Goal: Task Accomplishment & Management: Manage account settings

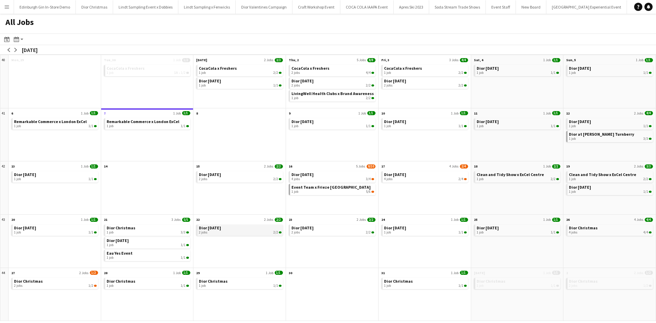
scroll to position [0, 7631]
click at [216, 280] on span "Dior Christmas" at bounding box center [213, 281] width 29 height 5
click at [596, 135] on span "Dior at [PERSON_NAME] Turnberry" at bounding box center [601, 134] width 65 height 5
click at [350, 190] on div "1 job 5/6" at bounding box center [333, 192] width 83 height 4
click at [15, 51] on app-icon "arrow-right" at bounding box center [16, 50] width 4 height 4
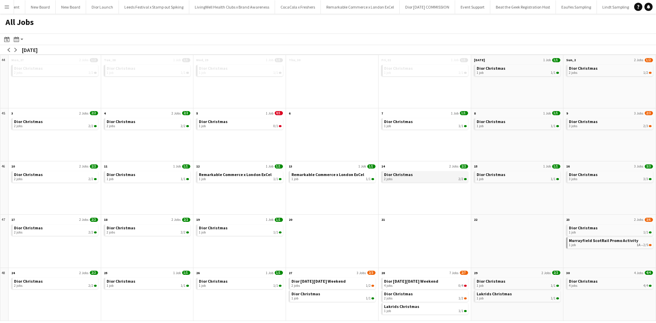
click at [429, 176] on link "Dior Christmas 2 jobs 2/2" at bounding box center [425, 176] width 83 height 10
click at [631, 288] on app-month-view-brief-board "Dior Christmas 4 jobs 4/4" at bounding box center [610, 283] width 87 height 11
click at [626, 286] on div "4 jobs 4/4" at bounding box center [610, 286] width 83 height 4
click at [138, 280] on link "Dior Christmas 1 job 1/1" at bounding box center [148, 283] width 83 height 10
click at [7, 50] on app-icon "arrow-left" at bounding box center [9, 50] width 4 height 4
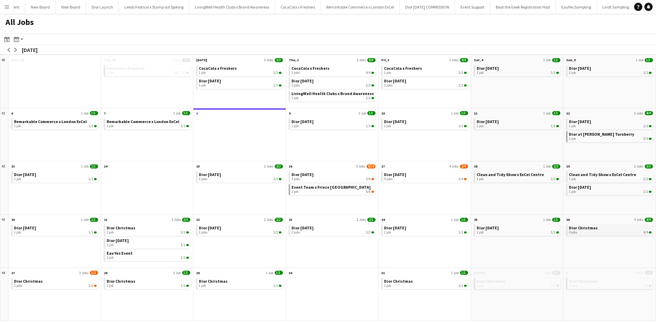
click at [592, 232] on div "4 jobs 4/4" at bounding box center [610, 232] width 83 height 4
click at [592, 135] on span "Dior at [PERSON_NAME] Turnberry" at bounding box center [601, 134] width 65 height 5
click at [308, 193] on div "1 job 5/6" at bounding box center [333, 192] width 83 height 4
click at [310, 174] on span "Dior [DATE]" at bounding box center [303, 174] width 22 height 5
click at [13, 49] on button "arrow-right" at bounding box center [15, 50] width 7 height 7
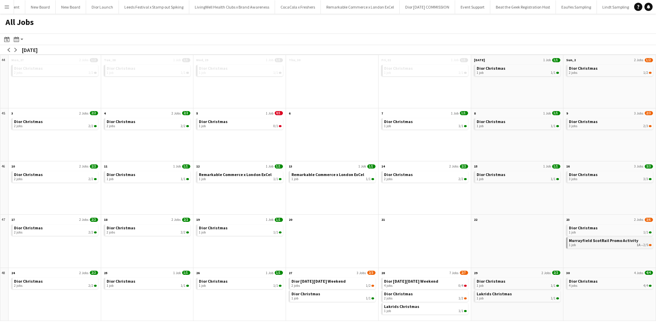
click at [585, 242] on span "Murrayfield ScotRail Promo Activity" at bounding box center [603, 240] width 69 height 5
click at [7, 49] on app-icon "arrow-left" at bounding box center [9, 50] width 4 height 4
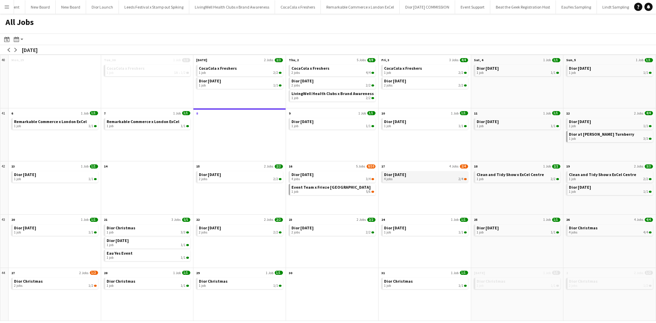
click at [419, 180] on div "4 jobs 2/4" at bounding box center [425, 179] width 83 height 4
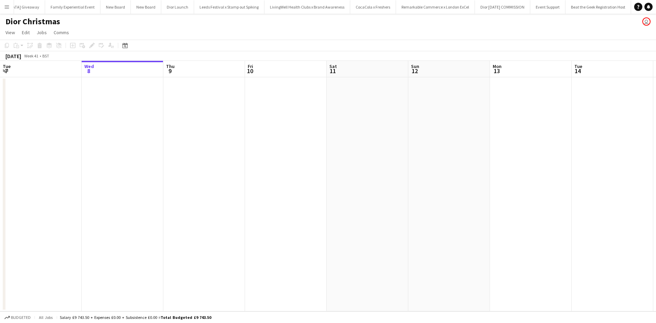
scroll to position [0, 7572]
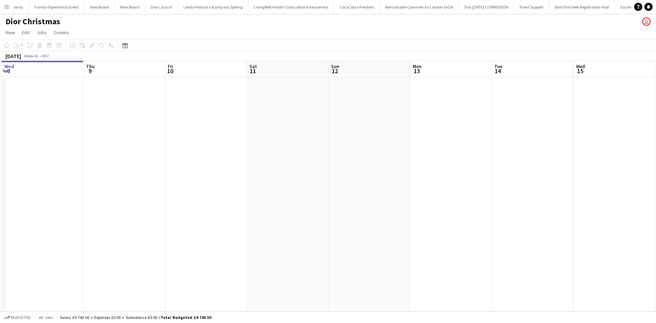
drag, startPoint x: 427, startPoint y: 249, endPoint x: 183, endPoint y: 244, distance: 243.5
click at [183, 244] on app-calendar-viewport "Sun 5 Mon 6 Tue 7 Wed 8 Thu 9 Fri 10 Sat 11 Sun 12 Mon 13 Tue 14 Wed 15 Thu 16 …" at bounding box center [328, 186] width 656 height 251
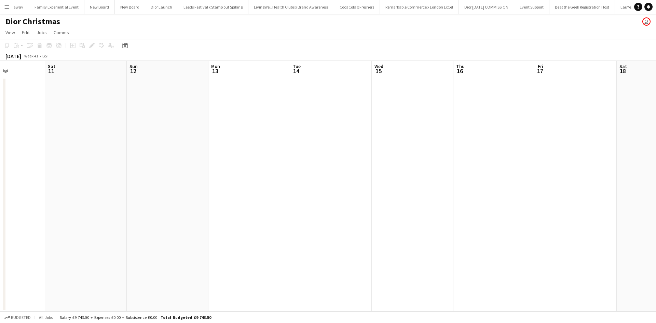
drag, startPoint x: 429, startPoint y: 252, endPoint x: 198, endPoint y: 212, distance: 234.5
click at [216, 213] on app-calendar-viewport "Tue 7 Wed 8 Thu 9 Fri 10 Sat 11 Sun 12 Mon 13 Tue 14 Wed 15 Thu 16 Fri 17 Sat 1…" at bounding box center [328, 186] width 656 height 251
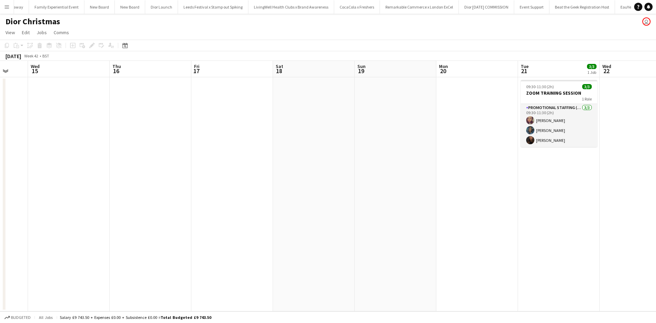
drag, startPoint x: 226, startPoint y: 203, endPoint x: 318, endPoint y: 229, distance: 95.2
click at [187, 202] on app-calendar-viewport "Sun 12 Mon 13 Tue 14 Wed 15 Thu 16 Fri 17 Sat 18 Sun 19 Mon 20 Tue 21 3/3 1 Job…" at bounding box center [328, 186] width 656 height 251
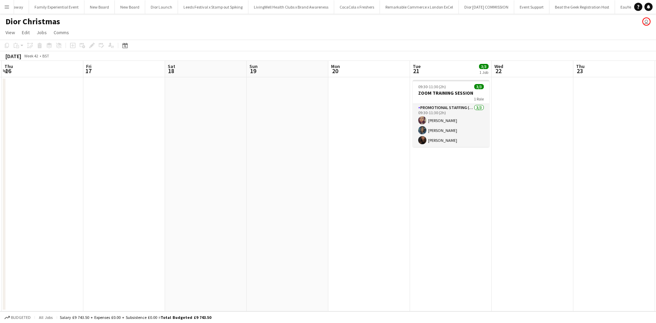
drag, startPoint x: 331, startPoint y: 229, endPoint x: 166, endPoint y: 203, distance: 166.9
click at [166, 203] on app-calendar-viewport "Sun 12 Mon 13 Tue 14 Wed 15 Thu 16 Fri 17 Sat 18 Sun 19 Mon 20 Tue 21 3/3 1 Job…" at bounding box center [328, 186] width 656 height 251
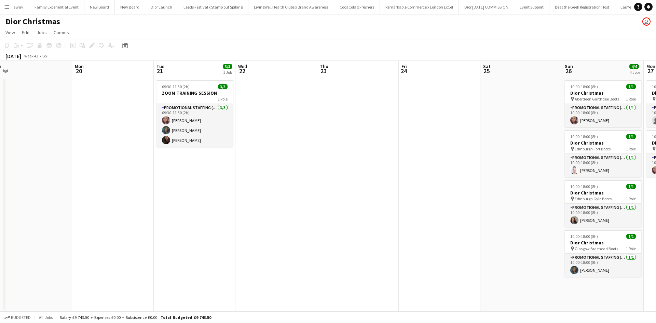
drag, startPoint x: 368, startPoint y: 241, endPoint x: 137, endPoint y: 239, distance: 230.1
click at [122, 236] on app-calendar-viewport "Thu 16 Fri 17 Sat 18 Sun 19 Mon 20 Tue 21 3/3 1 Job Wed 22 Thu 23 Fri 24 Sat 25…" at bounding box center [328, 186] width 656 height 251
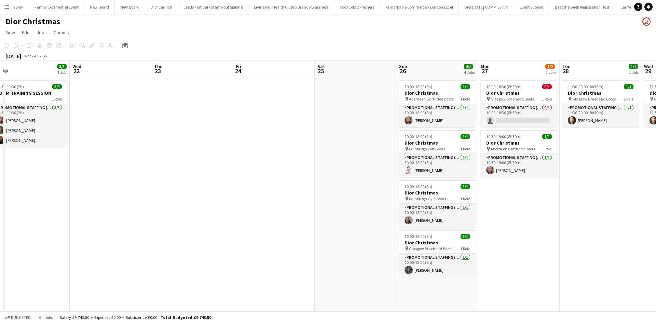
drag, startPoint x: 389, startPoint y: 264, endPoint x: 44, endPoint y: 197, distance: 351.0
click at [45, 197] on app-calendar-viewport "Sat 18 Sun 19 Mon 20 Tue 21 3/3 1 Job Wed 22 Thu 23 Fri 24 Sat 25 Sun 26 4/4 4 …" at bounding box center [328, 186] width 656 height 251
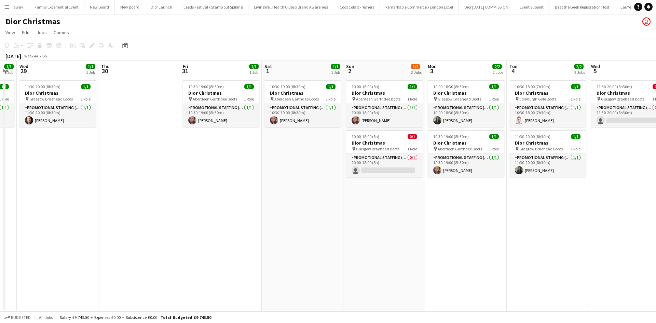
drag, startPoint x: 432, startPoint y: 254, endPoint x: 128, endPoint y: 218, distance: 306.5
click at [52, 202] on app-calendar-viewport "Sun 26 4/4 4 Jobs Mon 27 1/2 2 Jobs Tue 28 1/1 1 Job Wed 29 1/1 1 Job Thu 30 Fr…" at bounding box center [328, 186] width 656 height 251
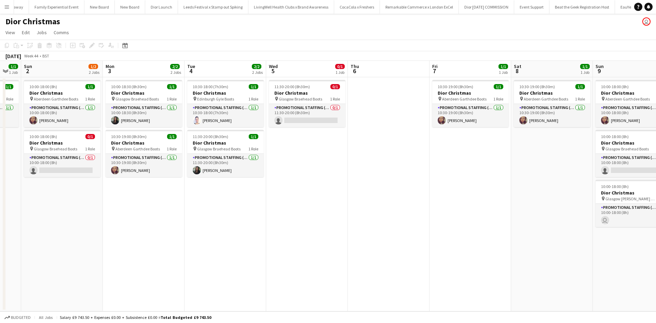
drag, startPoint x: 328, startPoint y: 264, endPoint x: 0, endPoint y: 193, distance: 335.5
click at [0, 193] on app-calendar-viewport "Thu 30 Fri 31 1/1 1 Job Sat 1 1/1 1 Job Sun 2 1/2 2 Jobs Mon 3 2/2 2 Jobs Tue 4…" at bounding box center [328, 186] width 656 height 251
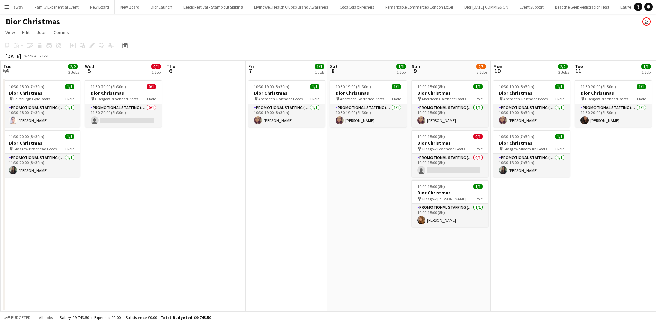
drag, startPoint x: 399, startPoint y: 242, endPoint x: 99, endPoint y: 186, distance: 304.7
click at [100, 186] on app-calendar-viewport "Sat 1 1/1 1 Job Sun 2 1/2 2 Jobs Mon 3 2/2 2 Jobs Tue 4 2/2 2 Jobs Wed 5 0/1 1 …" at bounding box center [328, 186] width 656 height 251
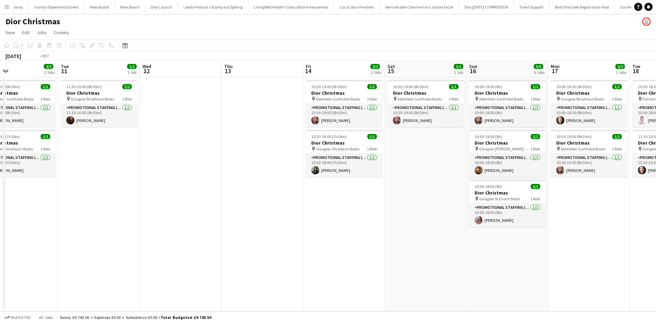
drag, startPoint x: 493, startPoint y: 247, endPoint x: 134, endPoint y: 219, distance: 359.8
click at [134, 219] on app-calendar-viewport "Fri 7 1/1 1 Job Sat 8 1/1 1 Job Sun 9 2/3 3 Jobs Mon 10 2/2 2 Jobs Tue 11 1/1 1…" at bounding box center [328, 186] width 656 height 251
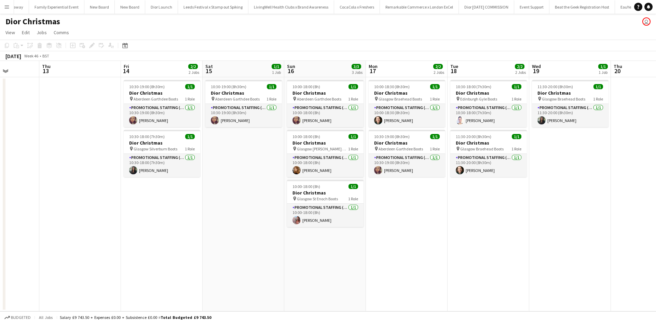
drag, startPoint x: 296, startPoint y: 236, endPoint x: 60, endPoint y: 204, distance: 237.6
click at [61, 204] on app-calendar-viewport "Sun 9 2/3 3 Jobs Mon 10 2/2 2 Jobs Tue 11 1/1 1 Job Wed 12 Thu 13 Fri 14 2/2 2 …" at bounding box center [328, 186] width 656 height 251
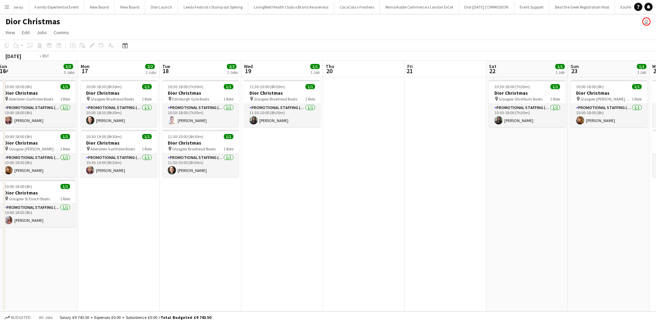
drag, startPoint x: 384, startPoint y: 241, endPoint x: 38, endPoint y: 201, distance: 348.3
click at [38, 201] on app-calendar-viewport "Thu 13 Fri 14 2/2 2 Jobs Sat 15 1/1 1 Job Sun 16 3/3 3 Jobs Mon 17 2/2 2 Jobs T…" at bounding box center [328, 186] width 656 height 251
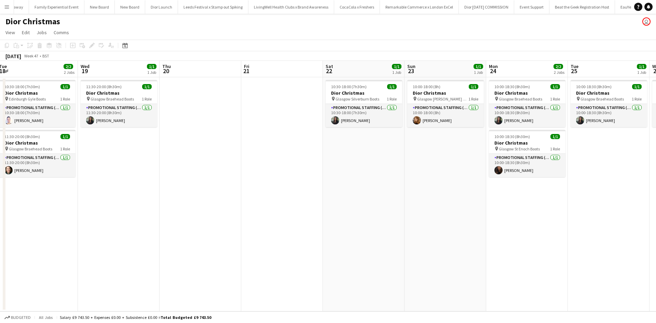
scroll to position [0, 249]
click at [373, 88] on div "10:30-18:00 (7h30m) 1/1" at bounding box center [364, 86] width 77 height 5
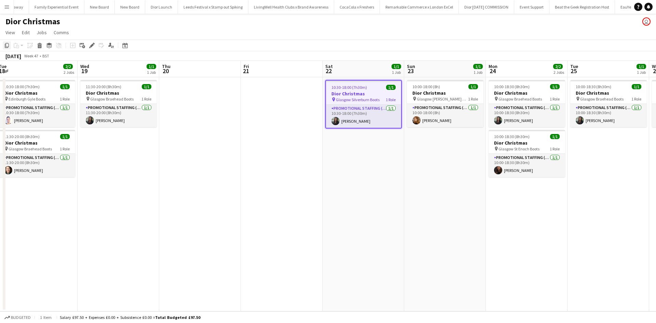
click at [6, 44] on icon "Copy" at bounding box center [6, 45] width 5 height 5
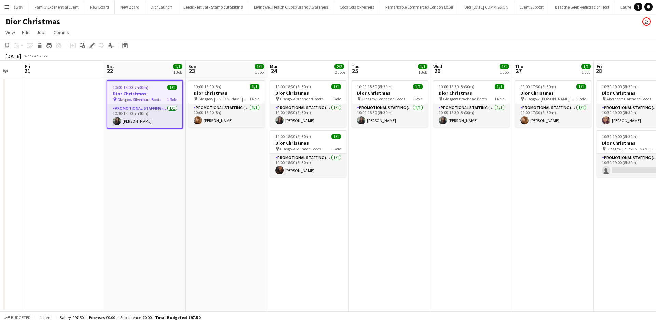
drag, startPoint x: 466, startPoint y: 251, endPoint x: 136, endPoint y: 219, distance: 331.6
click at [91, 211] on app-calendar-viewport "Mon 17 2/2 2 Jobs Tue 18 2/2 2 Jobs Wed 19 1/1 1 Job Thu 20 Fri 21 Sat 22 1/1 1…" at bounding box center [328, 186] width 656 height 251
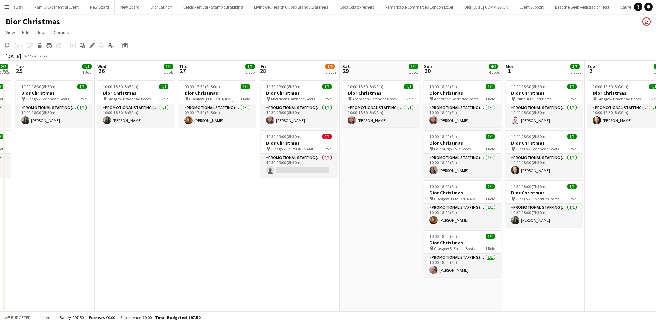
drag, startPoint x: 410, startPoint y: 264, endPoint x: 2, endPoint y: 205, distance: 411.4
click at [2, 205] on app-calendar-viewport "Fri 21 Sat 22 1/1 1 Job Sun 23 1/1 1 Job Mon 24 2/2 2 Jobs Tue 25 1/1 1 Job Wed…" at bounding box center [328, 186] width 656 height 251
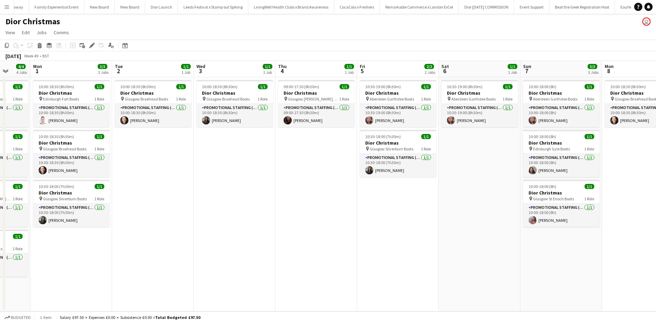
drag, startPoint x: 454, startPoint y: 265, endPoint x: 35, endPoint y: 213, distance: 422.4
click at [35, 214] on app-calendar-viewport "Fri 28 1/2 2 Jobs Sat 29 1/1 1 Job Sun 30 4/4 4 Jobs Mon 1 3/3 3 Jobs Tue 2 1/1…" at bounding box center [328, 186] width 656 height 251
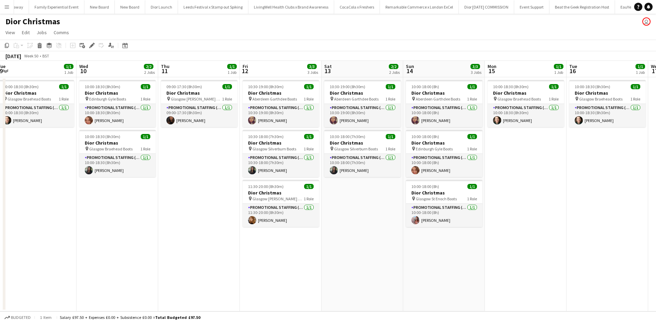
drag, startPoint x: 507, startPoint y: 266, endPoint x: 19, endPoint y: 231, distance: 488.8
click at [20, 232] on app-calendar-viewport "Sat 6 1/1 1 Job Sun 7 3/3 3 Jobs Mon 8 1/1 1 Job Tue 9 1/1 1 Job Wed 10 2/2 2 J…" at bounding box center [328, 186] width 656 height 251
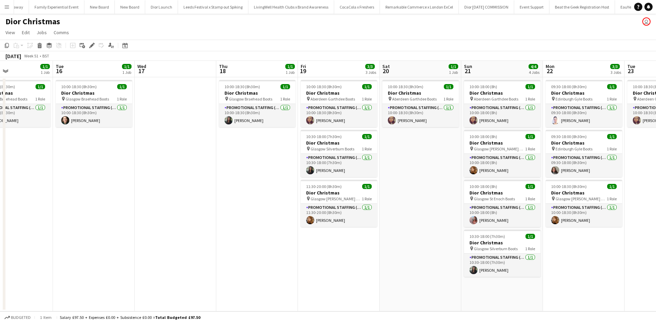
drag, startPoint x: 515, startPoint y: 242, endPoint x: 0, endPoint y: 211, distance: 516.2
click at [0, 211] on app-calendar-viewport "Fri 12 3/3 3 Jobs Sat 13 2/2 2 Jobs Sun 14 3/3 3 Jobs Mon 15 1/1 1 Job Tue 16 1…" at bounding box center [328, 186] width 656 height 251
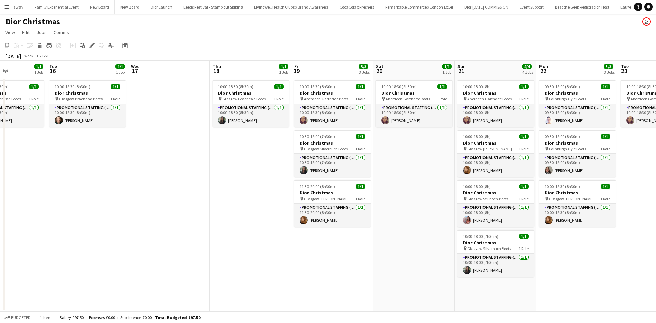
click at [559, 268] on app-date-cell "09:30-18:00 (8h30m) 1/1 Dior Christmas pin Edinburgh Gyle Boots 1 Role Promotio…" at bounding box center [578, 194] width 82 height 234
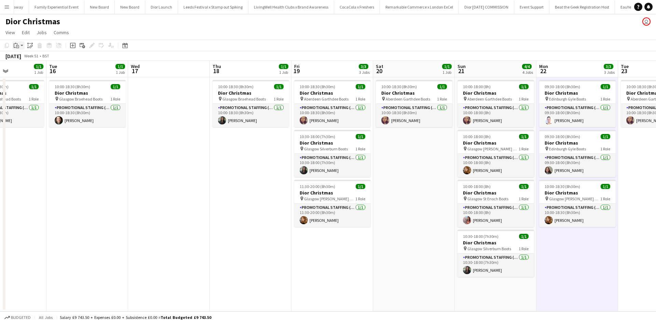
click at [13, 47] on div "Paste" at bounding box center [16, 45] width 8 height 8
click at [25, 69] on link "Paste with crew Ctrl+Shift+V" at bounding box center [50, 70] width 64 height 6
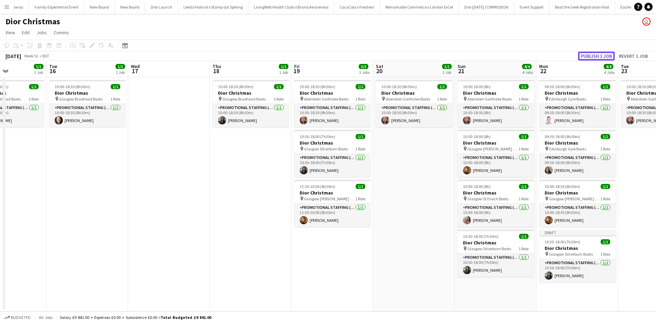
click at [595, 57] on button "Publish 1 job" at bounding box center [597, 56] width 37 height 9
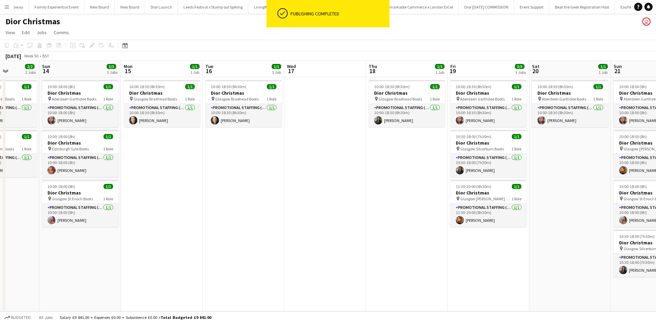
drag, startPoint x: 119, startPoint y: 194, endPoint x: 619, endPoint y: 207, distance: 499.7
click at [619, 207] on app-calendar-viewport "Fri 12 3/3 3 Jobs Sat 13 2/2 2 Jobs Sun 14 3/3 3 Jobs Mon 15 1/1 1 Job Tue 16 1…" at bounding box center [328, 186] width 656 height 251
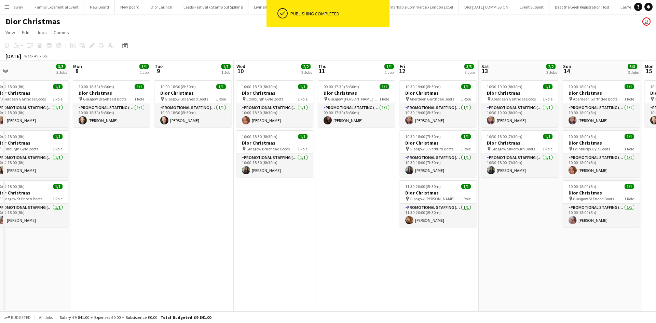
drag, startPoint x: 229, startPoint y: 252, endPoint x: 577, endPoint y: 248, distance: 348.1
click at [577, 248] on app-calendar-viewport "Fri 5 2/2 2 Jobs Sat 6 1/1 1 Job Sun 7 3/3 3 Jobs Mon 8 1/1 1 Job Tue 9 1/1 1 J…" at bounding box center [328, 186] width 656 height 251
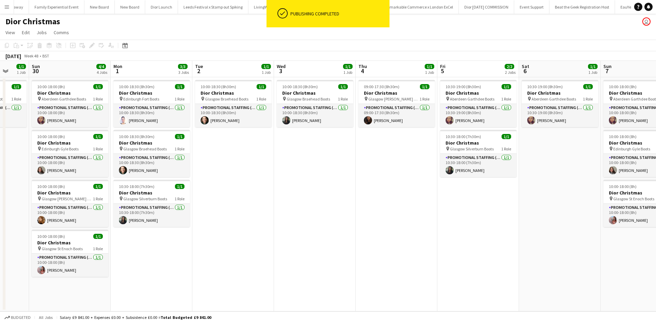
drag, startPoint x: 233, startPoint y: 271, endPoint x: 599, endPoint y: 257, distance: 365.8
click at [599, 257] on app-calendar-viewport "Thu 27 1/1 1 Job Fri 28 1/2 2 Jobs Sat 29 1/1 1 Job Sun 30 4/4 4 Jobs Mon 1 3/3…" at bounding box center [328, 186] width 656 height 251
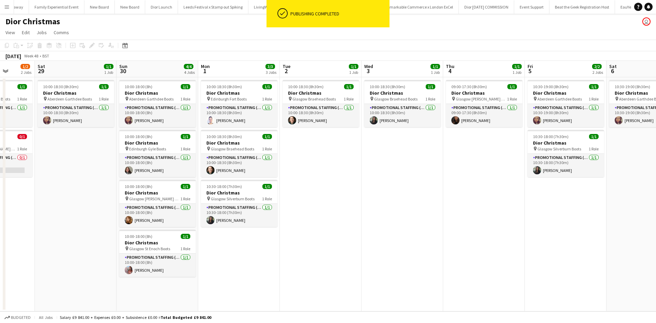
drag, startPoint x: 292, startPoint y: 268, endPoint x: 568, endPoint y: 260, distance: 276.1
click at [610, 256] on app-calendar-viewport "Wed 26 1/1 1 Job Thu 27 1/1 1 Job Fri 28 1/2 2 Jobs Sat 29 1/1 1 Job Sun 30 4/4…" at bounding box center [328, 186] width 656 height 251
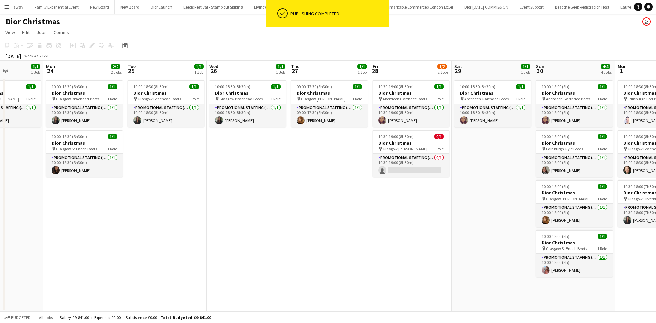
scroll to position [0, 169]
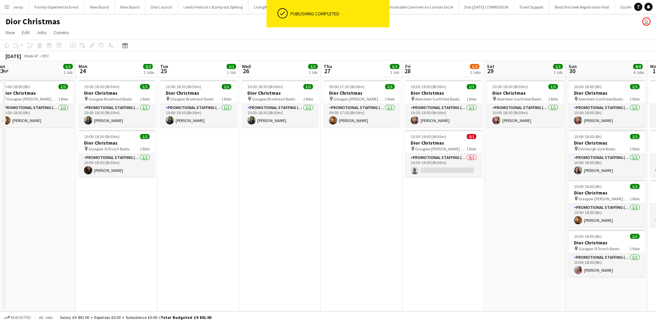
drag, startPoint x: 184, startPoint y: 246, endPoint x: 468, endPoint y: 236, distance: 284.3
click at [468, 236] on app-calendar-viewport "Fri 21 Sat 22 1/1 1 Job Sun 23 1/1 1 Job Mon 24 2/2 2 Jobs Tue 25 1/1 1 Job Wed…" at bounding box center [328, 186] width 656 height 251
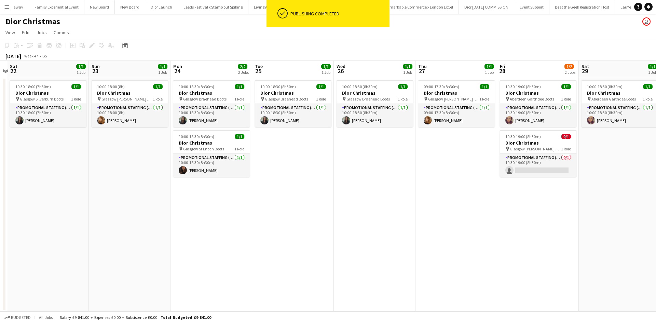
drag, startPoint x: 130, startPoint y: 202, endPoint x: 284, endPoint y: 207, distance: 154.3
click at [284, 207] on app-calendar-viewport "Thu 20 Fri 21 Sat 22 1/1 1 Job Sun 23 1/1 1 Job Mon 24 2/2 2 Jobs Tue 25 1/1 1 …" at bounding box center [328, 186] width 656 height 251
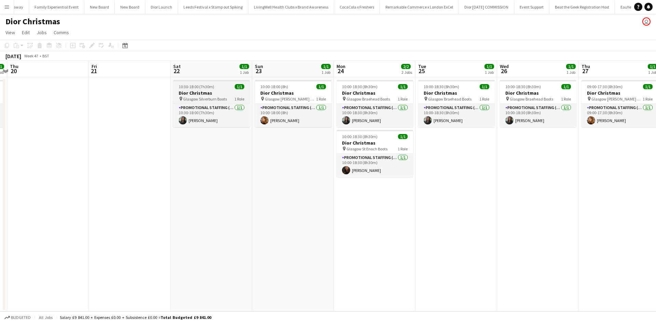
click at [219, 88] on div "10:30-18:00 (7h30m) 1/1" at bounding box center [211, 86] width 77 height 5
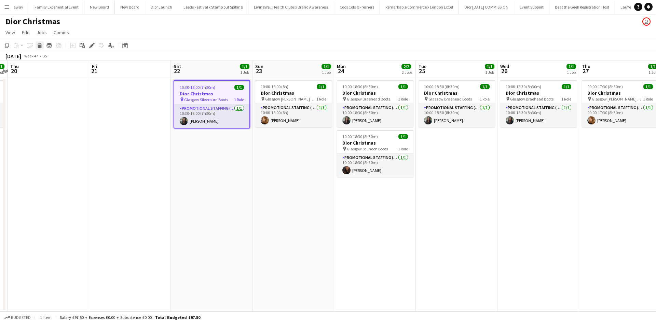
click at [41, 45] on icon at bounding box center [40, 46] width 4 height 3
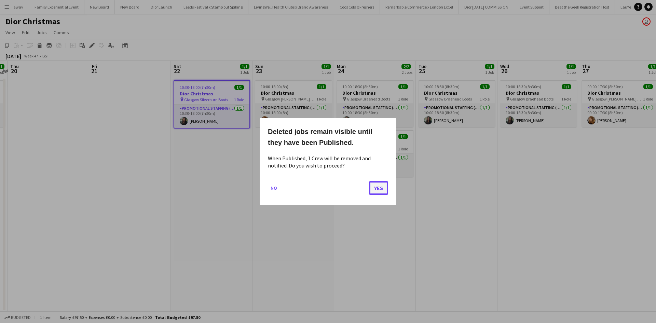
click at [385, 190] on button "Yes" at bounding box center [378, 188] width 19 height 14
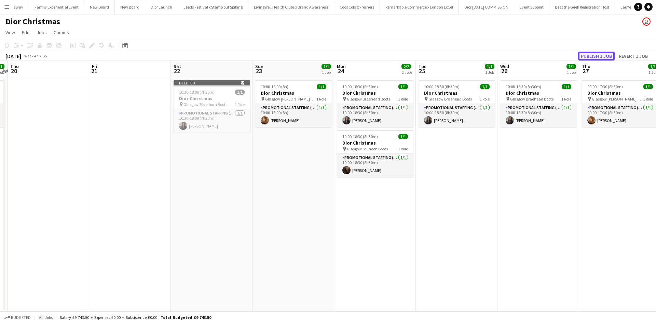
click at [606, 59] on button "Publish 1 job" at bounding box center [597, 56] width 37 height 9
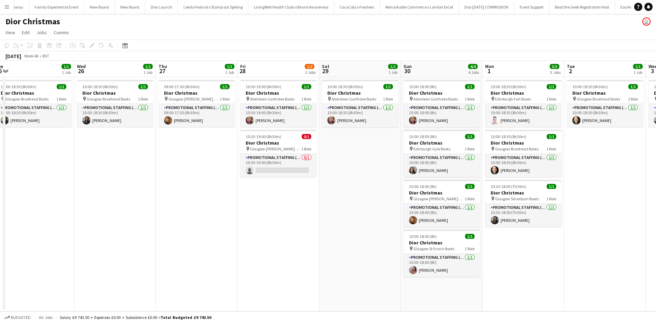
drag, startPoint x: 429, startPoint y: 247, endPoint x: 10, endPoint y: 237, distance: 420.0
click at [5, 237] on app-calendar-viewport "Sat 22 Sun 23 1/1 1 Job Mon 24 2/2 2 Jobs Tue 25 1/1 1 Job Wed 26 1/1 1 Job Thu…" at bounding box center [328, 186] width 656 height 251
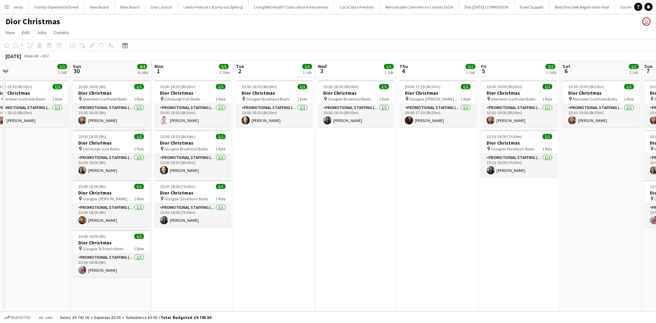
drag, startPoint x: 324, startPoint y: 262, endPoint x: 0, endPoint y: 233, distance: 325.1
click at [0, 233] on app-calendar-viewport "Tue 25 1/1 1 Job Wed 26 1/1 1 Job Thu 27 1/1 1 Job Fri 28 1/2 2 Jobs Sat 29 1/1…" at bounding box center [328, 186] width 656 height 251
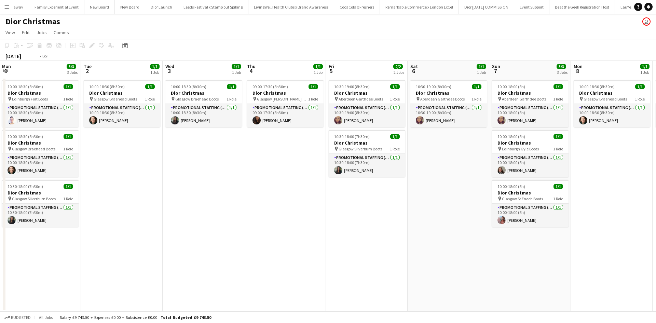
drag, startPoint x: 427, startPoint y: 250, endPoint x: 64, endPoint y: 239, distance: 362.6
click at [29, 235] on app-calendar-viewport "Thu 27 1/1 1 Job Fri 28 1/2 2 Jobs Sat 29 1/1 1 Job Sun 30 4/4 4 Jobs Mon 1 3/3…" at bounding box center [328, 186] width 656 height 251
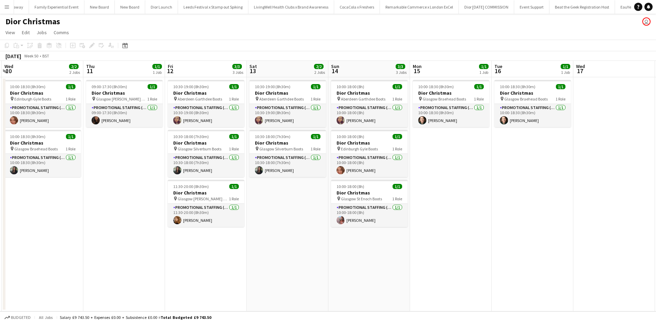
drag, startPoint x: 488, startPoint y: 254, endPoint x: 0, endPoint y: 224, distance: 488.5
click at [0, 224] on app-calendar-viewport "Sat 6 1/1 1 Job Sun 7 3/3 3 Jobs Mon 8 1/1 1 Job Tue 9 1/1 1 Job Wed 10 2/2 2 J…" at bounding box center [328, 186] width 656 height 251
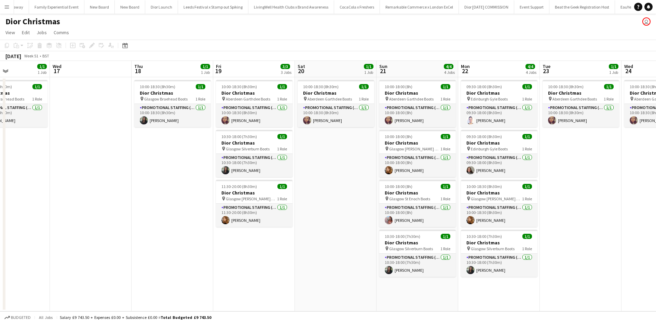
scroll to position [0, 206]
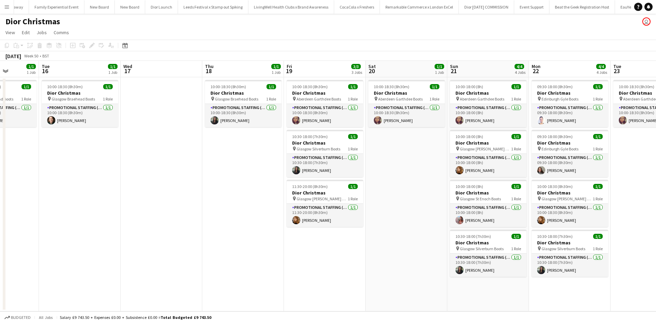
drag, startPoint x: 472, startPoint y: 219, endPoint x: 18, endPoint y: 213, distance: 453.1
click at [18, 213] on app-calendar-viewport "Sat 13 2/2 2 Jobs Sun 14 3/3 3 Jobs Mon 15 1/1 1 Job Tue 16 1/1 1 Job Wed 17 Th…" at bounding box center [328, 186] width 656 height 251
click at [8, 9] on app-icon "Menu" at bounding box center [6, 6] width 5 height 5
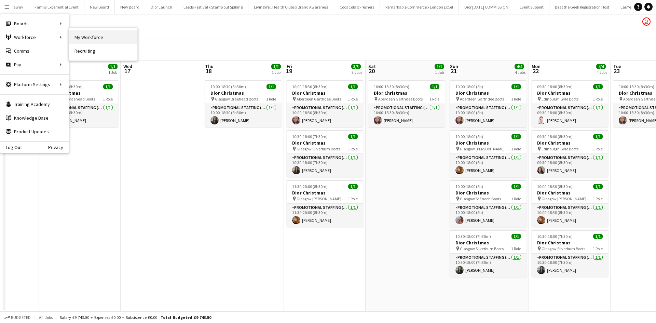
click at [98, 39] on link "My Workforce" at bounding box center [103, 37] width 68 height 14
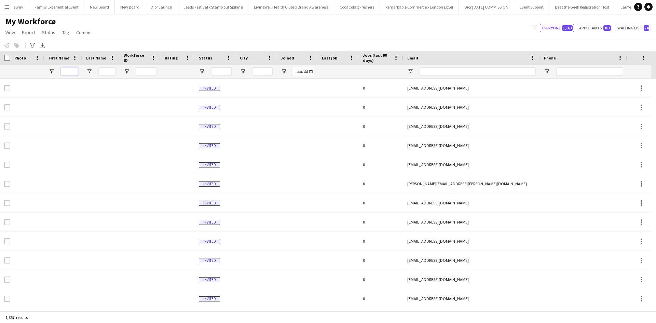
click at [77, 70] on input "First Name Filter Input" at bounding box center [69, 71] width 17 height 8
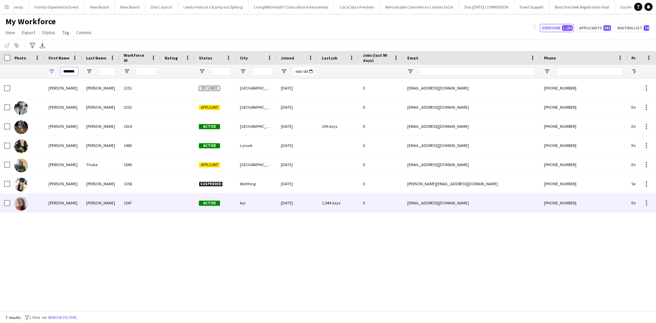
type input "*******"
click at [55, 199] on div "Natalie" at bounding box center [63, 203] width 38 height 19
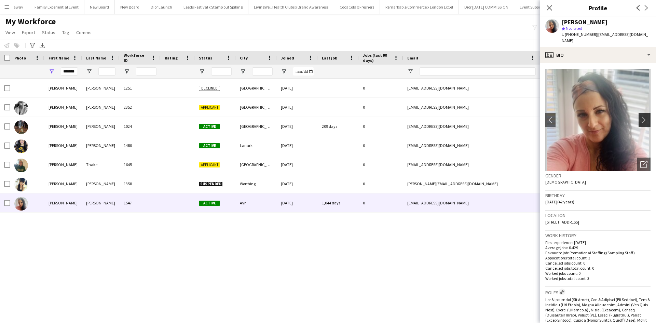
click at [641, 120] on app-icon "chevron-right" at bounding box center [646, 119] width 11 height 7
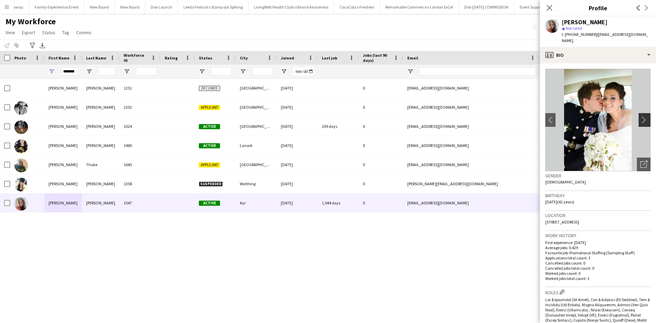
click at [641, 120] on app-icon "chevron-right" at bounding box center [646, 119] width 11 height 7
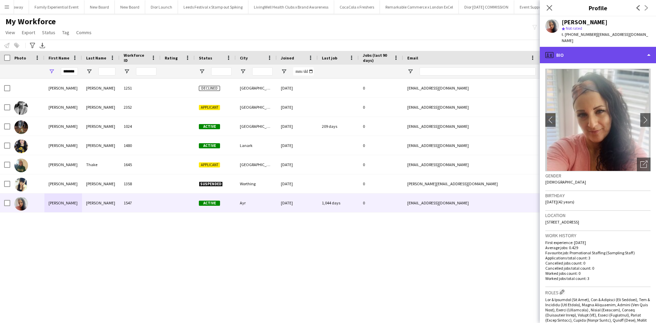
click at [613, 52] on div "profile Bio" at bounding box center [598, 55] width 116 height 16
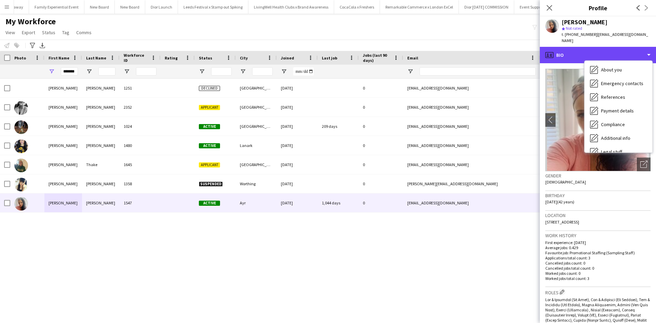
scroll to position [78, 0]
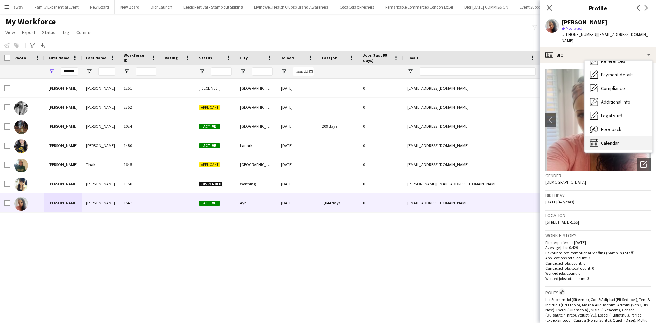
click at [621, 145] on div "Calendar Calendar" at bounding box center [619, 143] width 68 height 14
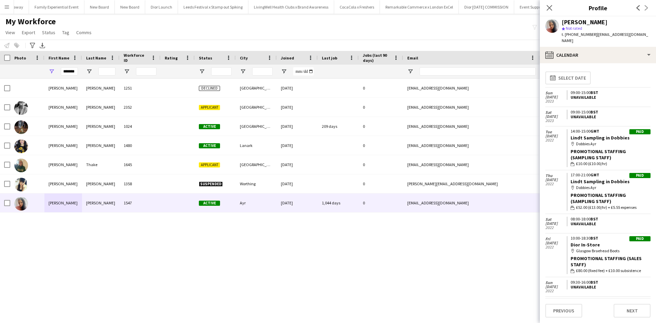
scroll to position [18, 0]
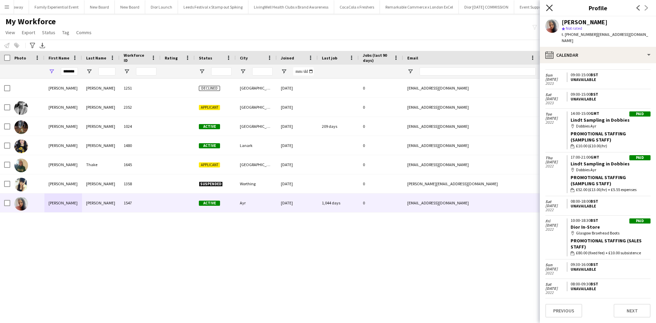
click at [551, 10] on icon "Close pop-in" at bounding box center [549, 7] width 6 height 6
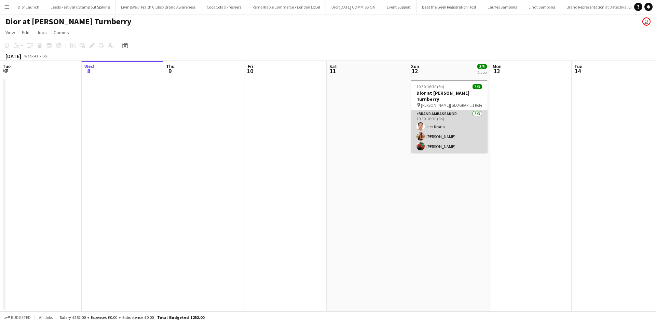
click at [463, 133] on app-card-role "Brand Ambassador 3/3 10:30-16:30 (6h) Ilies Kraria Katie Gallacher Taha Jihani" at bounding box center [449, 131] width 77 height 43
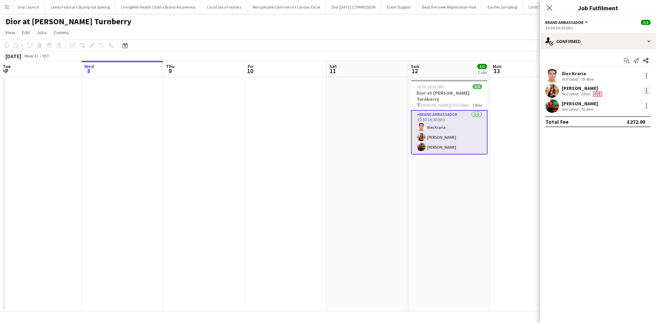
click at [647, 89] on div at bounding box center [646, 88] width 1 height 1
click at [631, 165] on button "Remove" at bounding box center [624, 169] width 53 height 16
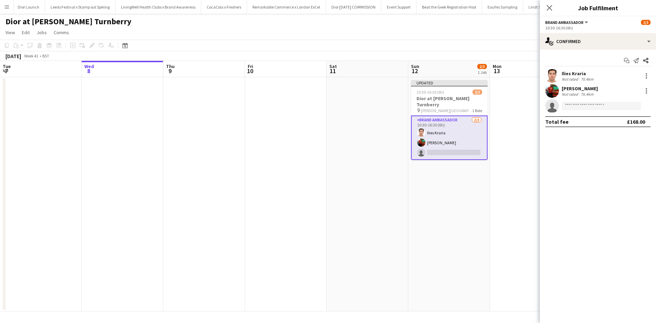
click at [505, 198] on app-date-cell at bounding box center [531, 194] width 82 height 234
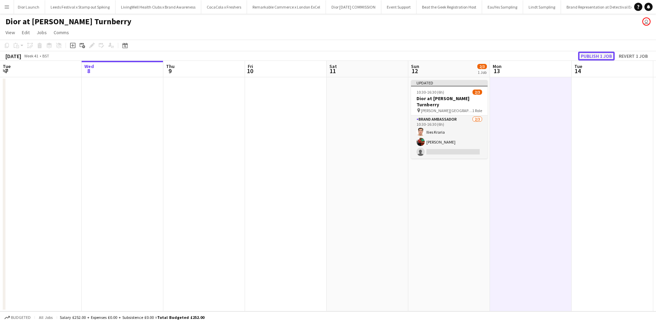
click at [594, 58] on button "Publish 1 job" at bounding box center [597, 56] width 37 height 9
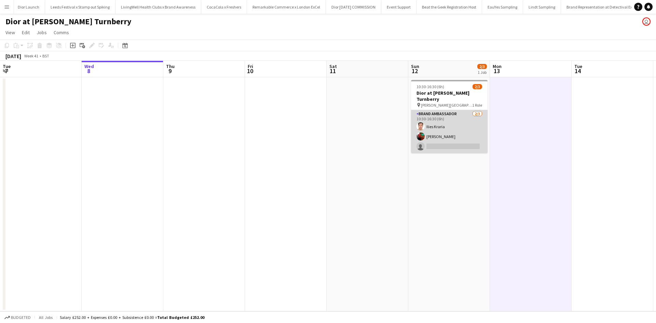
click at [460, 124] on app-card-role "Brand Ambassador 2/3 10:30-16:30 (6h) Ilies Kraria Taha Jihani single-neutral-a…" at bounding box center [449, 131] width 77 height 43
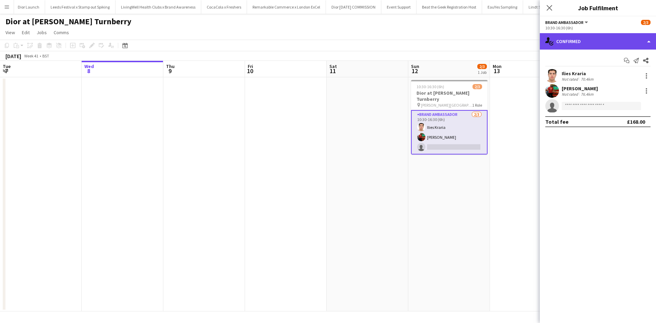
click at [637, 38] on div "single-neutral-actions-check-2 Confirmed" at bounding box center [598, 41] width 116 height 16
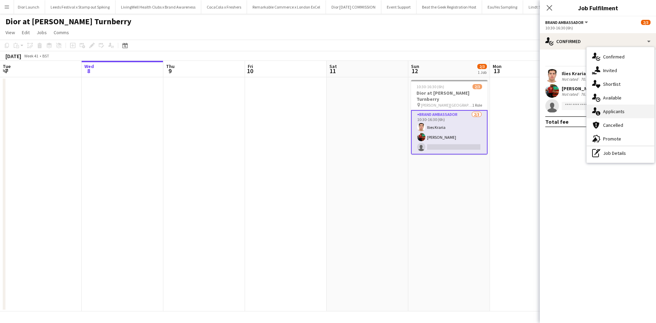
click at [616, 108] on span "Applicants" at bounding box center [614, 111] width 22 height 6
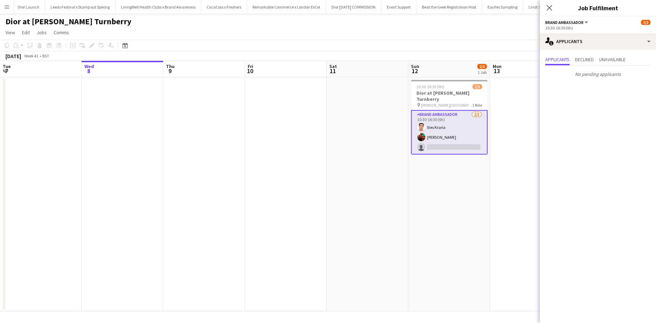
click at [451, 140] on app-card-role "Brand Ambassador 2/3 10:30-16:30 (6h) Ilies Kraria Taha Jihani single-neutral-a…" at bounding box center [449, 132] width 77 height 44
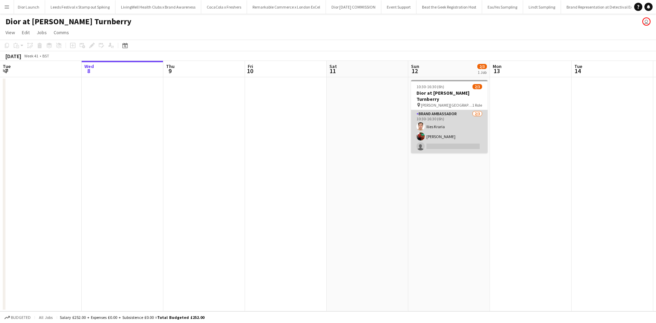
click at [451, 140] on app-card-role "Brand Ambassador 2/3 10:30-16:30 (6h) Ilies Kraria Taha Jihani single-neutral-a…" at bounding box center [449, 131] width 77 height 43
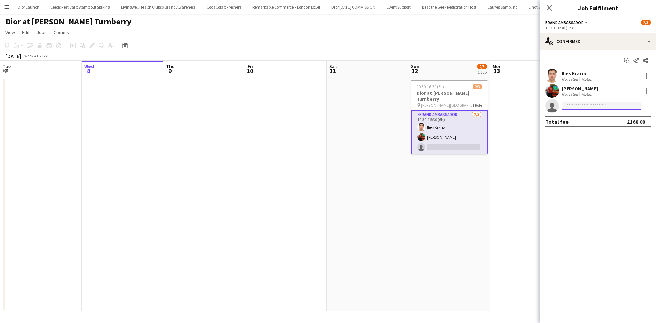
click at [586, 108] on input at bounding box center [601, 106] width 79 height 8
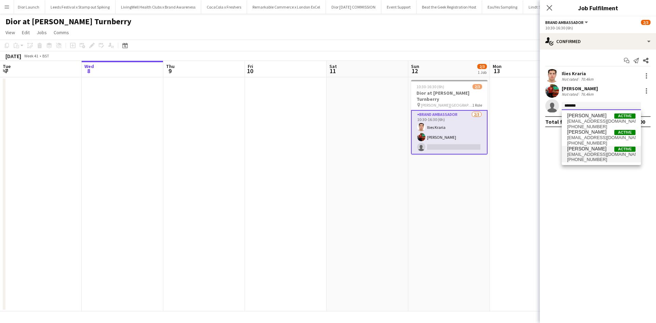
type input "*******"
click at [585, 152] on span "[EMAIL_ADDRESS][DOMAIN_NAME]" at bounding box center [602, 154] width 68 height 5
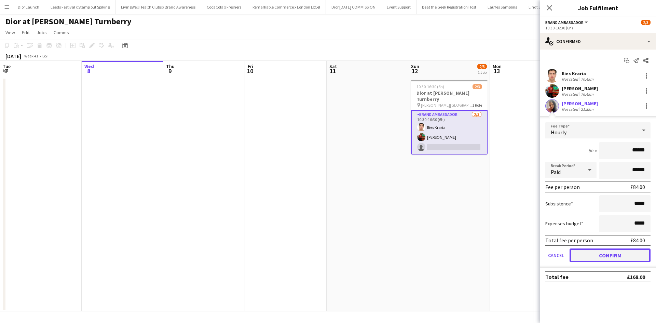
click at [616, 254] on button "Confirm" at bounding box center [610, 256] width 81 height 14
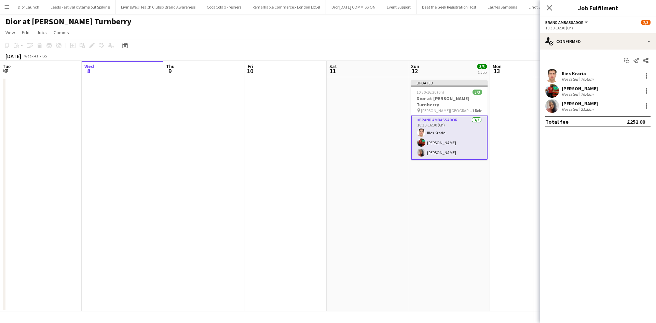
click at [518, 238] on app-date-cell at bounding box center [531, 194] width 82 height 234
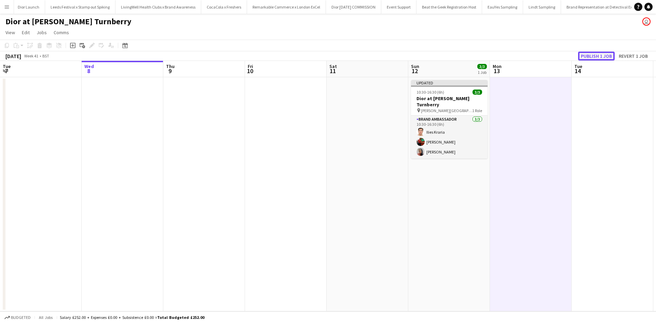
click at [593, 55] on button "Publish 1 job" at bounding box center [597, 56] width 37 height 9
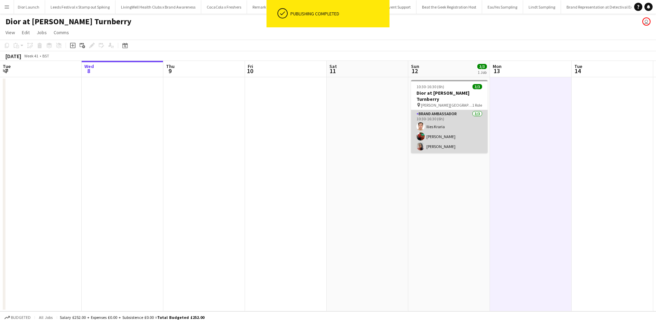
click at [449, 132] on app-card-role "Brand Ambassador 3/3 10:30-16:30 (6h) Ilies Kraria Taha Jihani Natalie Wiggins" at bounding box center [449, 131] width 77 height 43
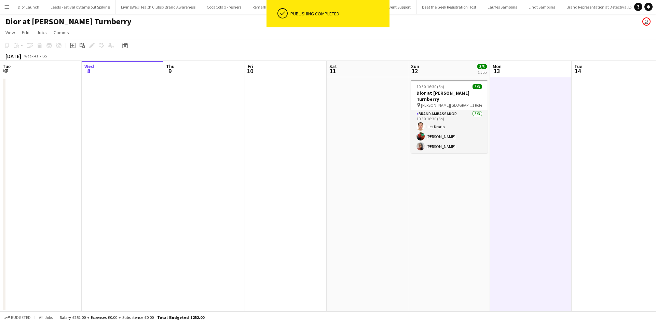
scroll to position [0, 163]
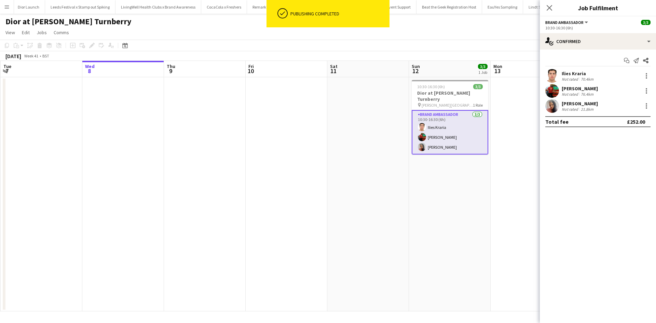
click at [584, 103] on div "[PERSON_NAME]" at bounding box center [580, 104] width 36 height 6
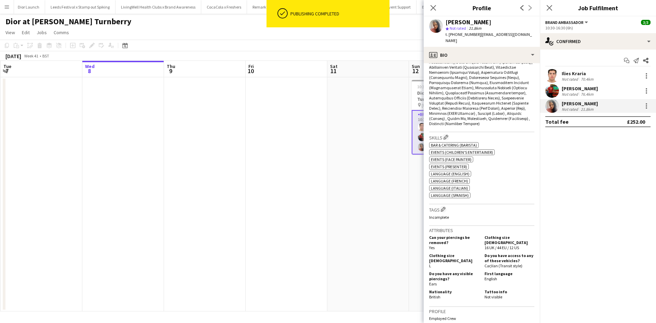
scroll to position [342, 0]
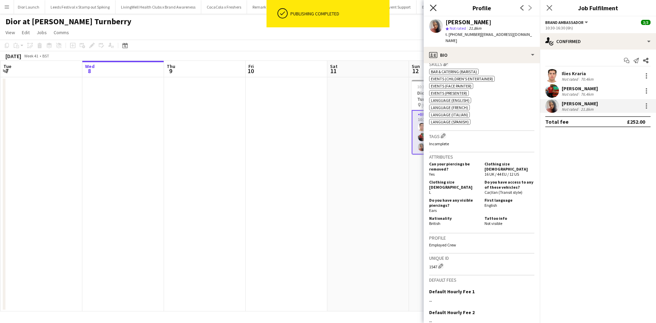
click at [433, 11] on icon "Close pop-in" at bounding box center [433, 7] width 6 height 6
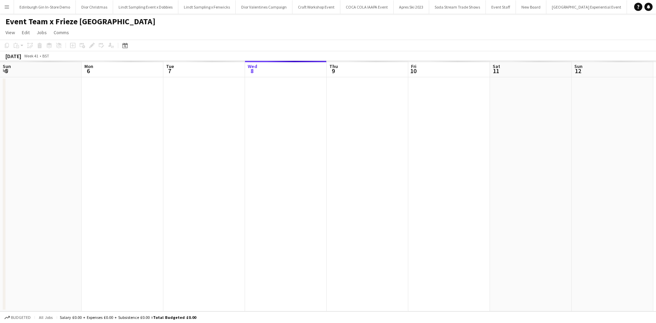
scroll to position [0, 163]
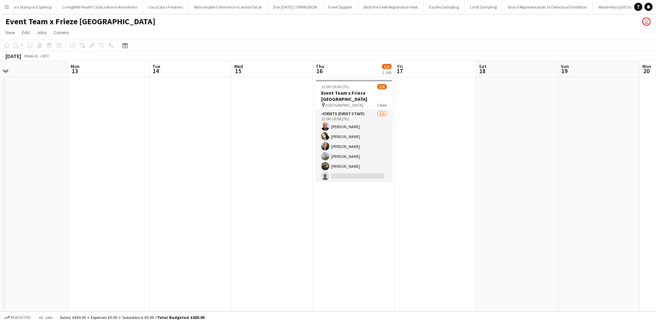
drag, startPoint x: 396, startPoint y: 223, endPoint x: 143, endPoint y: 207, distance: 252.9
click at [143, 207] on app-calendar-viewport "Wed 8 Thu 9 Fri 10 Sat 11 Sun 12 Mon 13 Tue 14 Wed 15 Thu 16 5/6 1 Job Fri 17 S…" at bounding box center [328, 186] width 656 height 251
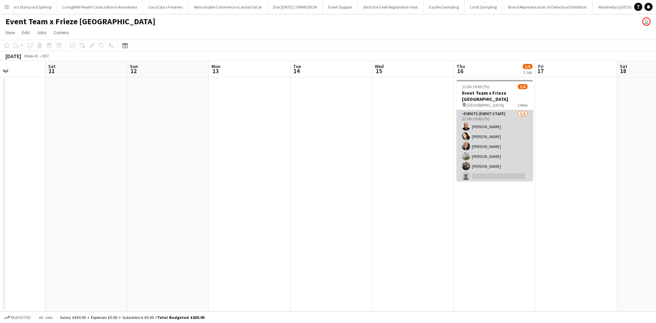
click at [482, 168] on app-card-role "Events (Event Staff) 5/6 12:00-19:00 (7h) Steve GRIFFIN Kristina Clarke Natasha…" at bounding box center [495, 146] width 77 height 73
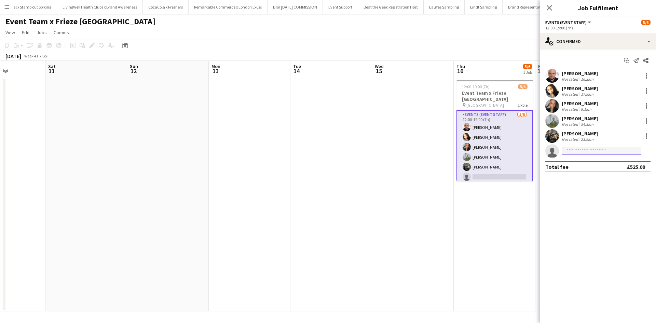
click at [593, 149] on input at bounding box center [601, 151] width 79 height 8
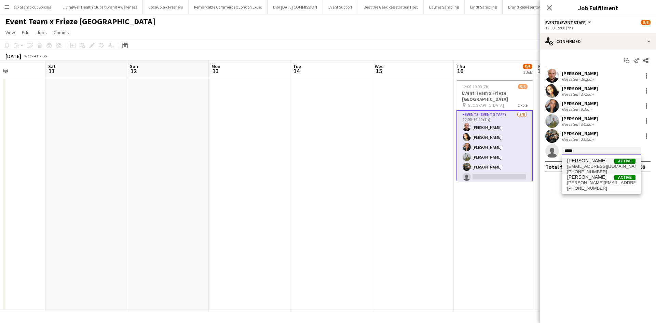
type input "*****"
click at [593, 162] on span "Aisha Patel Active" at bounding box center [602, 161] width 68 height 6
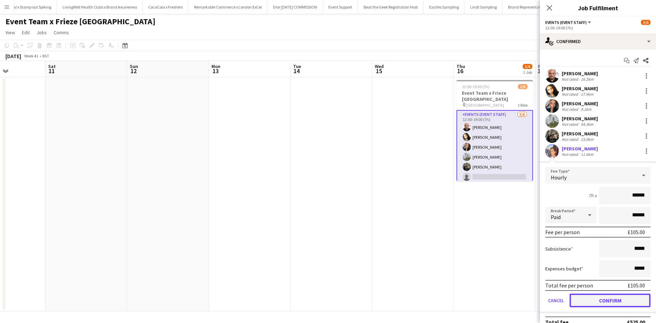
click at [608, 297] on button "Confirm" at bounding box center [610, 301] width 81 height 14
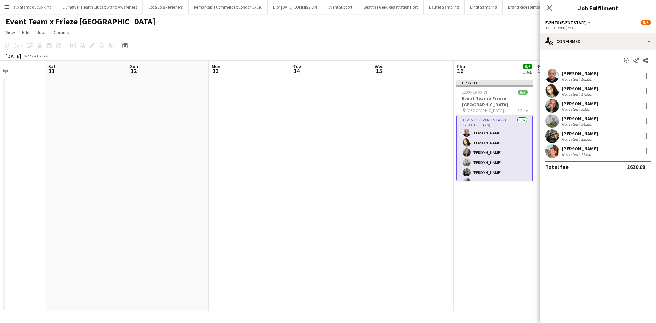
click at [518, 274] on app-date-cell "Updated 12:00-19:00 (7h) 6/6 Event Team x Frieze London pin Regents Park 1 Role…" at bounding box center [495, 194] width 82 height 234
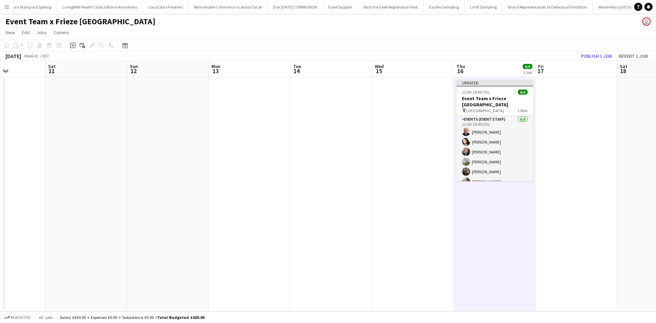
click at [597, 61] on app-board-header-date "Fri 17" at bounding box center [577, 69] width 82 height 16
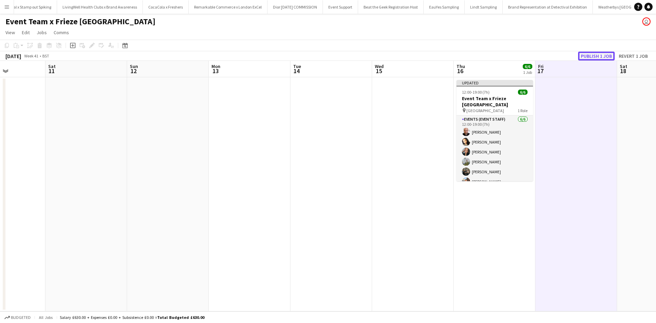
click at [597, 57] on button "Publish 1 job" at bounding box center [597, 56] width 37 height 9
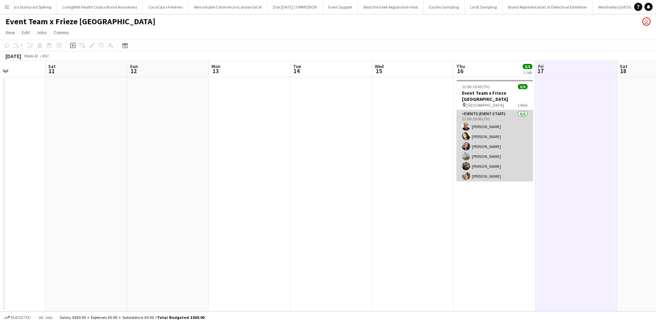
click at [478, 150] on app-card-role "Events (Event Staff) 6/6 12:00-19:00 (7h) Steve GRIFFIN Kristina Clarke Natasha…" at bounding box center [495, 146] width 77 height 73
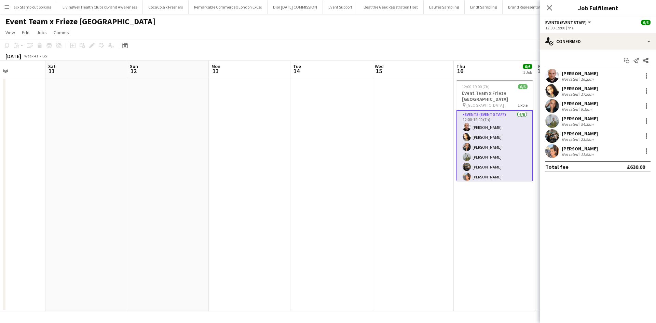
click at [589, 104] on div "Natasha Sharp" at bounding box center [580, 104] width 36 height 6
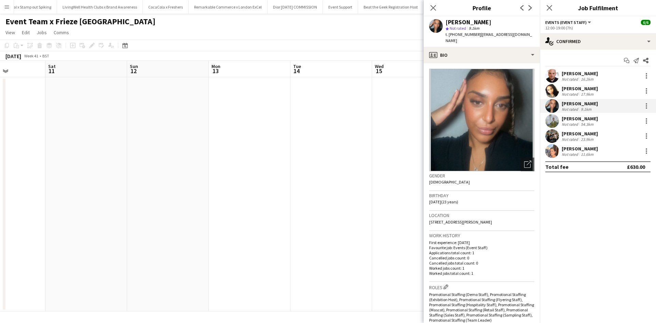
click at [584, 121] on div "Maxim Bragin" at bounding box center [580, 119] width 36 height 6
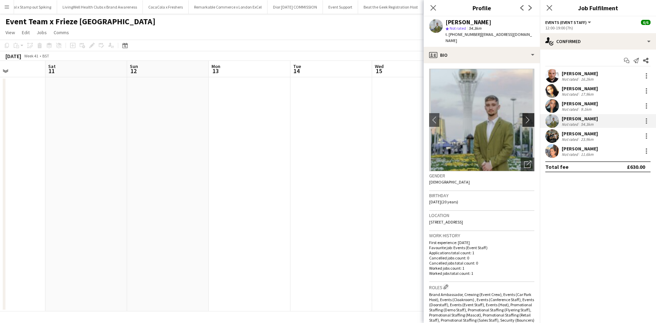
click at [525, 116] on app-icon "chevron-right" at bounding box center [530, 119] width 11 height 7
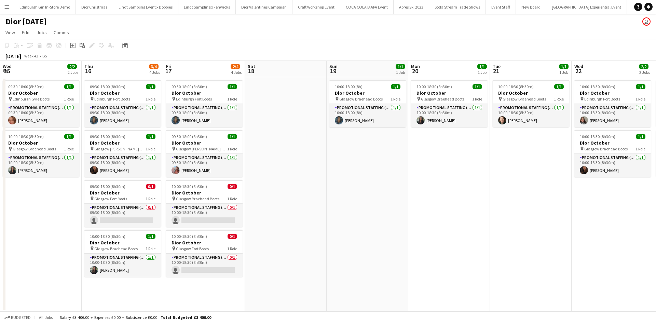
scroll to position [0, 162]
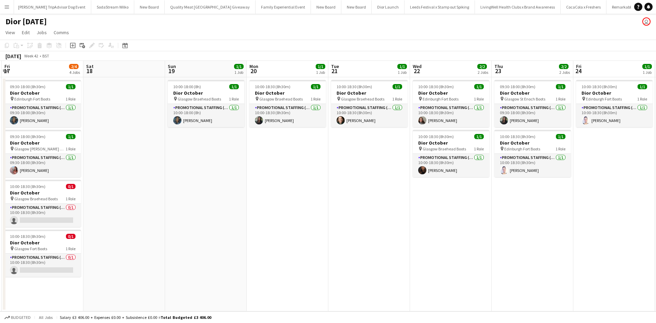
click at [8, 8] on app-icon "Menu" at bounding box center [6, 6] width 5 height 5
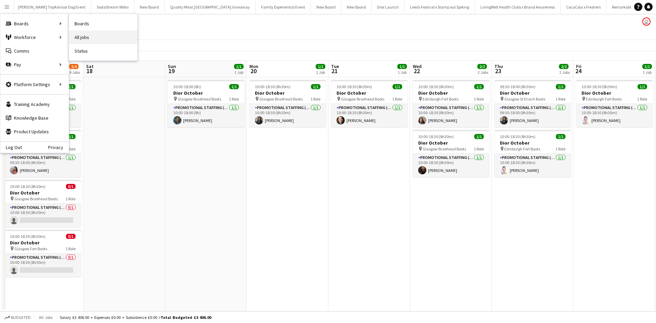
click at [82, 37] on link "All jobs" at bounding box center [103, 37] width 68 height 14
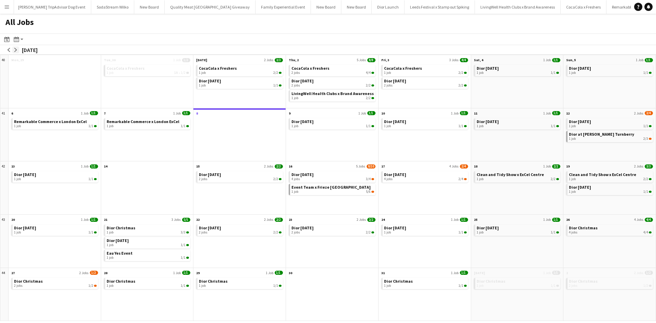
click at [17, 50] on app-icon "arrow-right" at bounding box center [16, 50] width 4 height 4
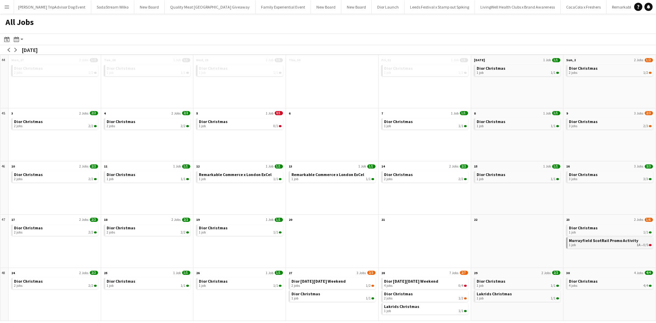
click at [611, 240] on span "Murrayfield ScotRail Promo Activity" at bounding box center [603, 240] width 69 height 5
click at [9, 51] on app-icon "arrow-left" at bounding box center [9, 50] width 4 height 4
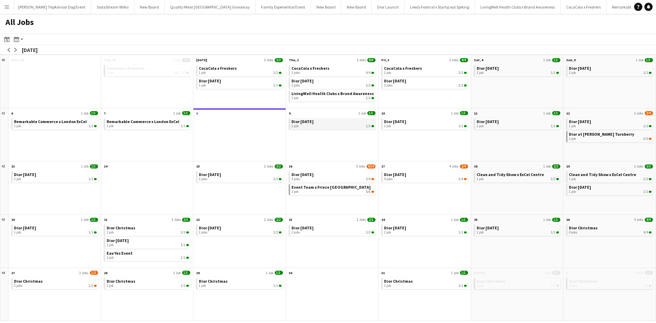
click at [326, 127] on div "1 job 1/1" at bounding box center [333, 126] width 83 height 4
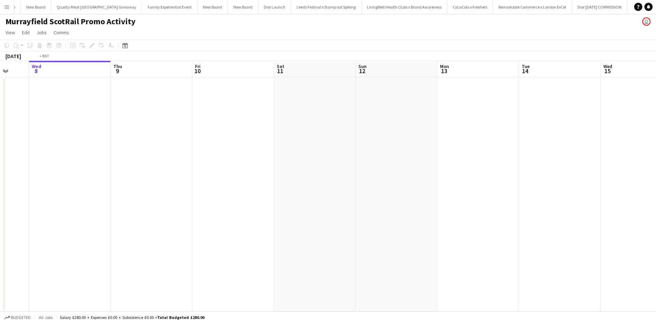
scroll to position [0, 7564]
drag, startPoint x: 0, startPoint y: 0, endPoint x: 43, endPoint y: 207, distance: 211.3
click at [48, 207] on app-calendar-viewport "Fri 10 Sat 11 Sun 12 Mon 13 Tue 14 Wed 15 Thu 16 Fri 17 Sat 18 Sun 19 Mon 20 Tu…" at bounding box center [328, 186] width 656 height 251
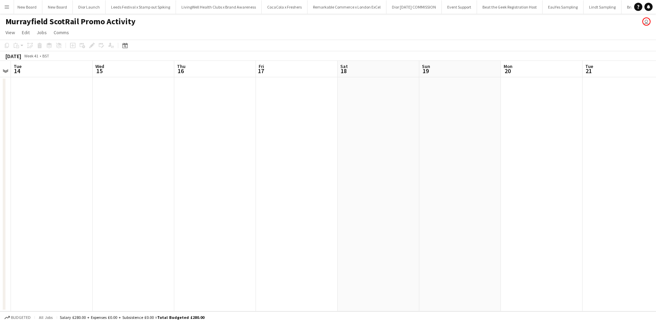
scroll to position [0, 7645]
drag, startPoint x: 492, startPoint y: 241, endPoint x: 20, endPoint y: 188, distance: 474.8
click at [15, 188] on app-calendar-viewport "Sun 12 Mon 13 Tue 14 Wed 15 Thu 16 Fri 17 Sat 18 Sun 19 Mon 20 Tue 21 Wed 22 Th…" at bounding box center [328, 186] width 656 height 251
drag, startPoint x: 445, startPoint y: 230, endPoint x: 13, endPoint y: 186, distance: 434.5
click at [12, 186] on app-calendar-viewport "Fri 17 Sat 18 Sun 19 Mon 20 Tue 21 Wed 22 Thu 23 Fri 24 Sat 25 Sun 26 Mon 27 Tu…" at bounding box center [328, 186] width 656 height 251
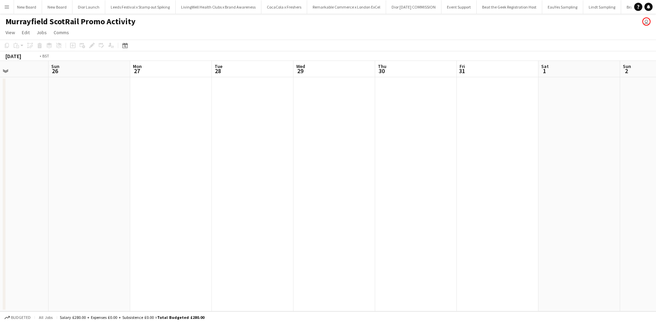
drag, startPoint x: 210, startPoint y: 215, endPoint x: 12, endPoint y: 190, distance: 200.3
click at [3, 189] on div "Thu 23 Fri 24 Sat 25 Sun 26 Mon 27 Tue 28 Wed 29 Thu 30 Fri 31 Sat 1 Sun 2 Mon …" at bounding box center [328, 186] width 656 height 251
drag, startPoint x: 422, startPoint y: 217, endPoint x: 271, endPoint y: 196, distance: 152.7
click at [78, 173] on app-calendar-viewport "Wed 29 Thu 30 Fri 31 Sat 1 Sun 2 Mon 3 Tue 4 Wed 5 Thu 6 Fri 7 Sat 8 Sun 9 Mon …" at bounding box center [328, 186] width 656 height 251
drag, startPoint x: 415, startPoint y: 216, endPoint x: 82, endPoint y: 167, distance: 336.9
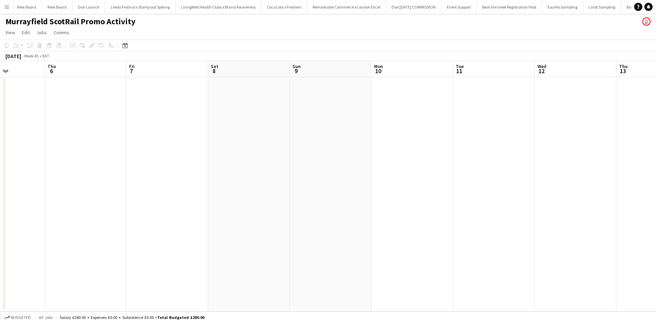
click at [82, 167] on app-calendar-viewport "Mon 3 Tue 4 Wed 5 Thu 6 Fri 7 Sat 8 Sun 9 Mon 10 Tue 11 Wed 12 Thu 13 Fri 14 Sa…" at bounding box center [328, 186] width 656 height 251
drag, startPoint x: 401, startPoint y: 226, endPoint x: 81, endPoint y: 176, distance: 323.9
click at [81, 176] on app-calendar-viewport "Mon 3 Tue 4 Wed 5 Thu 6 Fri 7 Sat 8 Sun 9 Mon 10 Tue 11 Wed 12 Thu 13 Fri 14 Sa…" at bounding box center [328, 186] width 656 height 251
drag, startPoint x: 441, startPoint y: 239, endPoint x: 281, endPoint y: 217, distance: 160.8
click at [103, 190] on app-calendar-viewport "Sat 8 Sun 9 Mon 10 Tue 11 Wed 12 Thu 13 Fri 14 Sat 15 Sun 16 Mon 17 Tue 18 Wed …" at bounding box center [328, 186] width 656 height 251
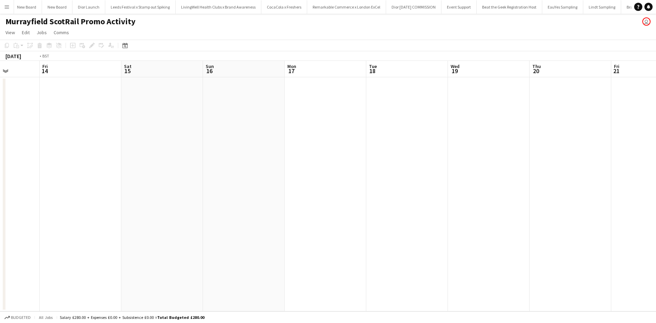
drag, startPoint x: 327, startPoint y: 226, endPoint x: 131, endPoint y: 193, distance: 198.7
click at [132, 193] on app-calendar-viewport "Tue 11 Wed 12 Thu 13 Fri 14 Sat 15 Sun 16 Mon 17 Tue 18 Wed 19 Thu 20 Fri 21 Sa…" at bounding box center [328, 186] width 656 height 251
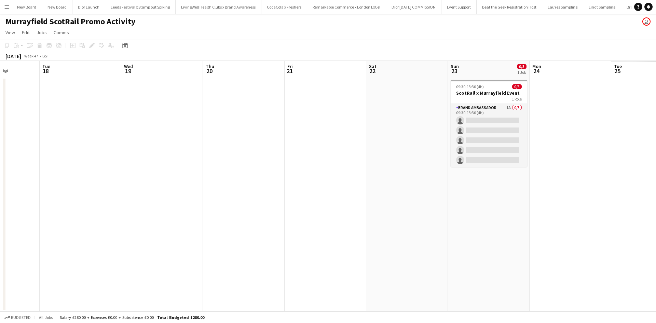
scroll to position [0, 244]
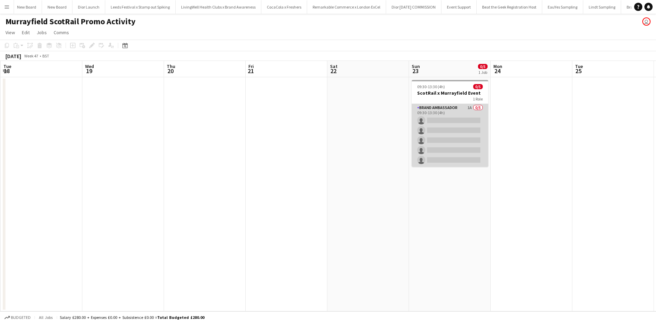
click at [446, 120] on app-card-role "Brand Ambassador 1A 0/5 09:30-13:30 (4h) single-neutral-actions single-neutral-…" at bounding box center [450, 135] width 77 height 63
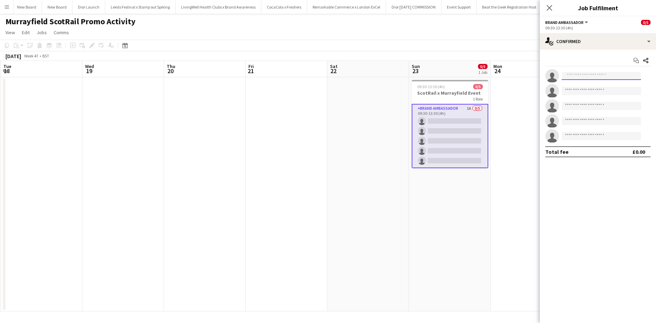
click at [592, 79] on input at bounding box center [601, 76] width 79 height 8
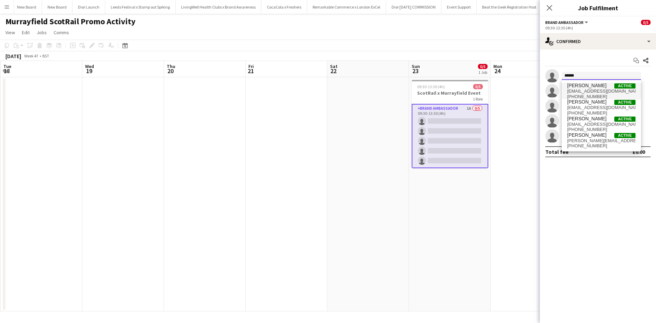
type input "******"
click at [593, 89] on span "ycampbell2712@gmail.com" at bounding box center [602, 91] width 68 height 5
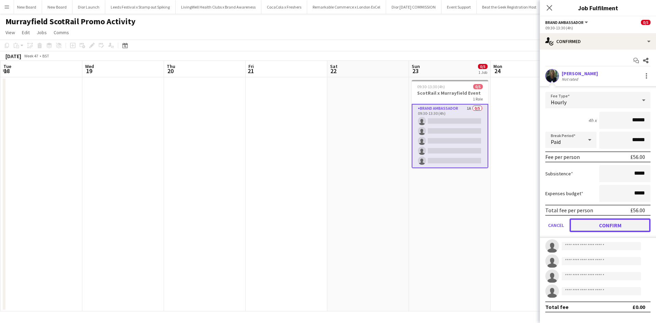
click at [623, 223] on button "Confirm" at bounding box center [610, 225] width 81 height 14
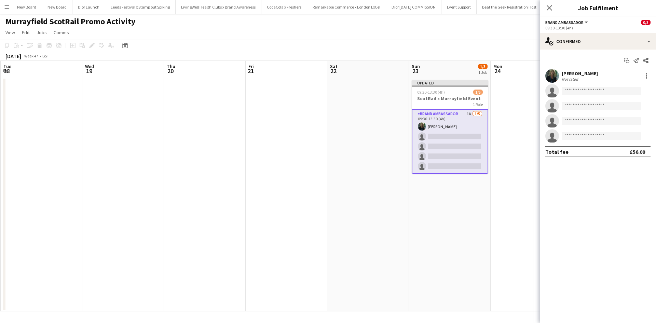
click at [506, 230] on app-date-cell at bounding box center [532, 194] width 82 height 234
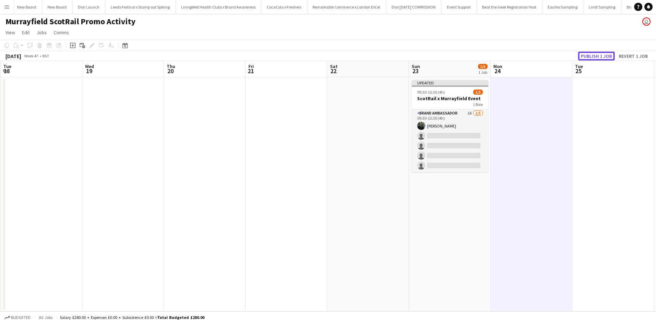
click at [592, 59] on button "Publish 1 job" at bounding box center [597, 56] width 37 height 9
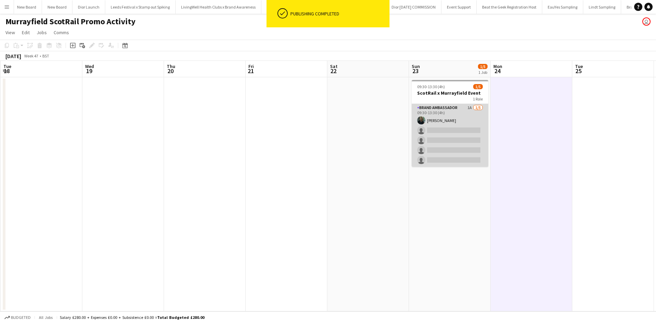
click at [446, 129] on app-card-role "Brand Ambassador 1A 1/5 09:30-13:30 (4h) YVONNE CAMPBELL single-neutral-actions…" at bounding box center [450, 135] width 77 height 63
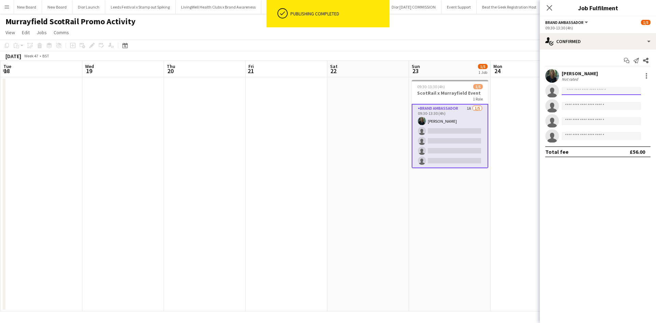
click at [583, 92] on input at bounding box center [601, 91] width 79 height 8
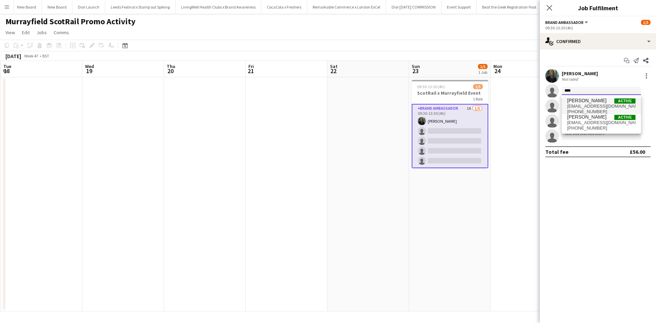
type input "****"
click at [580, 103] on span "Fern Brack" at bounding box center [587, 101] width 39 height 6
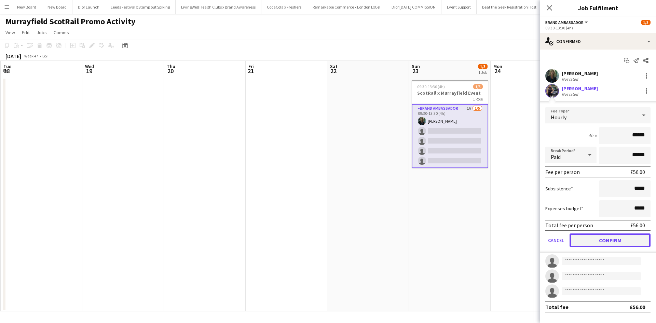
click at [611, 241] on button "Confirm" at bounding box center [610, 241] width 81 height 14
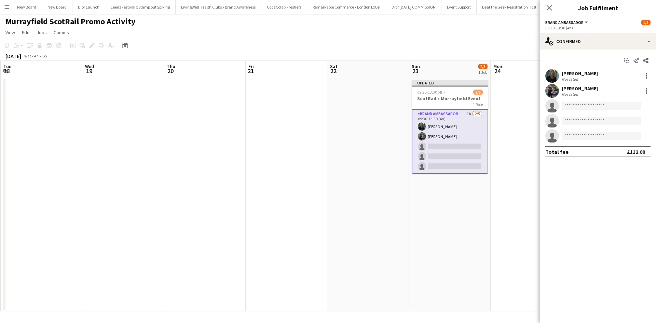
click at [474, 228] on app-date-cell "Updated 09:30-13:30 (4h) 2/5 ScotRail x Murrayfield Event 1 Role Brand Ambassad…" at bounding box center [450, 194] width 82 height 234
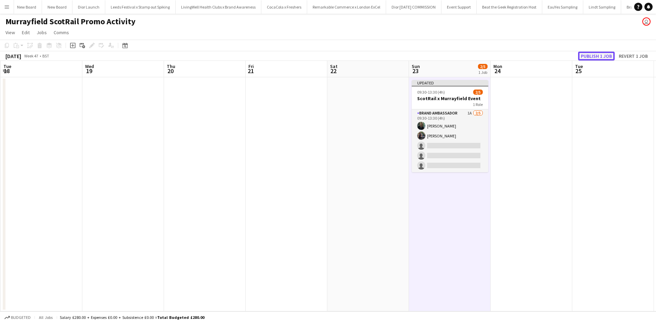
click at [598, 56] on button "Publish 1 job" at bounding box center [597, 56] width 37 height 9
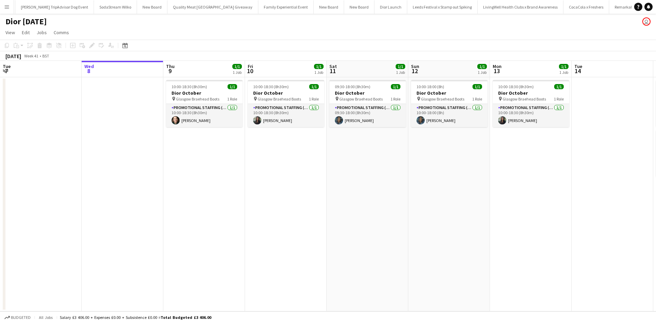
scroll to position [0, 7345]
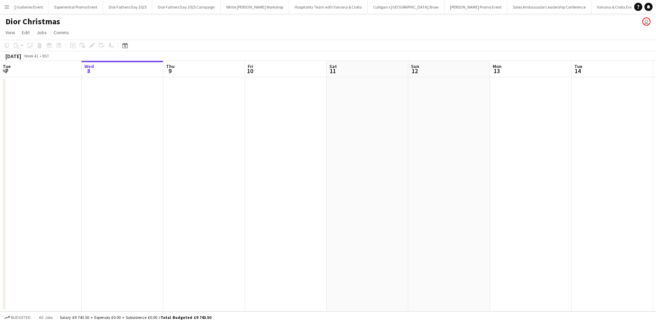
scroll to position [0, 6857]
drag, startPoint x: 0, startPoint y: 0, endPoint x: 201, endPoint y: 163, distance: 259.4
click at [173, 165] on app-calendar-viewport "Tue 7 Wed 8 Thu 9 Fri 10 Sat 11 Sun 12 Mon 13 Tue 14 Wed 15 Thu 16 Fri 17 Sat 1…" at bounding box center [328, 186] width 656 height 251
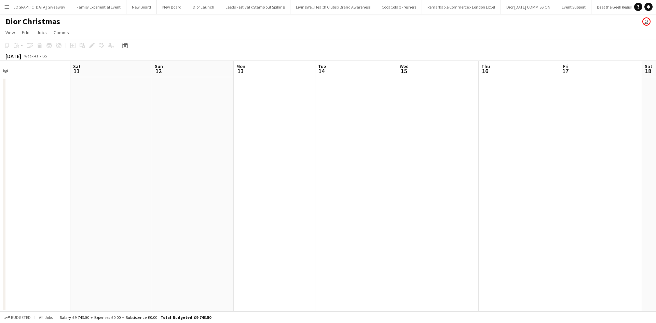
scroll to position [0, 357]
drag, startPoint x: 508, startPoint y: 208, endPoint x: 179, endPoint y: 168, distance: 331.6
click at [179, 168] on app-calendar-viewport "Tue 7 Wed 8 Thu 9 Fri 10 Sat 11 Sun 12 Mon 13 Tue 14 Wed 15 Thu 16 Fri 17 Sat 1…" at bounding box center [328, 186] width 656 height 251
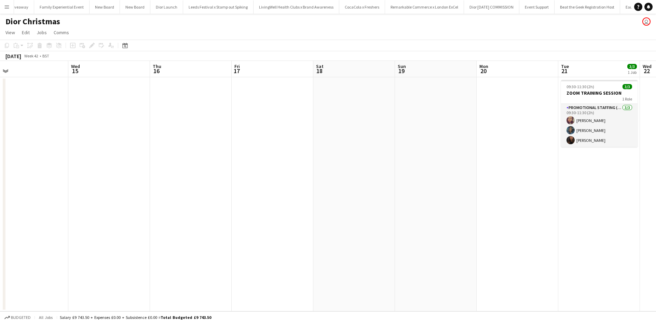
scroll to position [0, 7572]
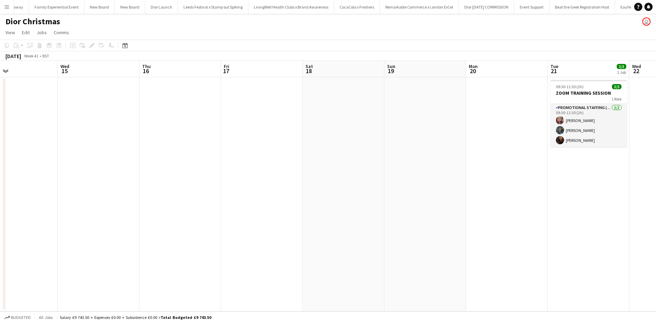
drag, startPoint x: 407, startPoint y: 211, endPoint x: 115, endPoint y: 168, distance: 295.2
click at [115, 168] on app-calendar-viewport "Sat 11 Sun 12 Mon 13 Tue 14 Wed 15 Thu 16 Fri 17 Sat 18 Sun 19 Mon 20 Tue 21 3/…" at bounding box center [328, 186] width 656 height 251
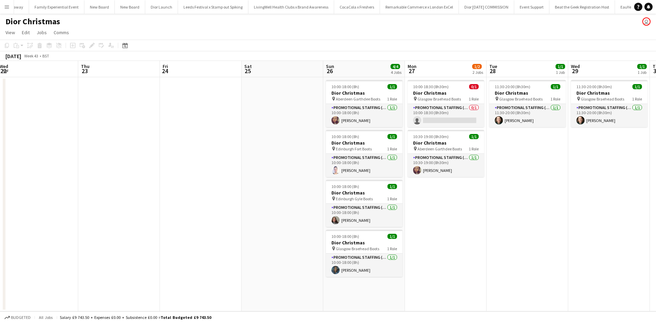
drag, startPoint x: 416, startPoint y: 223, endPoint x: 78, endPoint y: 175, distance: 341.6
click at [78, 175] on app-calendar-viewport "Sun 19 Mon 20 Tue 21 3/3 1 Job Wed 22 Thu 23 Fri 24 Sat 25 Sun 26 4/4 4 Jobs Mo…" at bounding box center [328, 186] width 656 height 251
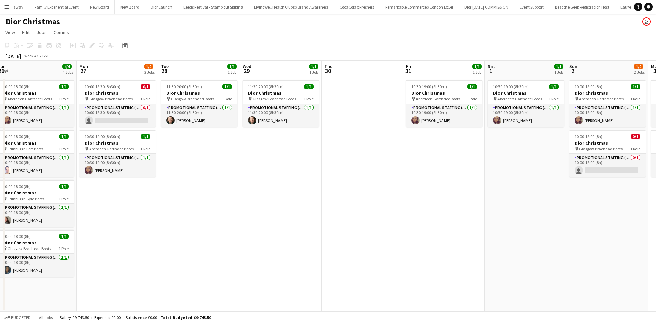
drag, startPoint x: 467, startPoint y: 245, endPoint x: 119, endPoint y: 204, distance: 350.5
click at [114, 207] on app-calendar-viewport "Wed 22 Thu 23 Fri 24 Sat 25 Sun 26 4/4 4 Jobs Mon 27 1/2 2 Jobs Tue 28 1/1 1 Jo…" at bounding box center [328, 186] width 656 height 251
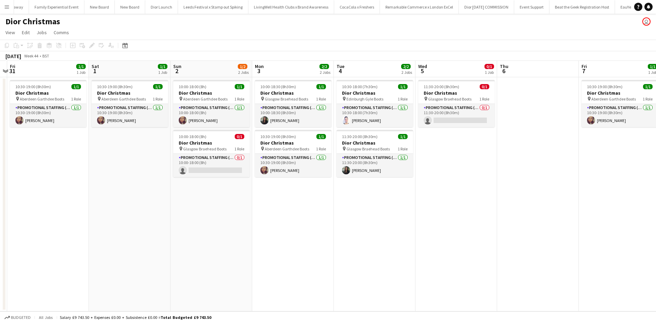
drag, startPoint x: 465, startPoint y: 236, endPoint x: 145, endPoint y: 221, distance: 319.7
click at [66, 202] on app-calendar-viewport "Tue 28 1/1 1 Job Wed 29 1/1 1 Job Thu 30 Fri 31 1/1 1 Job Sat 1 1/1 1 Job Sun 2…" at bounding box center [328, 186] width 656 height 251
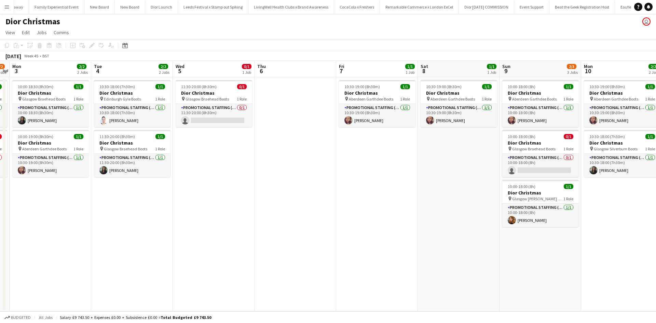
drag, startPoint x: 476, startPoint y: 239, endPoint x: 70, endPoint y: 205, distance: 407.2
click at [71, 205] on app-calendar-viewport "Thu 30 Fri 31 1/1 1 Job Sat 1 1/1 1 Job Sun 2 1/2 2 Jobs Mon 3 2/2 2 Jobs Tue 4…" at bounding box center [328, 186] width 656 height 251
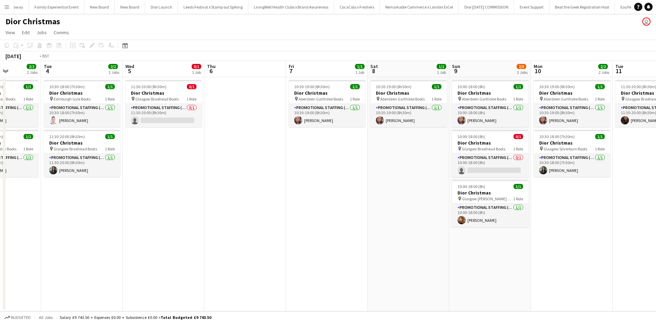
drag, startPoint x: 551, startPoint y: 266, endPoint x: 36, endPoint y: 212, distance: 518.4
click at [36, 212] on app-calendar-viewport "Sat 1 1/1 1 Job Sun 2 1/2 2 Jobs Mon 3 2/2 2 Jobs Tue 4 2/2 2 Jobs Wed 5 0/1 1 …" at bounding box center [328, 186] width 656 height 251
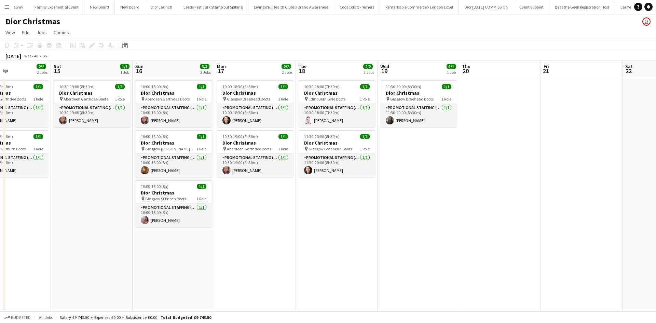
drag, startPoint x: 506, startPoint y: 255, endPoint x: 94, endPoint y: 226, distance: 413.7
click at [94, 226] on app-calendar-viewport "Wed 12 Thu 13 Fri 14 2/2 2 Jobs Sat 15 1/1 1 Job Sun 16 3/3 3 Jobs Mon 17 2/2 2…" at bounding box center [328, 186] width 656 height 251
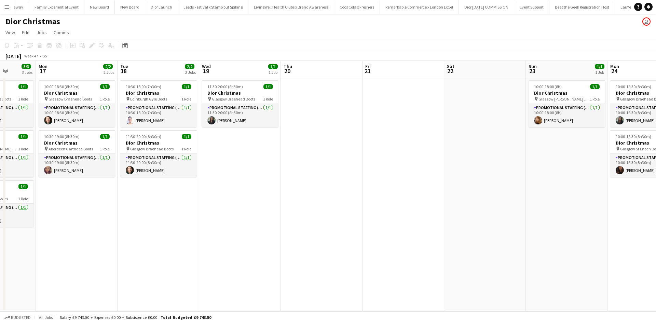
drag, startPoint x: 356, startPoint y: 250, endPoint x: 67, endPoint y: 214, distance: 291.9
click at [69, 214] on app-calendar-viewport "Fri 14 2/2 2 Jobs Sat 15 1/1 1 Job Sun 16 3/3 3 Jobs Mon 17 2/2 2 Jobs Tue 18 2…" at bounding box center [328, 186] width 656 height 251
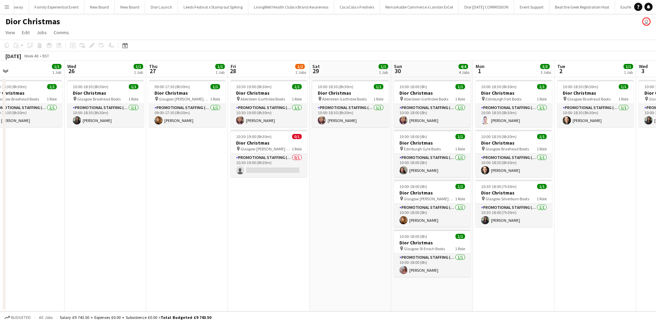
drag, startPoint x: 469, startPoint y: 240, endPoint x: 24, endPoint y: 210, distance: 446.2
click at [24, 210] on app-calendar-viewport "Sat 22 Sun 23 1/1 1 Job Mon 24 2/2 2 Jobs Tue 25 1/1 1 Job Wed 26 1/1 1 Job Thu…" at bounding box center [328, 186] width 656 height 251
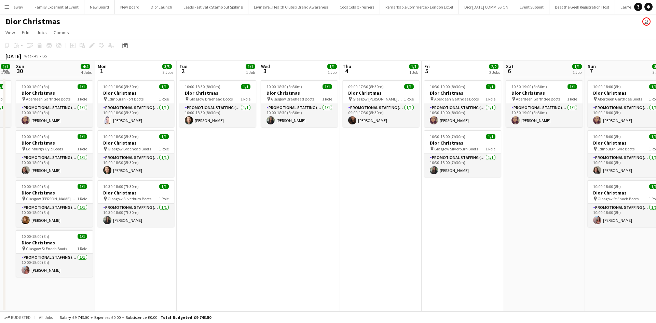
drag, startPoint x: 515, startPoint y: 251, endPoint x: 92, endPoint y: 224, distance: 424.5
click at [92, 224] on app-calendar-viewport "Thu 27 1/1 1 Job Fri 28 1/2 2 Jobs Sat 29 1/1 1 Job Sun 30 4/4 4 Jobs Mon 1 3/3…" at bounding box center [328, 186] width 656 height 251
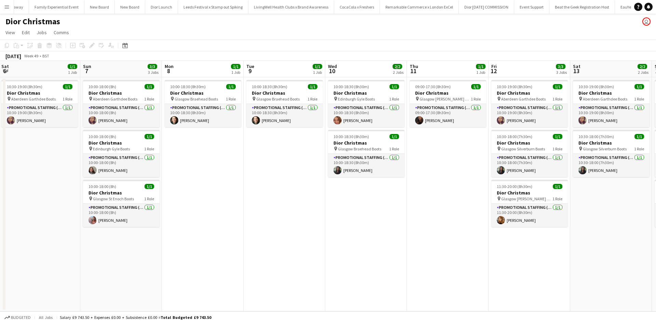
scroll to position [0, 250]
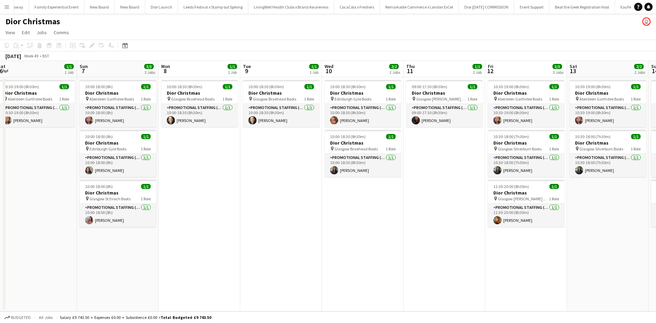
drag, startPoint x: 516, startPoint y: 267, endPoint x: 221, endPoint y: 255, distance: 296.0
click at [221, 255] on app-calendar-viewport "Wed 3 1/1 1 Job Thu 4 1/1 1 Job Fri 5 2/2 2 Jobs Sat 6 1/1 1 Job Sun 7 3/3 3 Jo…" at bounding box center [328, 186] width 656 height 251
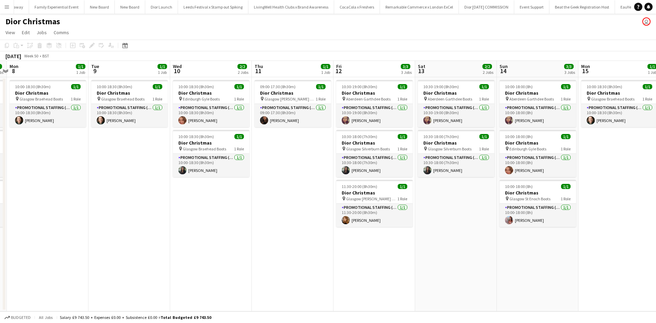
scroll to position [0, 284]
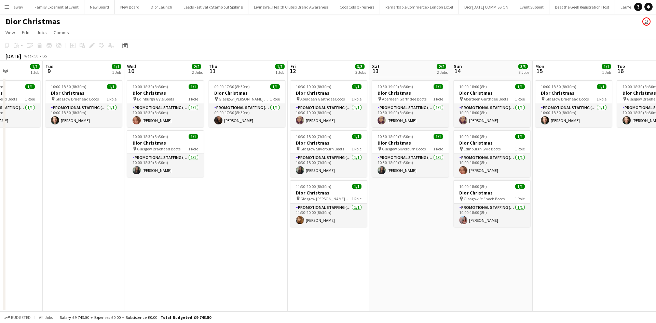
drag, startPoint x: 468, startPoint y: 266, endPoint x: 270, endPoint y: 252, distance: 198.1
click at [270, 252] on app-calendar-viewport "Fri 5 2/2 2 Jobs Sat 6 1/1 1 Job Sun 7 3/3 3 Jobs Mon 8 1/1 1 Job Tue 9 1/1 1 J…" at bounding box center [328, 186] width 656 height 251
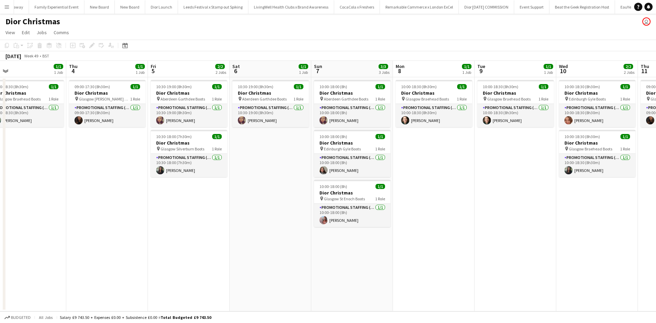
drag, startPoint x: 141, startPoint y: 231, endPoint x: 459, endPoint y: 240, distance: 318.5
click at [617, 211] on app-calendar-viewport "Mon 1 3/3 3 Jobs Tue 2 1/1 1 Job Wed 3 1/1 1 Job Thu 4 1/1 1 Job Fri 5 2/2 2 Jo…" at bounding box center [328, 186] width 656 height 251
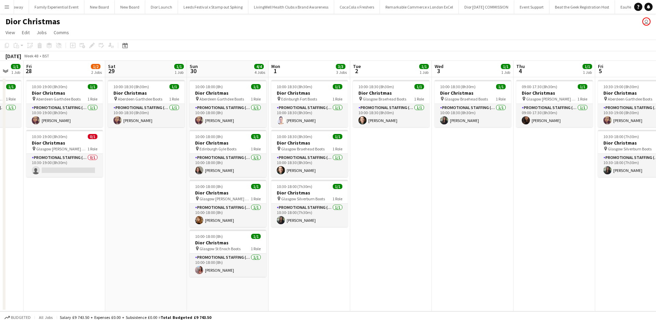
drag, startPoint x: 222, startPoint y: 240, endPoint x: 603, endPoint y: 243, distance: 380.9
click at [656, 221] on app-calendar-viewport "Wed 26 1/1 1 Job Thu 27 1/1 1 Job Fri 28 1/2 2 Jobs Sat 29 1/1 1 Job Sun 30 4/4…" at bounding box center [328, 186] width 656 height 251
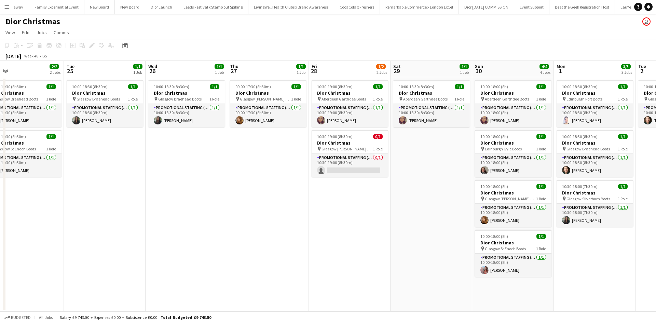
scroll to position [0, 181]
drag, startPoint x: 160, startPoint y: 224, endPoint x: 412, endPoint y: 204, distance: 252.7
click at [412, 204] on app-calendar-viewport "Sat 22 Sun 23 1/1 1 Job Mon 24 2/2 2 Jobs Tue 25 1/1 1 Job Wed 26 1/1 1 Job Thu…" at bounding box center [328, 186] width 656 height 251
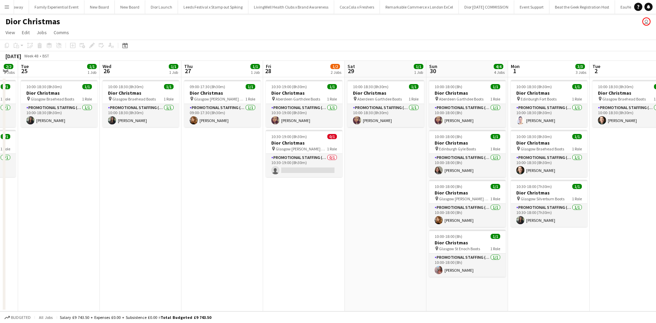
scroll to position [0, 227]
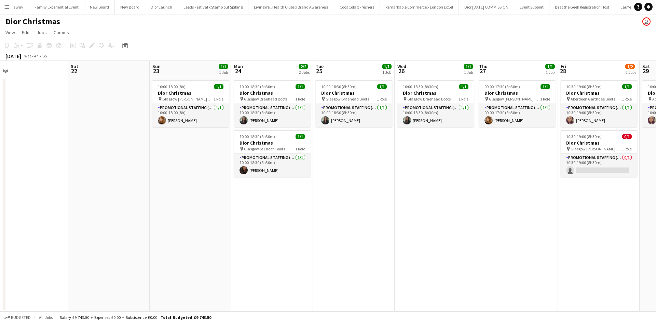
drag, startPoint x: 190, startPoint y: 215, endPoint x: 519, endPoint y: 183, distance: 330.1
click at [516, 184] on app-calendar-viewport "Wed 19 1/1 1 Job Thu 20 Fri 21 Sat 22 Sun 23 1/1 1 Job Mon 24 2/2 2 Jobs Tue 25…" at bounding box center [328, 186] width 656 height 251
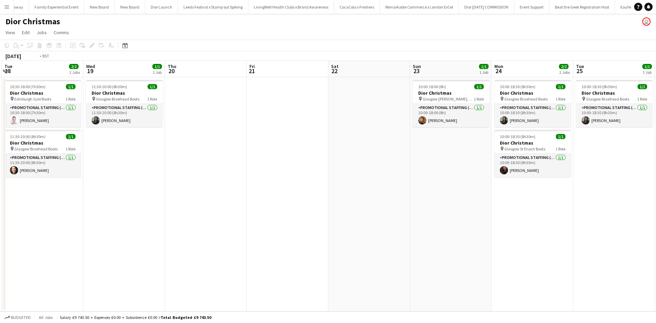
drag, startPoint x: 108, startPoint y: 232, endPoint x: 543, endPoint y: 202, distance: 435.6
click at [543, 202] on app-calendar-viewport "Sun 16 3/3 3 Jobs Mon 17 2/2 2 Jobs Tue 18 2/2 2 Jobs Wed 19 1/1 1 Job Thu 20 F…" at bounding box center [328, 186] width 656 height 251
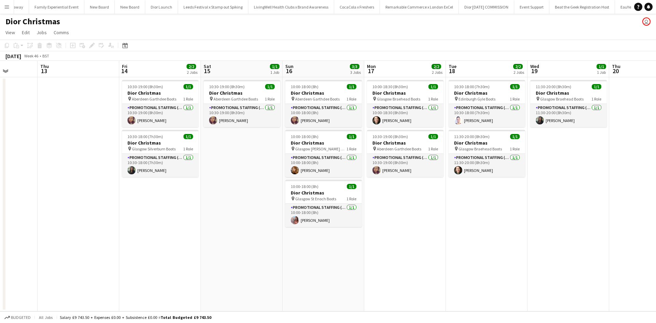
drag, startPoint x: 191, startPoint y: 244, endPoint x: 545, endPoint y: 227, distance: 353.9
click at [545, 227] on app-calendar-viewport "Mon 10 2/2 2 Jobs Tue 11 1/1 1 Job Wed 12 Thu 13 Fri 14 2/2 2 Jobs Sat 15 1/1 1…" at bounding box center [328, 186] width 656 height 251
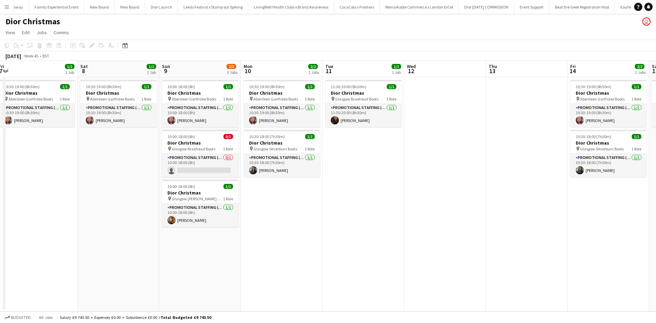
drag, startPoint x: 230, startPoint y: 245, endPoint x: 523, endPoint y: 235, distance: 293.2
click at [523, 235] on app-calendar-viewport "Wed 5 0/1 1 Job Thu 6 Fri 7 1/1 1 Job Sat 8 1/1 1 Job Sun 9 2/3 3 Jobs Mon 10 2…" at bounding box center [328, 186] width 656 height 251
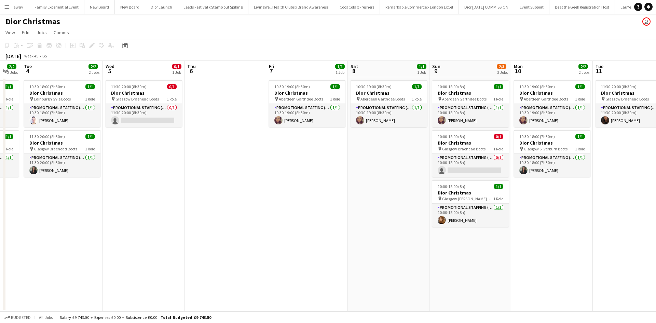
drag, startPoint x: 270, startPoint y: 252, endPoint x: 484, endPoint y: 248, distance: 214.4
click at [536, 238] on app-calendar-viewport "Sun 2 1/2 2 Jobs Mon 3 2/2 2 Jobs Tue 4 2/2 2 Jobs Wed 5 0/1 1 Job Thu 6 Fri 7 …" at bounding box center [328, 186] width 656 height 251
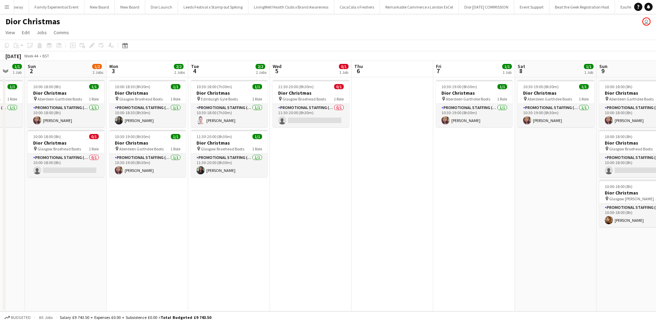
drag, startPoint x: 292, startPoint y: 249, endPoint x: 500, endPoint y: 259, distance: 207.8
click at [527, 251] on app-calendar-viewport "Fri 31 1/1 1 Job Sat 1 1/1 1 Job Sun 2 1/2 2 Jobs Mon 3 2/2 2 Jobs Tue 4 2/2 2 …" at bounding box center [328, 186] width 656 height 251
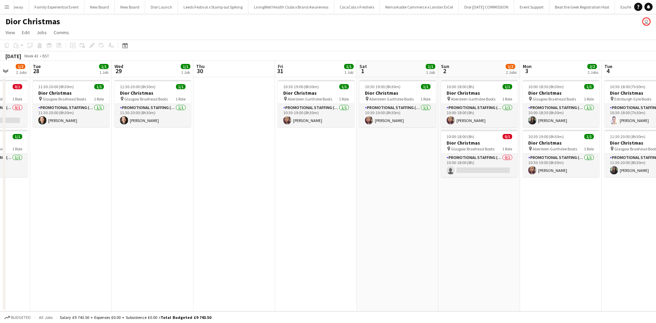
drag, startPoint x: 172, startPoint y: 265, endPoint x: 537, endPoint y: 251, distance: 365.1
click at [537, 251] on app-calendar-viewport "Sat 25 Sun 26 4/4 4 Jobs Mon 27 1/2 2 Jobs Tue 28 1/1 1 Job Wed 29 1/1 1 Job Th…" at bounding box center [328, 186] width 656 height 251
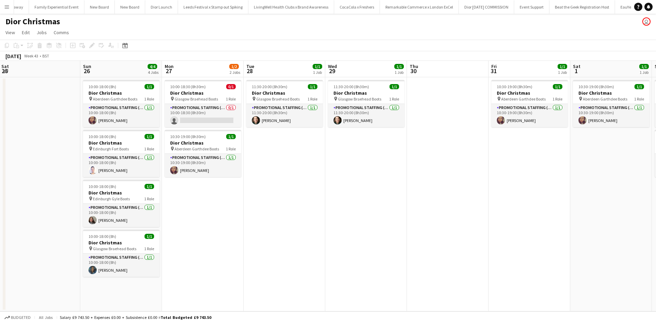
scroll to position [0, 164]
drag, startPoint x: 211, startPoint y: 275, endPoint x: 320, endPoint y: 262, distance: 109.1
click at [320, 262] on app-calendar-viewport "Thu 23 Fri 24 Sat 25 Sun 26 4/4 4 Jobs Mon 27 1/2 2 Jobs Tue 28 1/1 1 Job Wed 2…" at bounding box center [328, 186] width 656 height 251
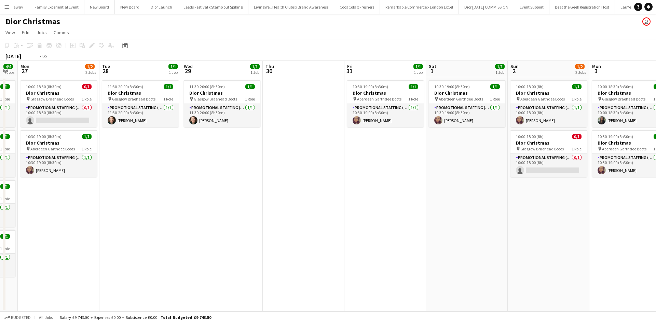
drag, startPoint x: 484, startPoint y: 216, endPoint x: 50, endPoint y: 191, distance: 435.0
click at [26, 190] on app-calendar-viewport "Thu 23 Fri 24 Sat 25 Sun 26 4/4 4 Jobs Mon 27 1/2 2 Jobs Tue 28 1/1 1 Job Wed 2…" at bounding box center [328, 186] width 656 height 251
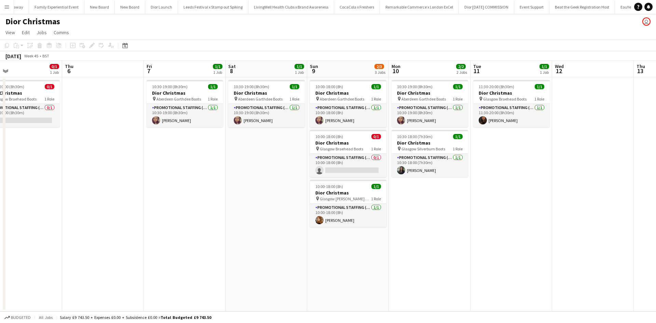
drag, startPoint x: 468, startPoint y: 235, endPoint x: 4, endPoint y: 218, distance: 464.6
click at [4, 218] on div "Sat 1 1/1 1 Job Sun 2 1/2 2 Jobs Mon 3 2/2 2 Jobs Tue 4 2/2 2 Jobs Wed 5 0/1 1 …" at bounding box center [328, 186] width 656 height 251
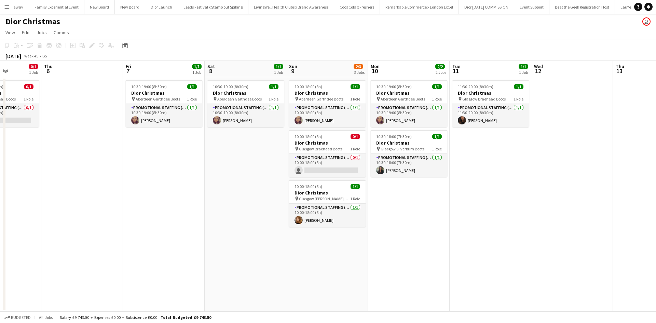
drag, startPoint x: 197, startPoint y: 231, endPoint x: 129, endPoint y: 237, distance: 68.3
click at [0, 226] on app-calendar-viewport "Mon 3 2/2 2 Jobs Tue 4 2/2 2 Jobs Wed 5 0/1 1 Job Thu 6 Fri 7 1/1 1 Job Sat 8 1…" at bounding box center [328, 186] width 656 height 251
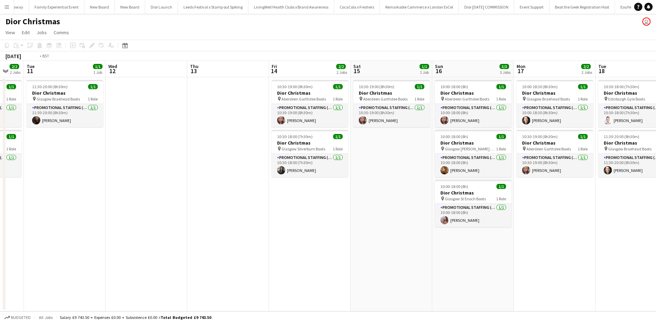
drag, startPoint x: 430, startPoint y: 258, endPoint x: 139, endPoint y: 242, distance: 292.1
click at [63, 231] on app-calendar-viewport "Fri 7 1/1 1 Job Sat 8 1/1 1 Job Sun 9 2/3 3 Jobs Mon 10 2/2 2 Jobs Tue 11 1/1 1…" at bounding box center [328, 186] width 656 height 251
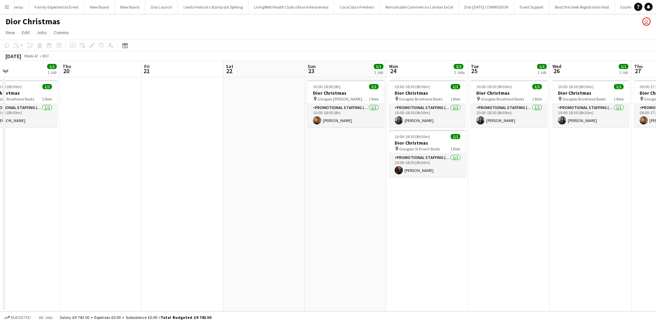
drag, startPoint x: 588, startPoint y: 264, endPoint x: 173, endPoint y: 240, distance: 415.4
click at [0, 222] on app-calendar-viewport "Sun 16 3/3 3 Jobs Mon 17 2/2 2 Jobs Tue 18 2/2 2 Jobs Wed 19 1/1 1 Job Thu 20 F…" at bounding box center [328, 186] width 656 height 251
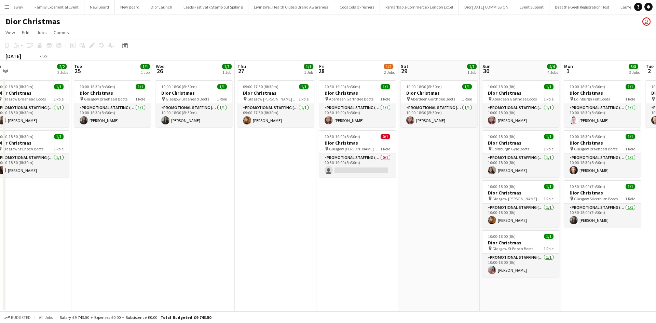
drag, startPoint x: 469, startPoint y: 252, endPoint x: 63, endPoint y: 232, distance: 407.1
click at [69, 232] on app-calendar-viewport "Fri 21 Sat 22 Sun 23 1/1 1 Job Mon 24 2/2 2 Jobs Tue 25 1/1 1 Job Wed 26 1/1 1 …" at bounding box center [328, 186] width 656 height 251
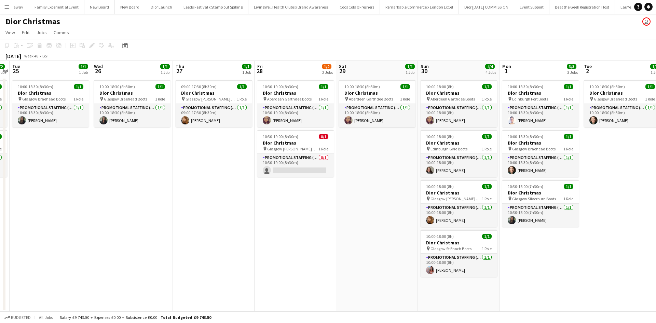
drag, startPoint x: 375, startPoint y: 257, endPoint x: 0, endPoint y: 214, distance: 377.6
click at [0, 214] on app-calendar-viewport "Fri 21 Sat 22 Sun 23 1/1 1 Job Mon 24 2/2 2 Jobs Tue 25 1/1 1 Job Wed 26 1/1 1 …" at bounding box center [328, 186] width 656 height 251
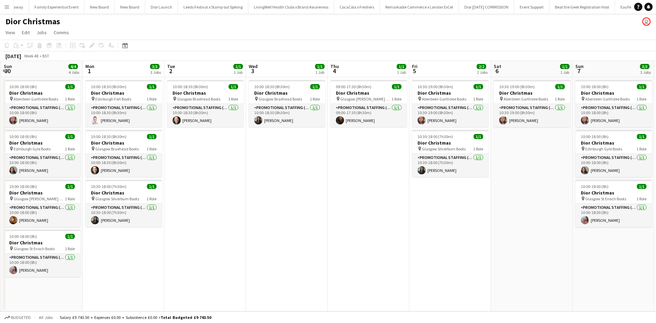
scroll to position [0, 307]
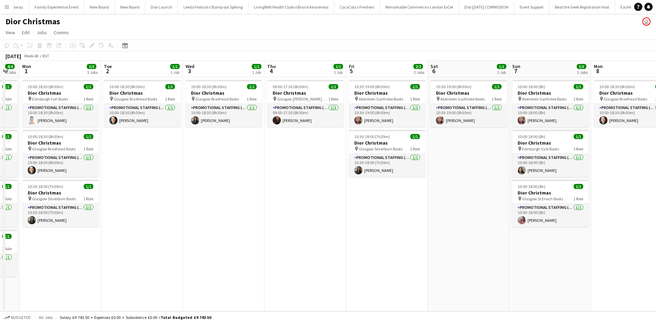
drag, startPoint x: 461, startPoint y: 231, endPoint x: 308, endPoint y: 230, distance: 153.5
click at [308, 230] on app-calendar-viewport "Thu 27 1/1 1 Job Fri 28 1/2 2 Jobs Sat 29 1/1 1 Job Sun 30 4/4 4 Jobs Mon 1 3/3…" at bounding box center [328, 186] width 656 height 251
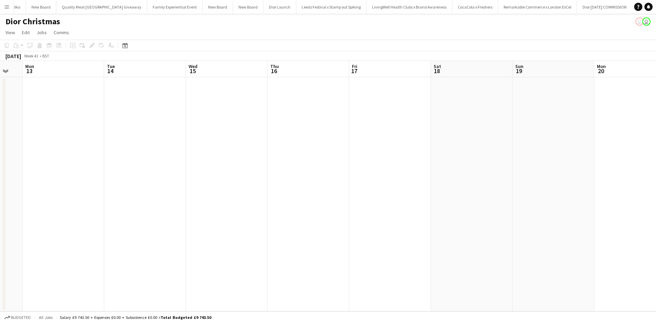
scroll to position [0, 253]
drag, startPoint x: 586, startPoint y: 276, endPoint x: 260, endPoint y: 233, distance: 329.7
click at [170, 225] on app-calendar-viewport "Thu 9 Fri 10 Sat 11 Sun 12 Mon 13 Tue 14 Wed 15 Thu 16 Fri 17 Sat 18 Sun 19 Mon…" at bounding box center [328, 186] width 656 height 251
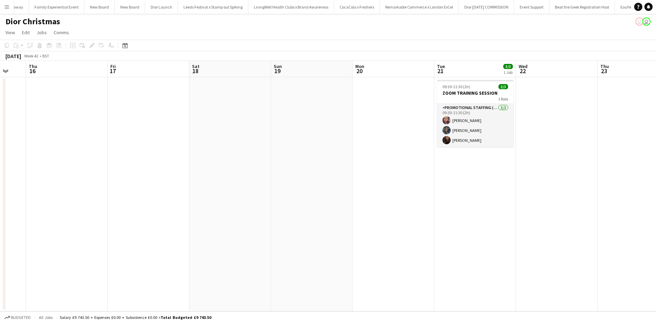
drag, startPoint x: 510, startPoint y: 253, endPoint x: 410, endPoint y: 258, distance: 100.3
click at [175, 212] on app-calendar-viewport "Mon 13 Tue 14 Wed 15 Thu 16 Fri 17 Sat 18 Sun 19 Mon 20 Tue 21 3/3 1 Job Wed 22…" at bounding box center [328, 186] width 656 height 251
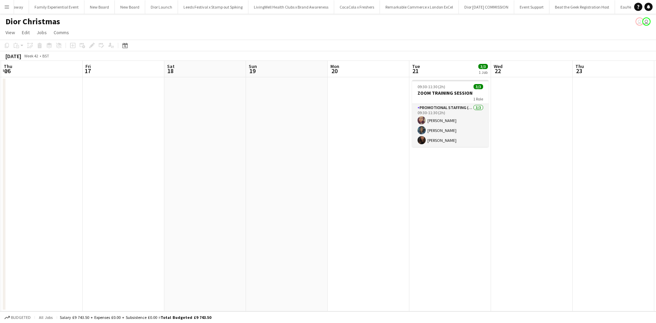
drag, startPoint x: 420, startPoint y: 258, endPoint x: 210, endPoint y: 200, distance: 218.2
click at [173, 200] on app-calendar-viewport "Mon 13 Tue 14 Wed 15 Thu 16 Fri 17 Sat 18 Sun 19 Mon 20 Tue 21 3/3 1 Job Wed 22…" at bounding box center [328, 186] width 656 height 251
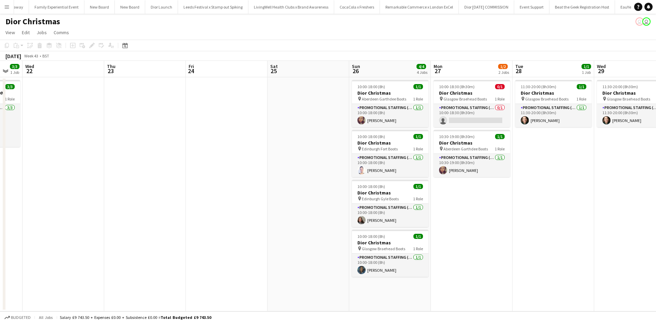
drag, startPoint x: 387, startPoint y: 231, endPoint x: 160, endPoint y: 188, distance: 231.0
click at [162, 188] on app-calendar-viewport "Sat 18 Sun 19 Mon 20 Tue 21 3/3 1 Job Wed 22 Thu 23 Fri 24 Sat 25 Sun 26 4/4 4 …" at bounding box center [328, 186] width 656 height 251
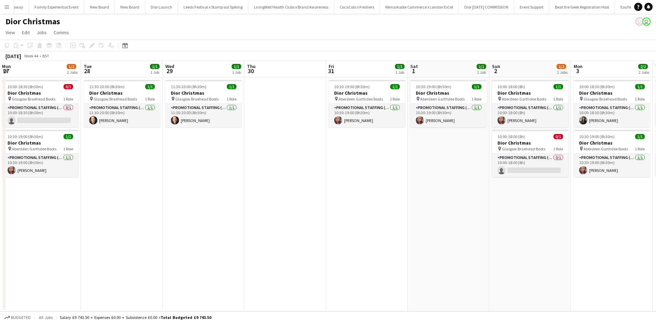
drag, startPoint x: 506, startPoint y: 232, endPoint x: 67, endPoint y: 176, distance: 442.6
click at [67, 176] on app-calendar-viewport "Thu 23 Fri 24 Sat 25 Sun 26 4/4 4 Jobs Mon 27 1/2 2 Jobs Tue 28 1/1 1 Job Wed 2…" at bounding box center [328, 186] width 656 height 251
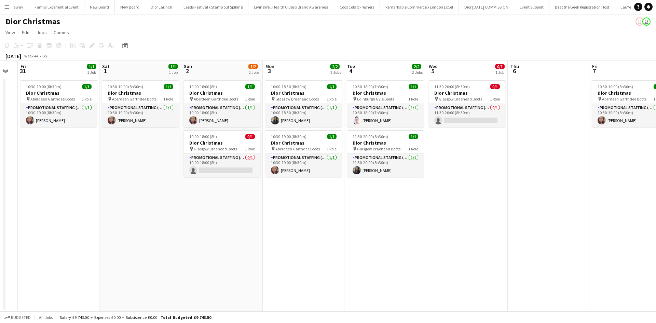
drag, startPoint x: 305, startPoint y: 202, endPoint x: 304, endPoint y: 221, distance: 19.2
click at [145, 177] on app-calendar-viewport "Mon 27 1/2 2 Jobs Tue 28 1/1 1 Job Wed 29 1/1 1 Job Thu 30 Fri 31 1/1 1 Job Sat…" at bounding box center [328, 186] width 656 height 251
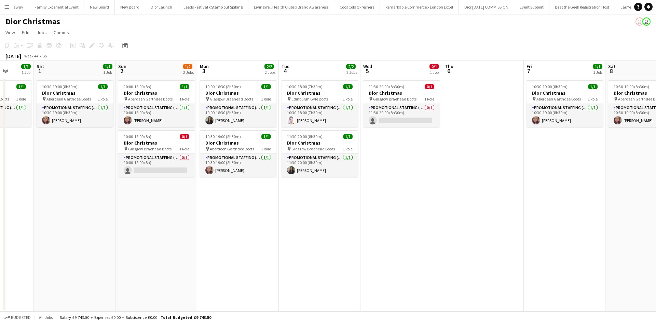
drag, startPoint x: 420, startPoint y: 238, endPoint x: 262, endPoint y: 224, distance: 158.9
click at [99, 189] on app-calendar-viewport "Mon 27 1/2 2 Jobs Tue 28 1/1 1 Job Wed 29 1/1 1 Job Thu 30 Fri 31 1/1 1 Job Sat…" at bounding box center [328, 186] width 656 height 251
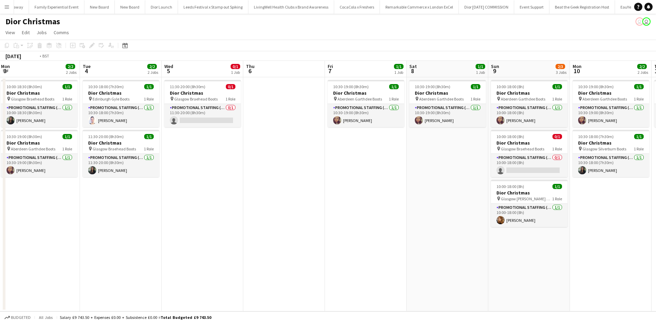
drag, startPoint x: 475, startPoint y: 263, endPoint x: 295, endPoint y: 229, distance: 182.6
click at [160, 204] on app-calendar-viewport "Thu 30 Fri 31 1/1 1 Job Sat 1 1/1 1 Job Sun 2 1/2 2 Jobs Mon 3 2/2 2 Jobs Tue 4…" at bounding box center [328, 186] width 656 height 251
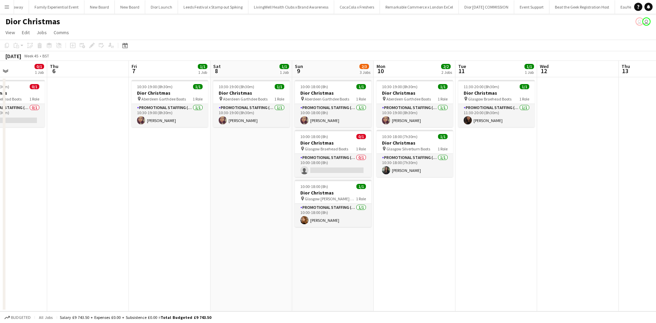
drag, startPoint x: 461, startPoint y: 254, endPoint x: 141, endPoint y: 204, distance: 323.5
click at [135, 204] on app-calendar-viewport "Mon 3 2/2 2 Jobs Tue 4 2/2 2 Jobs Wed 5 0/1 1 Job Thu 6 Fri 7 1/1 1 Job Sat 8 1…" at bounding box center [328, 186] width 656 height 251
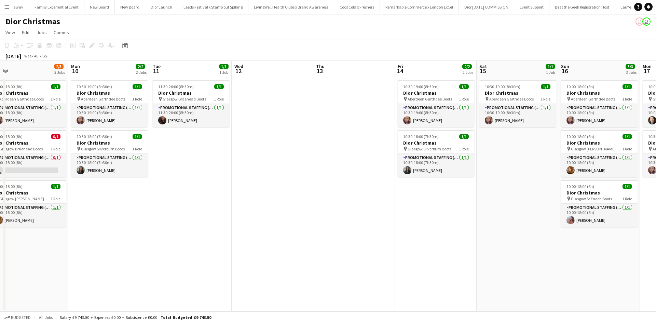
drag, startPoint x: 412, startPoint y: 257, endPoint x: 94, endPoint y: 202, distance: 322.0
click at [94, 202] on app-calendar-viewport "Thu 6 Fri 7 1/1 1 Job Sat 8 1/1 1 Job Sun 9 2/3 3 Jobs Mon 10 2/2 2 Jobs Tue 11…" at bounding box center [328, 186] width 656 height 251
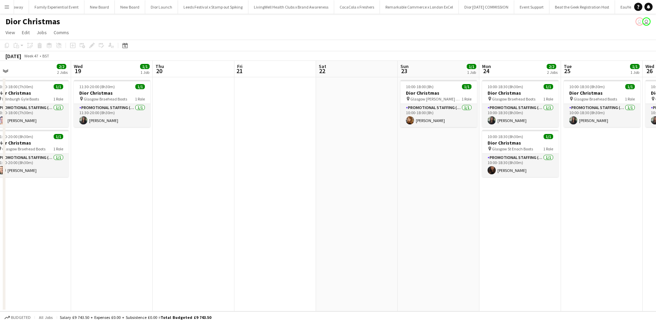
drag, startPoint x: 425, startPoint y: 250, endPoint x: 77, endPoint y: 202, distance: 350.9
click at [78, 203] on app-calendar-viewport "Sat 15 1/1 1 Job Sun 16 3/3 3 Jobs Mon 17 2/2 2 Jobs Tue 18 2/2 2 Jobs Wed 19 1…" at bounding box center [328, 186] width 656 height 251
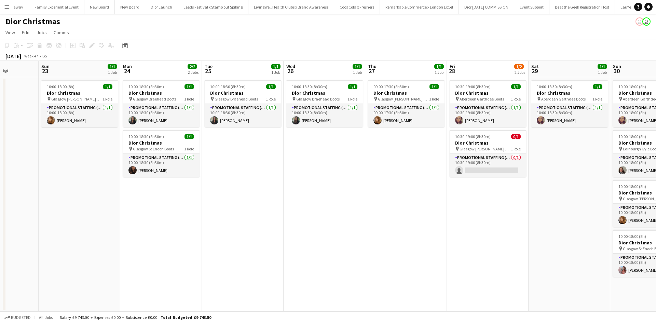
drag, startPoint x: 363, startPoint y: 250, endPoint x: 9, endPoint y: 191, distance: 359.4
click at [9, 191] on app-calendar-viewport "Thu 20 Fri 21 Sat 22 Sun 23 1/1 1 Job Mon 24 2/2 2 Jobs Tue 25 1/1 1 Job Wed 26…" at bounding box center [328, 186] width 656 height 251
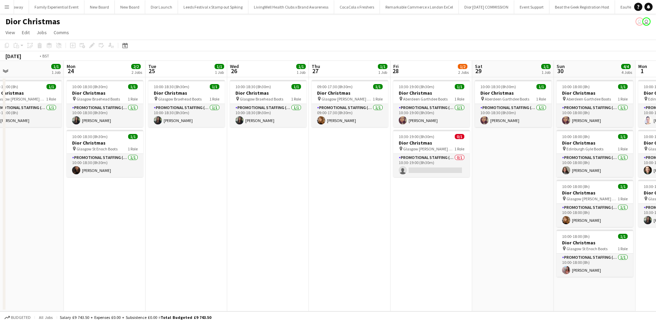
drag, startPoint x: 322, startPoint y: 237, endPoint x: 145, endPoint y: 210, distance: 178.8
click at [142, 211] on app-calendar-viewport "Thu 20 Fri 21 Sat 22 Sun 23 1/1 1 Job Mon 24 2/2 2 Jobs Tue 25 1/1 1 Job Wed 26…" at bounding box center [328, 186] width 656 height 251
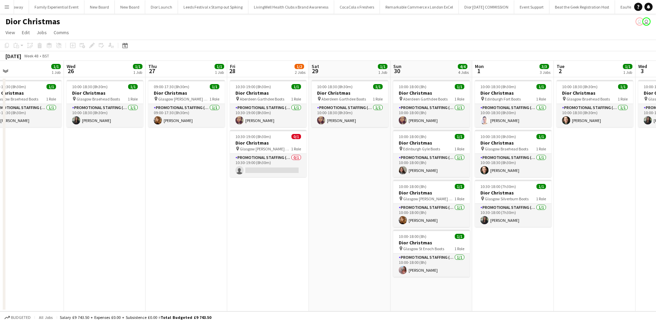
scroll to position [0, 263]
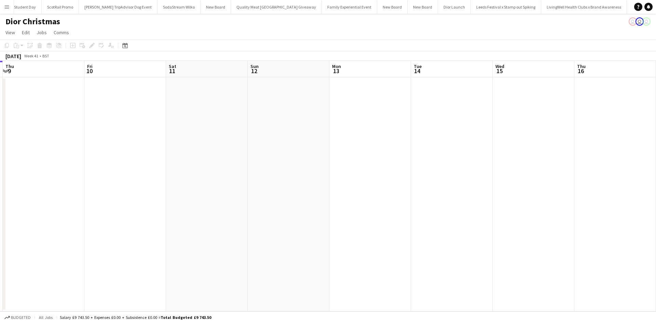
scroll to position [0, 221]
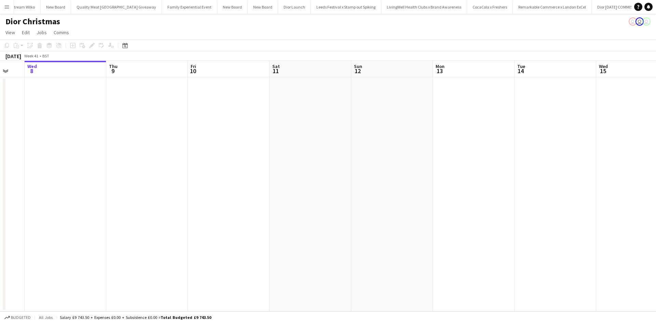
drag, startPoint x: 447, startPoint y: 263, endPoint x: 145, endPoint y: 229, distance: 304.1
click at [145, 229] on app-calendar-viewport "Sun 5 Mon 6 Tue 7 Wed 8 Thu 9 Fri 10 Sat 11 Sun 12 Mon 13 Tue 14 Wed 15 Thu 16 …" at bounding box center [328, 186] width 656 height 251
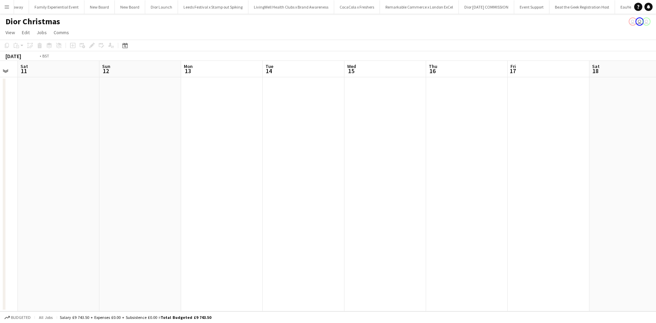
drag, startPoint x: 413, startPoint y: 254, endPoint x: 158, endPoint y: 218, distance: 258.2
click at [158, 218] on app-calendar-viewport "Wed 8 Thu 9 Fri 10 Sat 11 Sun 12 Mon 13 Tue 14 Wed 15 Thu 16 Fri 17 Sat 18 Sun …" at bounding box center [328, 186] width 656 height 251
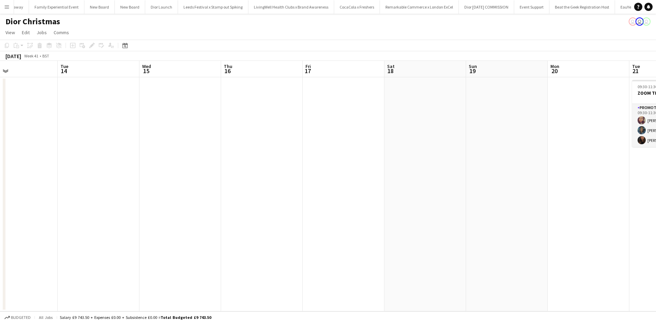
drag, startPoint x: 429, startPoint y: 265, endPoint x: 294, endPoint y: 239, distance: 137.6
click at [294, 239] on app-calendar-viewport "Fri 10 Sat 11 Sun 12 Mon 13 Tue 14 Wed 15 Thu 16 Fri 17 Sat 18 Sun 19 Mon 20 Tu…" at bounding box center [328, 186] width 656 height 251
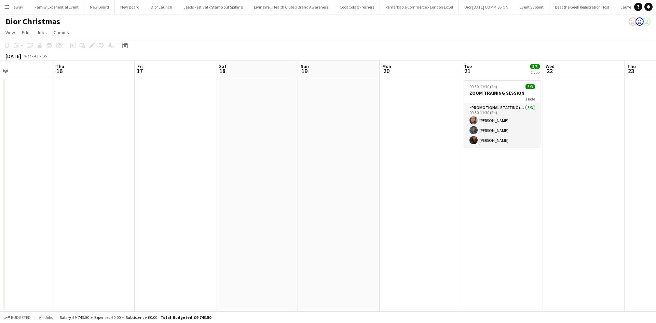
drag, startPoint x: 294, startPoint y: 239, endPoint x: 288, endPoint y: 235, distance: 7.9
click at [123, 204] on app-calendar-viewport "Sun 12 Mon 13 Tue 14 Wed 15 Thu 16 Fri 17 Sat 18 Sun 19 Mon 20 Tue 21 3/3 1 Job…" at bounding box center [328, 186] width 656 height 251
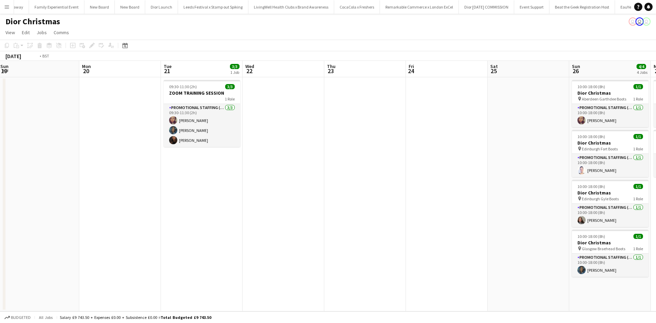
scroll to position [0, 279]
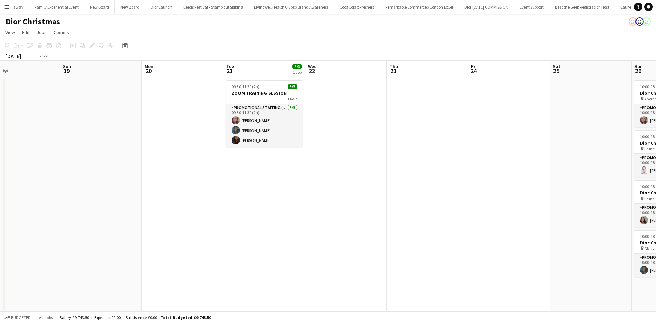
drag, startPoint x: 363, startPoint y: 253, endPoint x: 181, endPoint y: 213, distance: 186.3
click at [168, 211] on app-calendar-viewport "Wed 15 Thu 16 Fri 17 Sat 18 Sun 19 Mon 20 Tue 21 3/3 1 Job Wed 22 Thu 23 Fri 24…" at bounding box center [328, 186] width 656 height 251
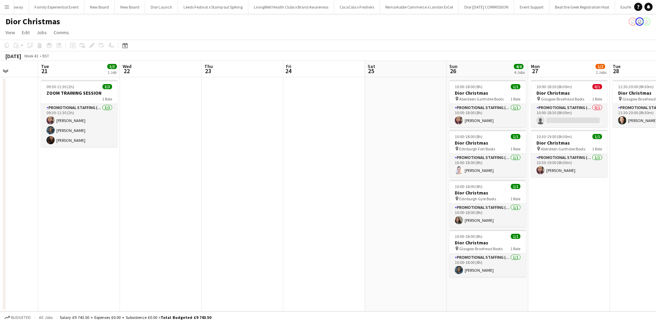
drag, startPoint x: 190, startPoint y: 224, endPoint x: 96, endPoint y: 206, distance: 95.3
click at [96, 207] on app-calendar-viewport "Sat 18 Sun 19 Mon 20 Tue 21 3/3 1 Job Wed 22 Thu 23 Fri 24 Sat 25 Sun 26 4/4 4 …" at bounding box center [328, 186] width 656 height 251
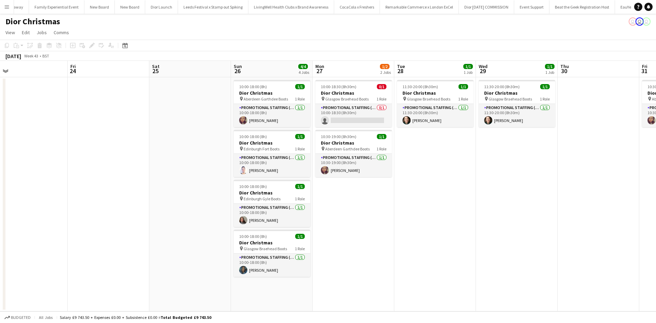
drag, startPoint x: 437, startPoint y: 233, endPoint x: 223, endPoint y: 226, distance: 214.9
click at [223, 226] on app-calendar-viewport "Mon 20 Tue 21 3/3 1 Job Wed 22 Thu 23 Fri 24 Sat 25 Sun 26 4/4 4 Jobs Mon 27 1/…" at bounding box center [328, 186] width 656 height 251
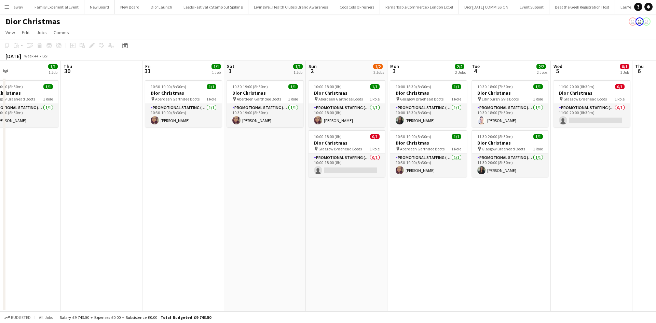
drag, startPoint x: 470, startPoint y: 236, endPoint x: 123, endPoint y: 213, distance: 347.1
click at [120, 214] on app-calendar-viewport "Sun 26 4/4 4 Jobs Mon 27 1/2 2 Jobs Tue 28 1/1 1 Job Wed 29 1/1 1 Job Thu 30 Fr…" at bounding box center [328, 186] width 656 height 251
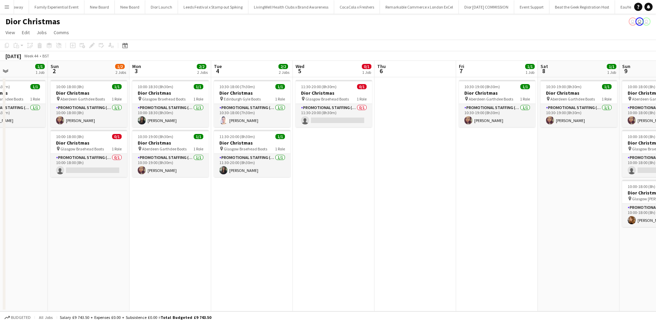
drag, startPoint x: 397, startPoint y: 236, endPoint x: 96, endPoint y: 223, distance: 301.5
click at [96, 223] on app-calendar-viewport "Thu 30 Fri 31 1/1 1 Job Sat 1 1/1 1 Job Sun 2 1/2 2 Jobs Mon 3 2/2 2 Jobs Tue 4…" at bounding box center [328, 186] width 656 height 251
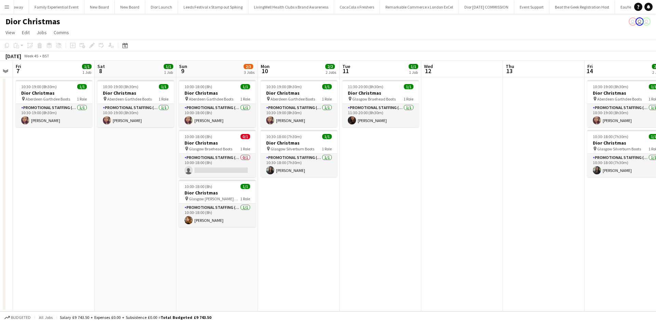
drag, startPoint x: 423, startPoint y: 253, endPoint x: 25, endPoint y: 218, distance: 399.5
click at [25, 218] on app-calendar-viewport "Tue 4 2/2 2 Jobs Wed 5 0/1 1 Job Thu 6 Fri 7 1/1 1 Job Sat 8 1/1 1 Job Sun 9 2/…" at bounding box center [328, 186] width 656 height 251
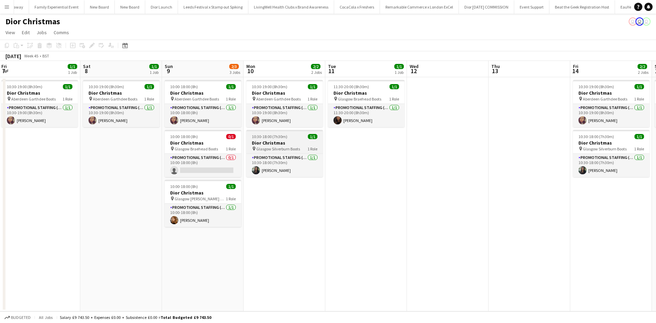
click at [294, 137] on div "10:30-18:00 (7h30m) 1/1" at bounding box center [285, 136] width 77 height 5
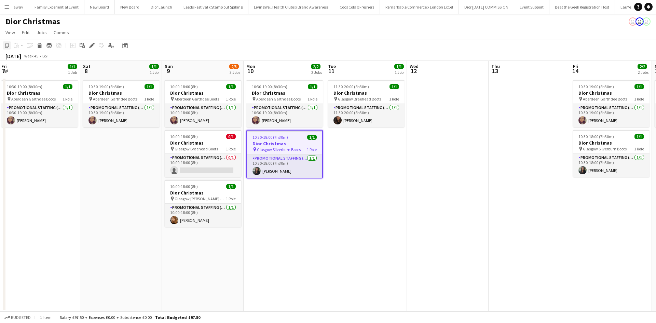
click at [7, 45] on icon "Copy" at bounding box center [6, 45] width 5 height 5
click at [134, 152] on app-date-cell "10:30-19:00 (8h30m) 1/1 Dior Christmas pin Aberdeen Garthdee Boots 1 Role Promo…" at bounding box center [121, 194] width 82 height 234
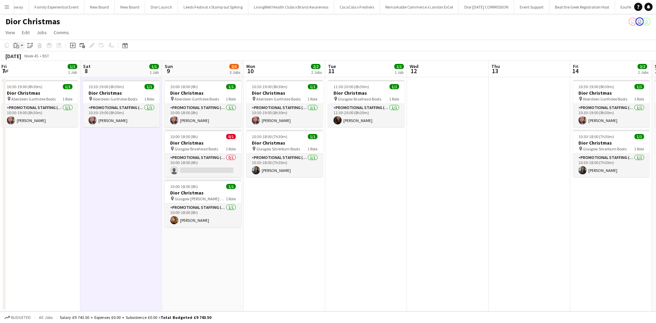
click at [14, 45] on icon "Paste" at bounding box center [16, 45] width 5 height 5
click at [27, 58] on link "Paste Ctrl+V" at bounding box center [50, 58] width 64 height 6
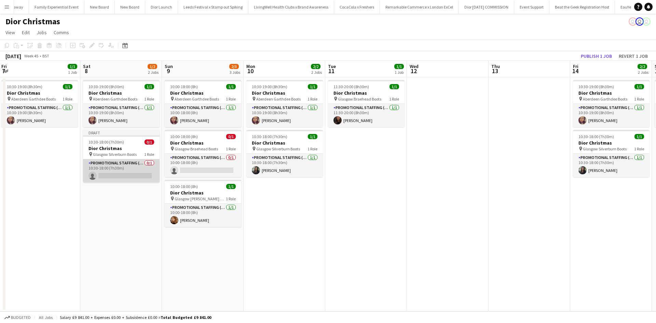
click at [129, 174] on app-card-role "Promotional Staffing (Sales Staff) 0/1 10:30-18:00 (7h30m) single-neutral-actio…" at bounding box center [121, 170] width 77 height 23
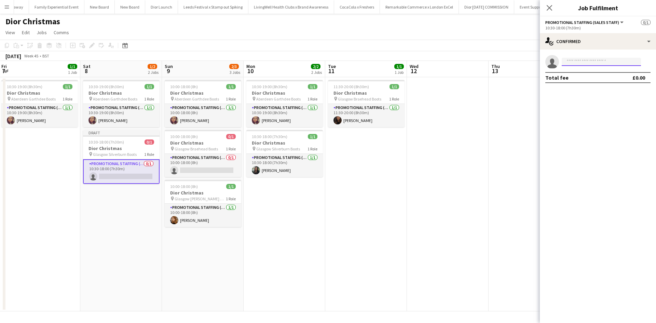
click at [574, 62] on input at bounding box center [601, 62] width 79 height 8
type input "****"
click at [583, 76] on span "[EMAIL_ADDRESS][DOMAIN_NAME]" at bounding box center [602, 77] width 68 height 5
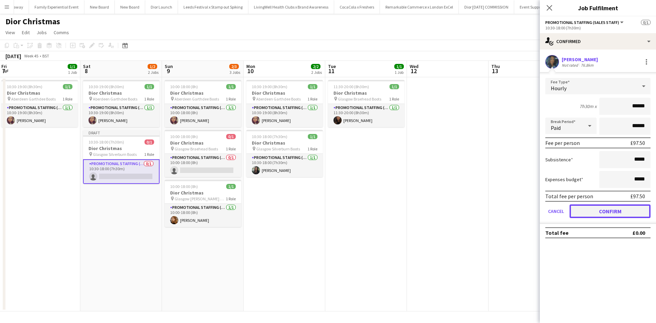
click at [613, 206] on button "Confirm" at bounding box center [610, 211] width 81 height 14
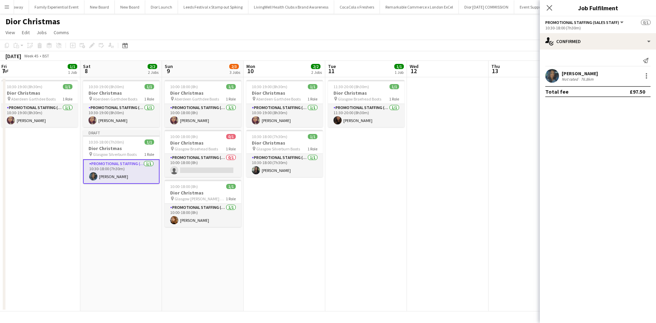
drag, startPoint x: 504, startPoint y: 195, endPoint x: 560, endPoint y: 98, distance: 112.1
click at [504, 195] on app-date-cell at bounding box center [530, 194] width 82 height 234
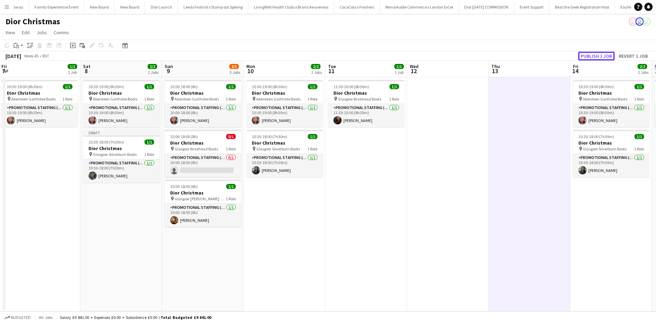
drag, startPoint x: 598, startPoint y: 55, endPoint x: 596, endPoint y: 59, distance: 4.0
click at [598, 55] on button "Publish 1 job" at bounding box center [597, 56] width 37 height 9
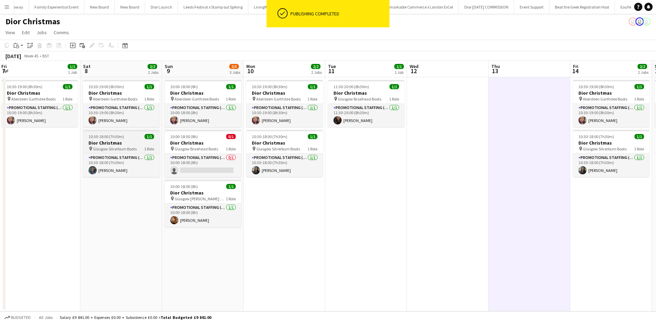
click at [132, 142] on h3 "Dior Christmas" at bounding box center [121, 143] width 77 height 6
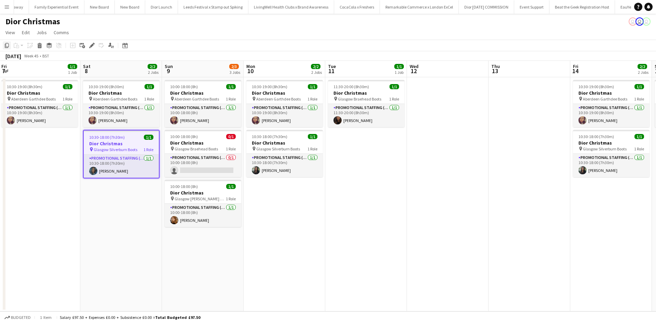
click at [7, 46] on icon "Copy" at bounding box center [6, 45] width 5 height 5
click at [213, 243] on app-date-cell "10:00-18:00 (8h) 1/1 Dior Christmas pin Aberdeen Garthdee Boots 1 Role Promotio…" at bounding box center [203, 194] width 82 height 234
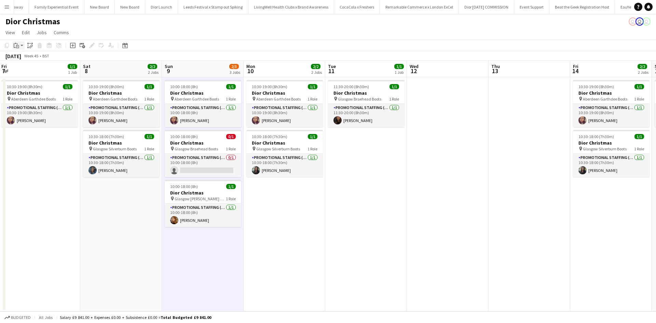
click at [17, 48] on icon at bounding box center [17, 46] width 3 height 3
click at [25, 69] on link "Paste with crew Ctrl+Shift+V" at bounding box center [50, 70] width 64 height 6
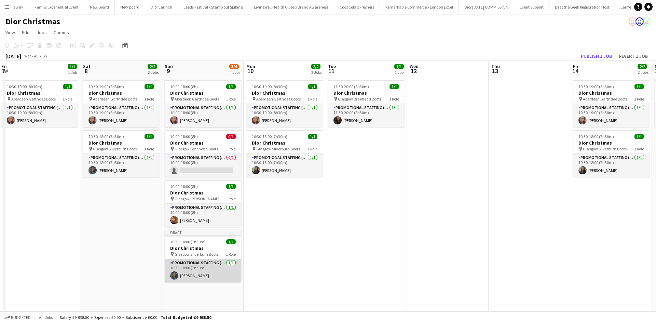
click at [213, 273] on app-card-role "Promotional Staffing (Sales Staff) [DATE] 10:30-18:00 (7h30m) [PERSON_NAME]" at bounding box center [203, 270] width 77 height 23
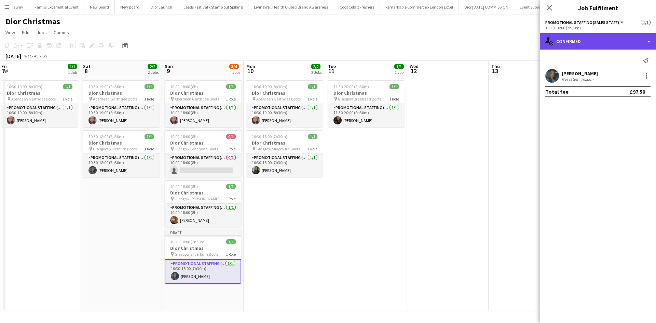
click at [570, 45] on div "single-neutral-actions-check-2 Confirmed" at bounding box center [598, 41] width 116 height 16
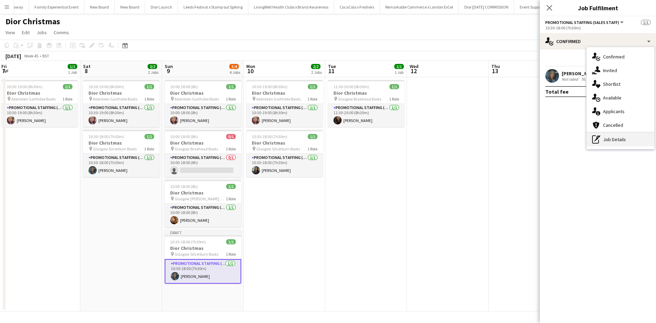
click at [609, 142] on div "pen-write Job Details" at bounding box center [621, 140] width 68 height 14
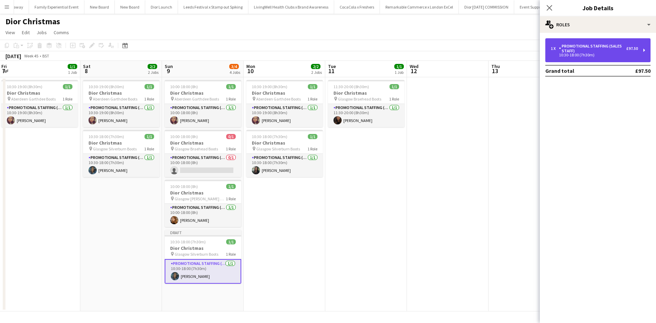
click at [596, 52] on div "Promotional Staffing (Sales Staff)" at bounding box center [592, 49] width 67 height 10
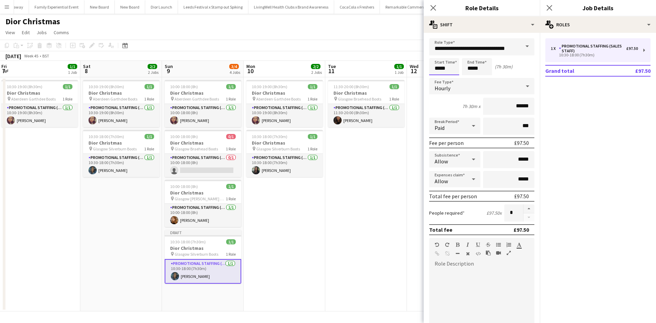
click at [450, 69] on input "*****" at bounding box center [444, 66] width 30 height 17
type input "*****"
click at [397, 174] on app-date-cell "11:30-20:00 (8h30m) 1/1 Dior Christmas pin Glasgow Braehead Boots 1 Role Promot…" at bounding box center [367, 194] width 82 height 234
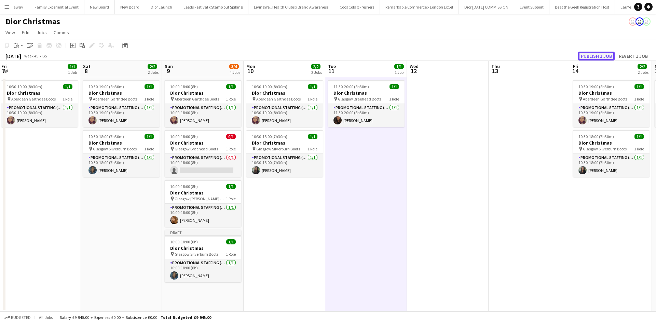
click at [607, 55] on button "Publish 1 job" at bounding box center [597, 56] width 37 height 9
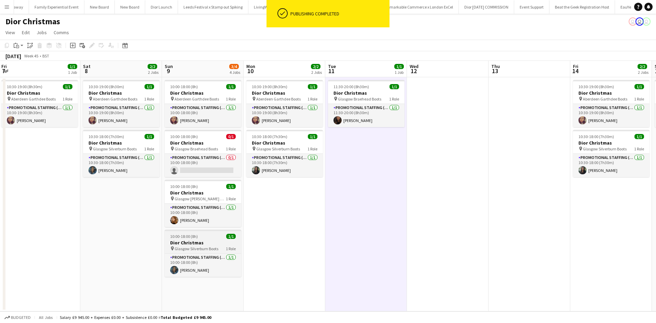
click at [210, 238] on div "10:00-18:00 (8h) 1/1" at bounding box center [203, 236] width 77 height 5
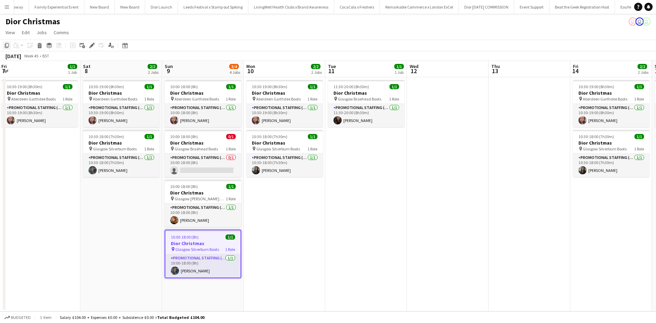
click at [8, 44] on icon "Copy" at bounding box center [6, 45] width 5 height 5
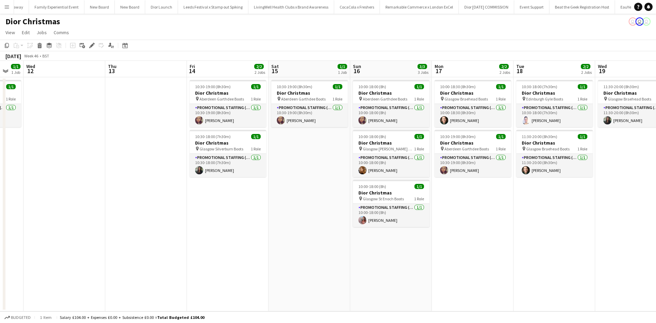
drag, startPoint x: 430, startPoint y: 208, endPoint x: 50, endPoint y: 151, distance: 384.1
click at [44, 151] on app-calendar-viewport "Sat 8 2/2 2 Jobs Sun 9 3/4 4 Jobs Mon 10 2/2 2 Jobs Tue 11 1/1 1 Job Wed 12 Thu…" at bounding box center [328, 186] width 656 height 251
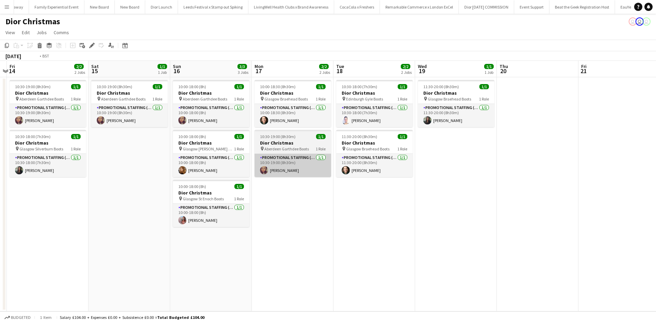
drag, startPoint x: 480, startPoint y: 226, endPoint x: 6, endPoint y: 171, distance: 477.1
click at [6, 172] on app-calendar-viewport "Tue 11 1/1 1 Job Wed 12 Thu 13 Fri 14 2/2 2 Jobs Sat 15 1/1 1 Job Sun 16 3/3 3 …" at bounding box center [328, 186] width 656 height 251
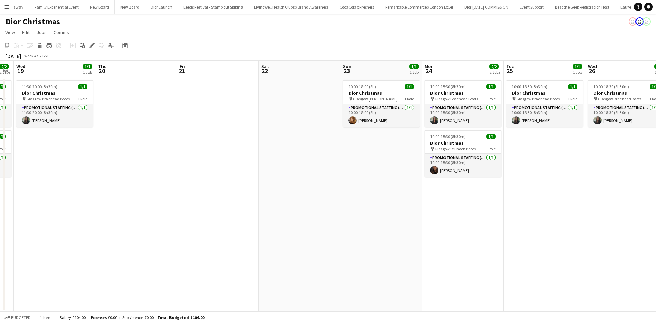
drag, startPoint x: 352, startPoint y: 218, endPoint x: 248, endPoint y: 205, distance: 104.4
click at [244, 209] on app-calendar-viewport "Sat 15 1/1 1 Job Sun 16 3/3 3 Jobs Mon 17 2/2 2 Jobs Tue 18 2/2 2 Jobs Wed 19 1…" at bounding box center [328, 186] width 656 height 251
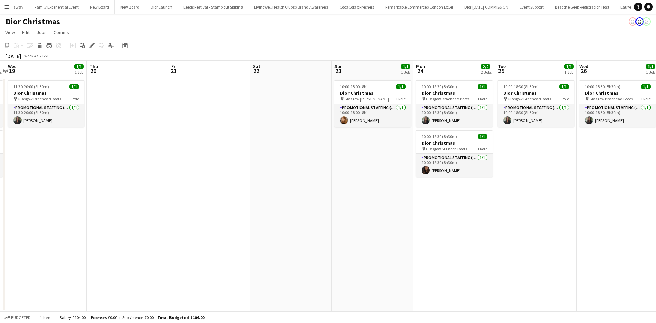
drag, startPoint x: 380, startPoint y: 162, endPoint x: 374, endPoint y: 160, distance: 6.3
click at [380, 162] on app-date-cell "10:00-18:00 (8h) 1/1 Dior Christmas pin Glasgow [PERSON_NAME] Galleries Boots 1…" at bounding box center [373, 194] width 82 height 234
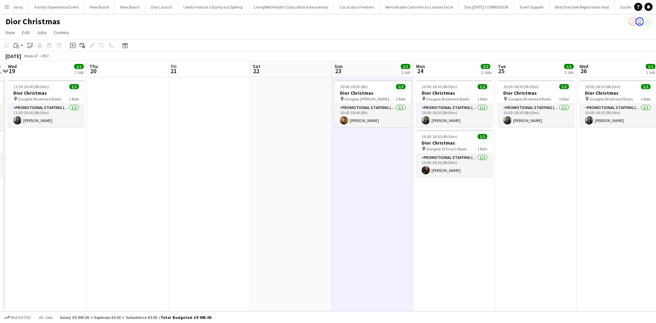
scroll to position [0, 322]
click at [16, 44] on icon "Paste" at bounding box center [16, 45] width 5 height 5
click at [26, 69] on link "Paste with crew Ctrl+Shift+V" at bounding box center [50, 70] width 64 height 6
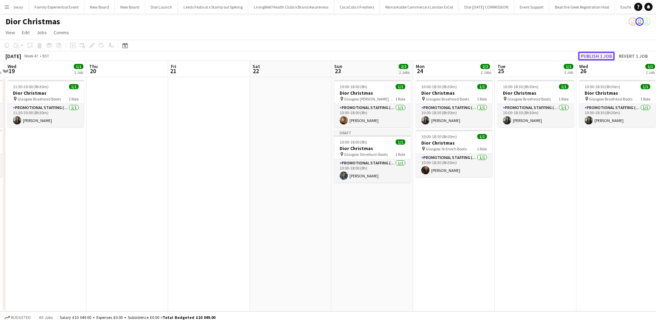
click at [598, 57] on button "Publish 1 job" at bounding box center [597, 56] width 37 height 9
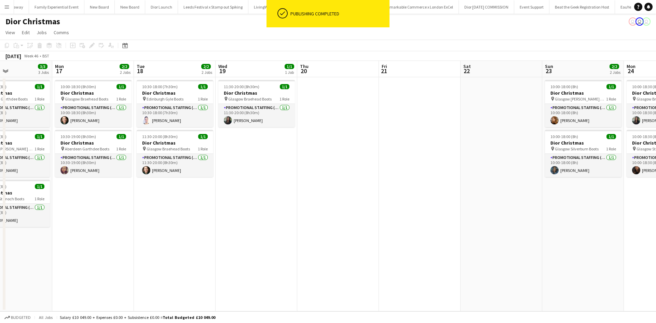
drag, startPoint x: 175, startPoint y: 212, endPoint x: 587, endPoint y: 194, distance: 412.4
click at [587, 194] on app-calendar-viewport "Fri 14 2/2 2 Jobs Sat 15 1/1 1 Job Sun 16 3/3 3 Jobs Mon 17 2/2 2 Jobs Tue 18 2…" at bounding box center [328, 186] width 656 height 251
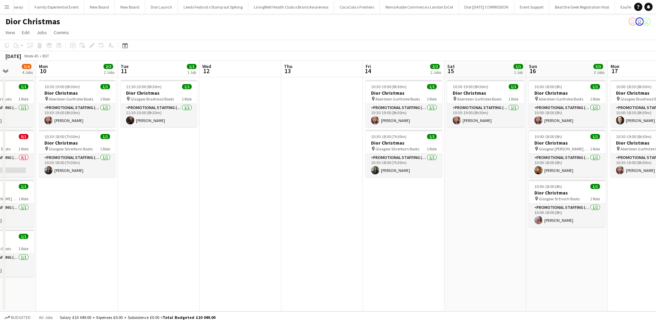
drag, startPoint x: 176, startPoint y: 247, endPoint x: 650, endPoint y: 226, distance: 474.4
click at [650, 226] on app-calendar-viewport "Fri 7 1/1 1 Job Sat 8 2/2 2 Jobs Sun 9 3/4 4 Jobs Mon 10 2/2 2 Jobs Tue 11 1/1 …" at bounding box center [328, 186] width 656 height 251
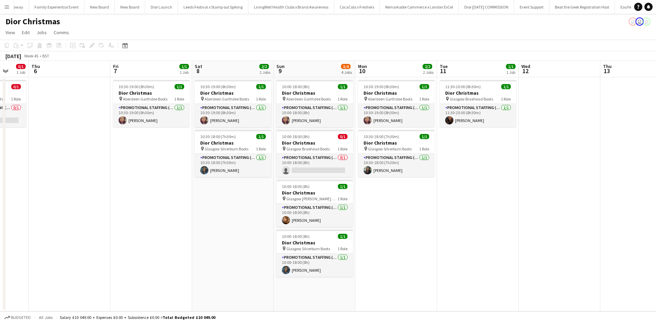
drag, startPoint x: 327, startPoint y: 251, endPoint x: 481, endPoint y: 244, distance: 154.3
click at [481, 244] on app-calendar-viewport "Mon 3 2/2 2 Jobs Tue 4 2/2 2 Jobs Wed 5 0/1 1 Job Thu 6 Fri 7 1/1 1 Job Sat 8 2…" at bounding box center [328, 186] width 656 height 251
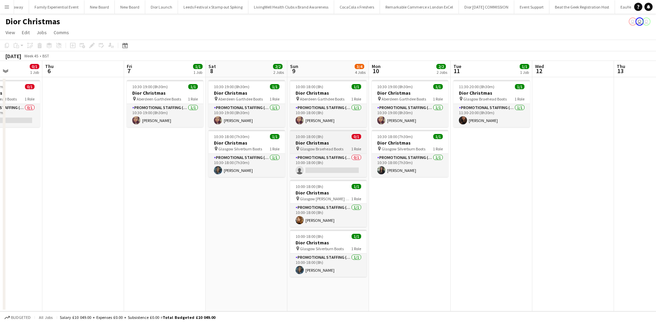
click at [332, 139] on app-job-card "10:00-18:00 (8h) 0/1 Dior Christmas pin Glasgow Braehead Boots 1 Role Promotion…" at bounding box center [328, 153] width 77 height 47
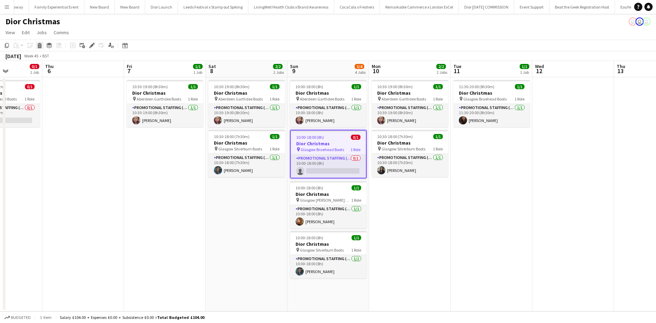
click at [42, 45] on icon "Delete" at bounding box center [39, 45] width 5 height 5
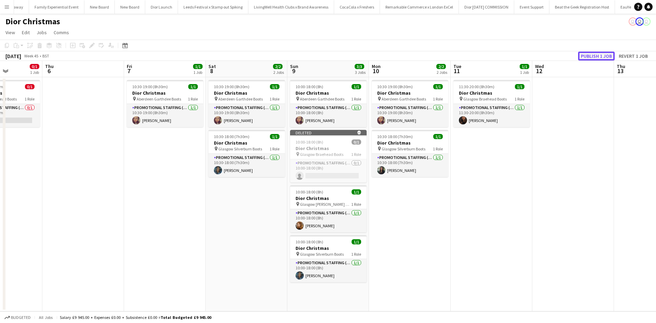
click at [594, 56] on button "Publish 1 job" at bounding box center [597, 56] width 37 height 9
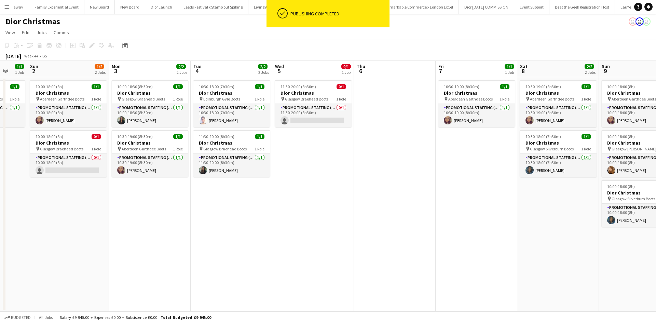
drag, startPoint x: 209, startPoint y: 227, endPoint x: 469, endPoint y: 226, distance: 259.5
click at [469, 226] on app-calendar-viewport "Thu 30 Fri 31 1/1 1 Job Sat 1 1/1 1 Job Sun 2 1/2 2 Jobs Mon 3 2/2 2 Jobs Tue 4…" at bounding box center [328, 186] width 656 height 251
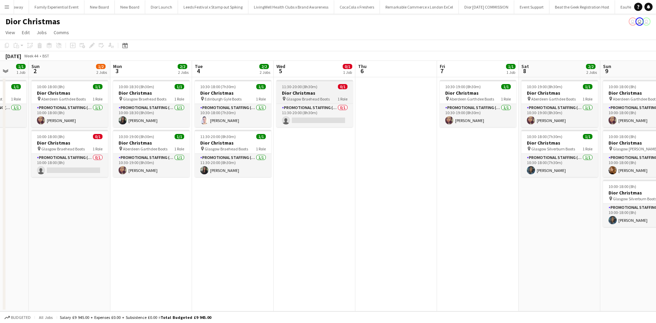
click at [322, 93] on h3 "Dior Christmas" at bounding box center [315, 93] width 77 height 6
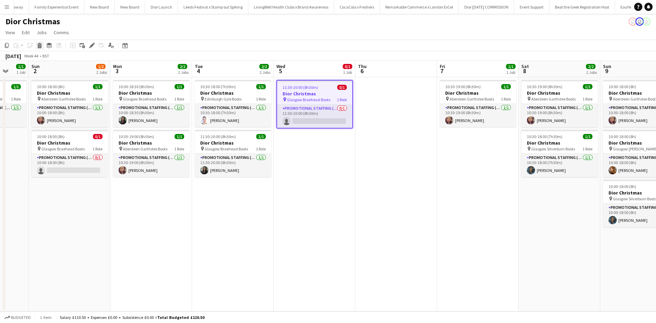
click at [39, 47] on icon "Delete" at bounding box center [39, 45] width 5 height 5
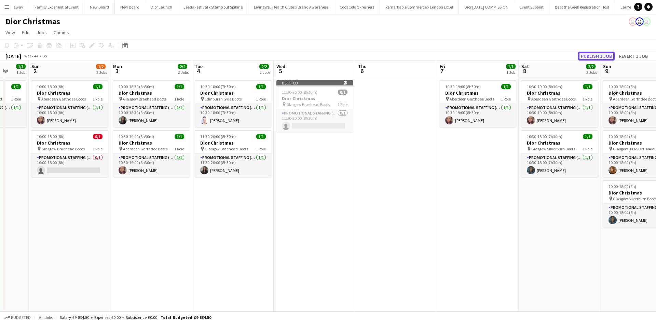
click at [585, 52] on button "Publish 1 job" at bounding box center [597, 56] width 37 height 9
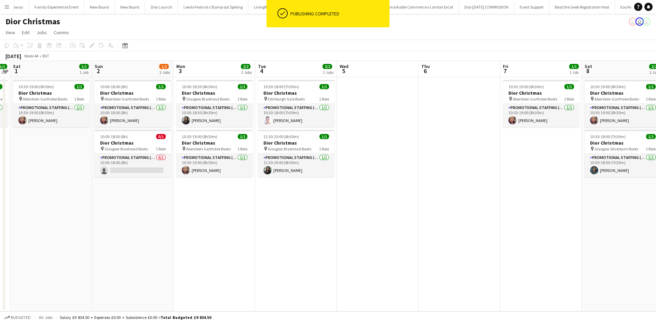
drag, startPoint x: 321, startPoint y: 247, endPoint x: 576, endPoint y: 238, distance: 254.9
click at [576, 238] on app-calendar-viewport "Thu 30 Fri 31 1/1 1 Job Sat 1 1/1 1 Job Sun 2 1/2 2 Jobs Mon 3 2/2 2 Jobs Tue 4…" at bounding box center [328, 186] width 656 height 251
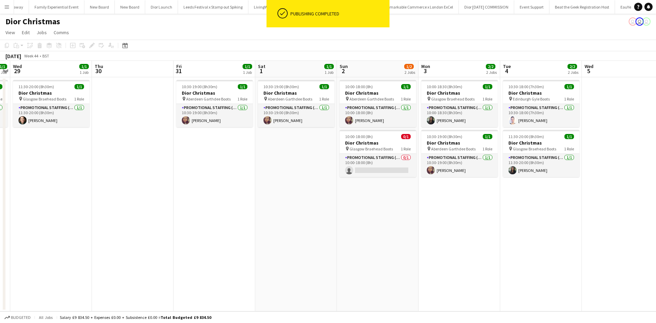
scroll to position [0, 152]
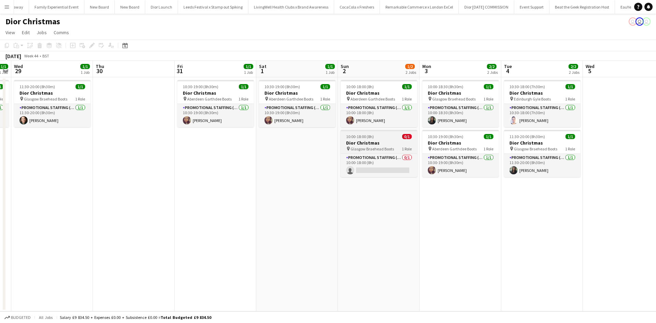
click at [387, 140] on h3 "Dior Christmas" at bounding box center [379, 143] width 77 height 6
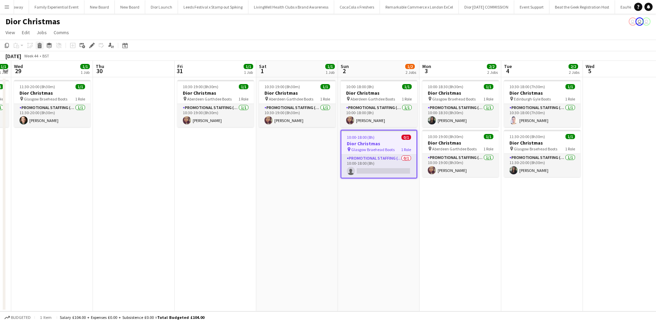
click at [39, 45] on icon "Delete" at bounding box center [39, 45] width 5 height 5
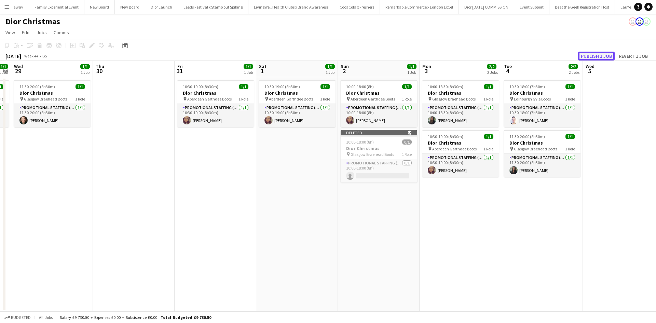
click at [594, 54] on button "Publish 1 job" at bounding box center [597, 56] width 37 height 9
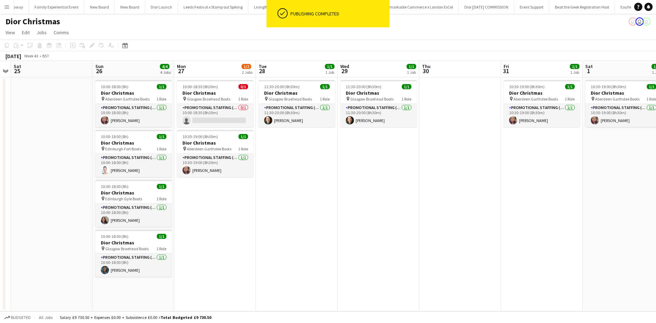
scroll to position [0, 186]
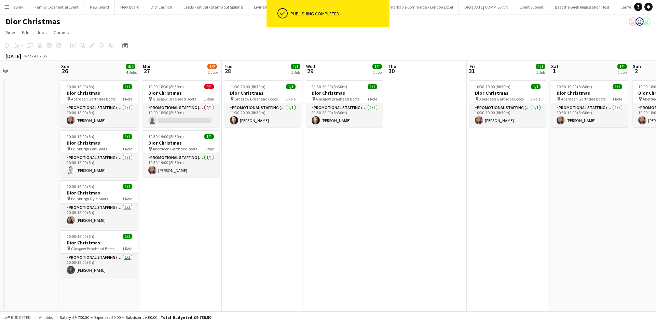
drag, startPoint x: 143, startPoint y: 210, endPoint x: 413, endPoint y: 193, distance: 271.0
click at [410, 187] on app-calendar-viewport "Thu 23 Fri 24 Sat 25 Sun 26 4/4 4 Jobs Mon 27 1/2 2 Jobs Tue 28 1/1 1 Job Wed 2…" at bounding box center [328, 186] width 656 height 251
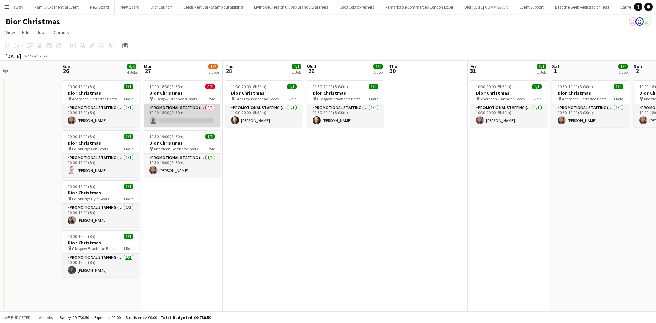
click at [197, 112] on app-card-role "Promotional Staffing (Sales Staff) 0/1 10:00-18:30 (8h30m) single-neutral-actio…" at bounding box center [182, 115] width 77 height 23
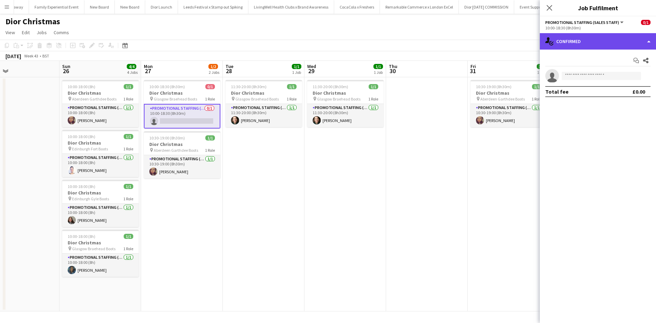
click at [603, 43] on div "single-neutral-actions-check-2 Confirmed" at bounding box center [598, 41] width 116 height 16
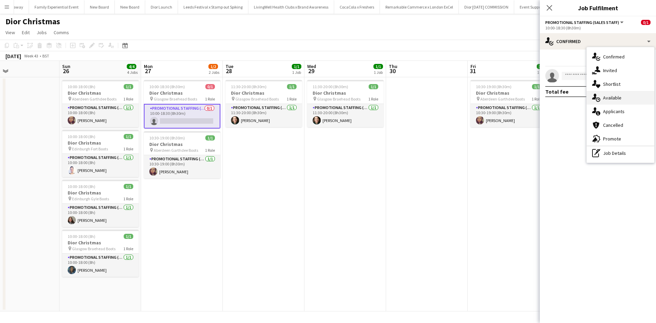
click at [614, 96] on span "Available" at bounding box center [612, 98] width 18 height 6
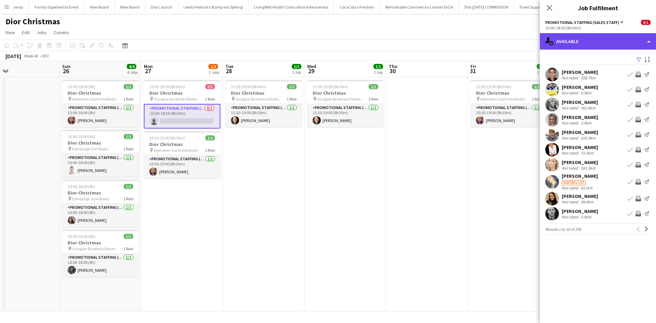
click at [605, 43] on div "single-neutral-actions-upload Available" at bounding box center [598, 41] width 116 height 16
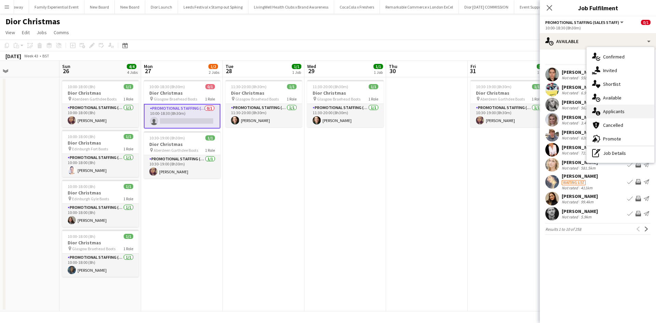
click at [614, 109] on span "Applicants" at bounding box center [614, 111] width 22 height 6
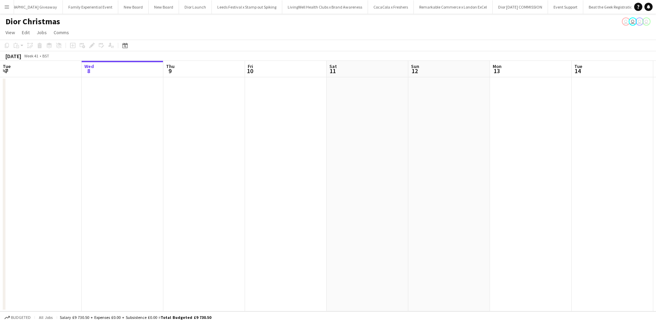
scroll to position [0, 7572]
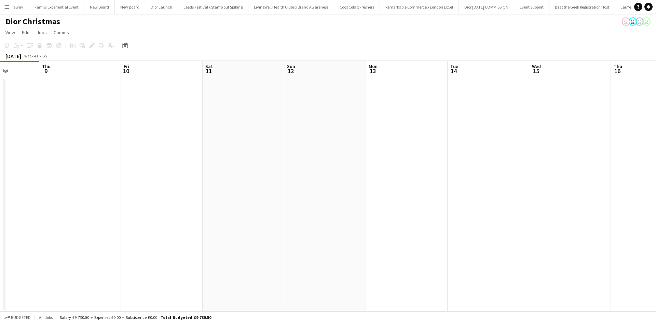
drag, startPoint x: 553, startPoint y: 206, endPoint x: 96, endPoint y: 169, distance: 458.0
click at [96, 169] on app-calendar-viewport "Sun 5 Mon 6 Tue 7 Wed 8 Thu 9 Fri 10 Sat 11 Sun 12 Mon 13 Tue 14 Wed 15 Thu 16 …" at bounding box center [328, 186] width 656 height 251
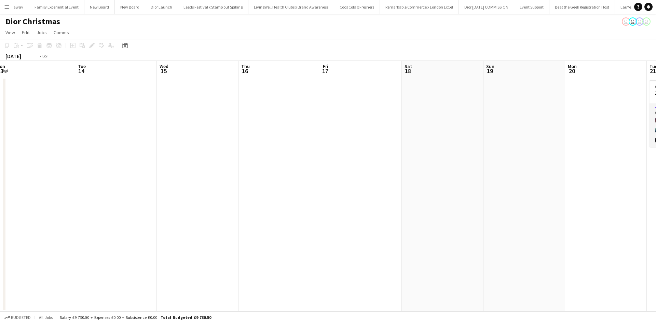
drag, startPoint x: 398, startPoint y: 198, endPoint x: 63, endPoint y: 176, distance: 335.8
click at [64, 176] on app-calendar-viewport "Thu 9 Fri 10 Sat 11 Sun 12 Mon 13 Tue 14 Wed 15 Thu 16 Fri 17 Sat 18 Sun 19 Mon…" at bounding box center [328, 186] width 656 height 251
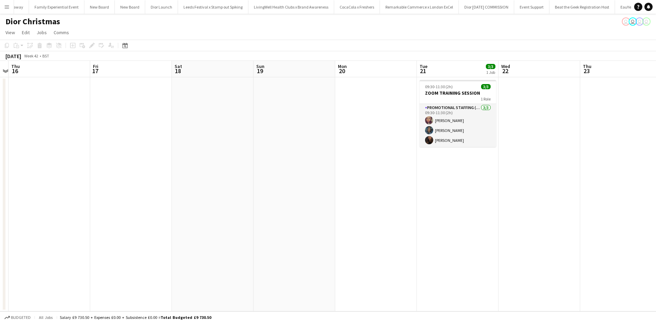
drag, startPoint x: 367, startPoint y: 226, endPoint x: 103, endPoint y: 209, distance: 264.2
click at [103, 209] on app-calendar-viewport "Mon 13 Tue 14 Wed 15 Thu 16 Fri 17 Sat 18 Sun 19 Mon 20 Tue 21 3/3 1 Job Wed 22…" at bounding box center [328, 186] width 656 height 251
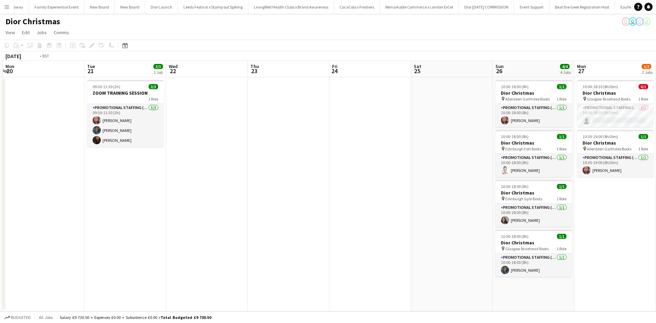
drag, startPoint x: 354, startPoint y: 234, endPoint x: 104, endPoint y: 204, distance: 251.3
click at [105, 204] on app-calendar-viewport "Fri 17 Sat 18 Sun 19 Mon 20 Tue 21 3/3 1 Job Wed 22 Thu 23 Fri 24 Sat 25 Sun 26…" at bounding box center [328, 186] width 656 height 251
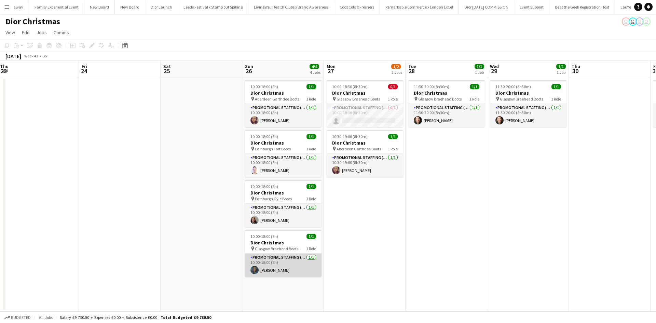
click at [303, 271] on app-card-role "Promotional Staffing (Sales Staff) [DATE] 10:00-18:00 (8h) [PERSON_NAME]" at bounding box center [283, 265] width 77 height 23
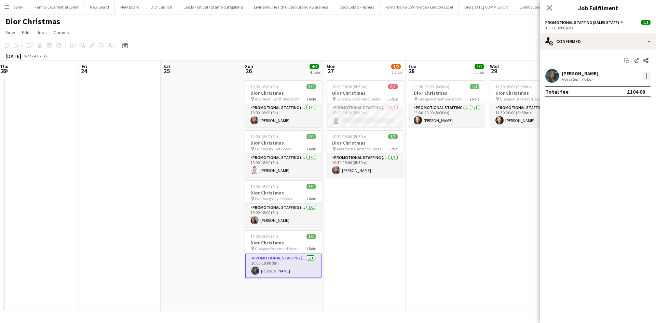
click at [648, 76] on div at bounding box center [647, 76] width 8 height 8
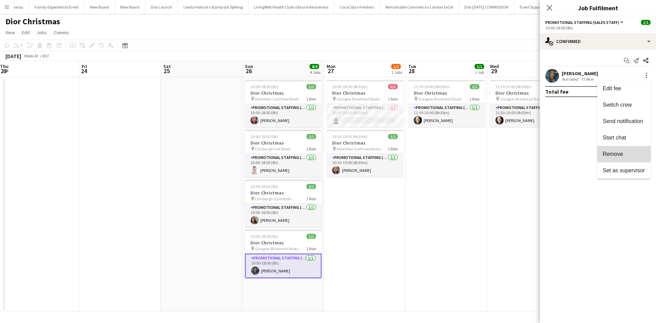
click at [627, 154] on span "Remove" at bounding box center [624, 154] width 42 height 6
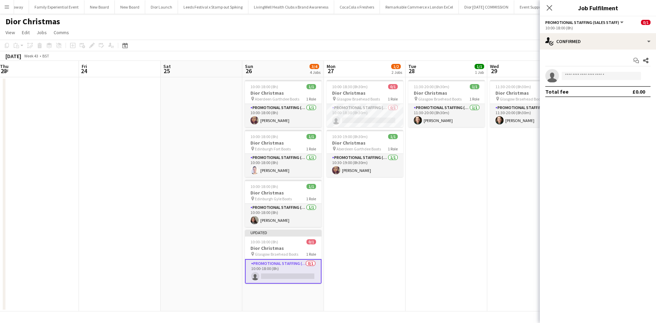
click at [514, 202] on app-date-cell "11:30-20:00 (8h30m) 1/1 Dior Christmas pin Glasgow Braehead Boots 1 Role Promot…" at bounding box center [529, 194] width 82 height 234
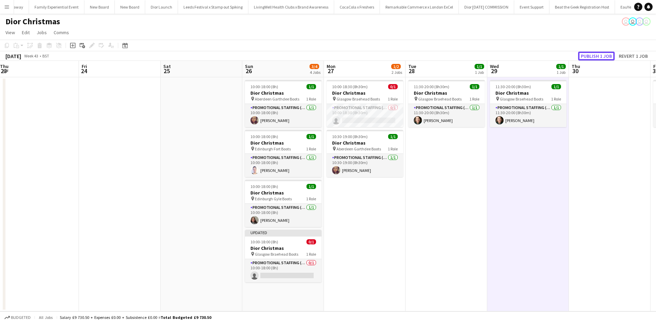
click at [591, 57] on button "Publish 1 job" at bounding box center [597, 56] width 37 height 9
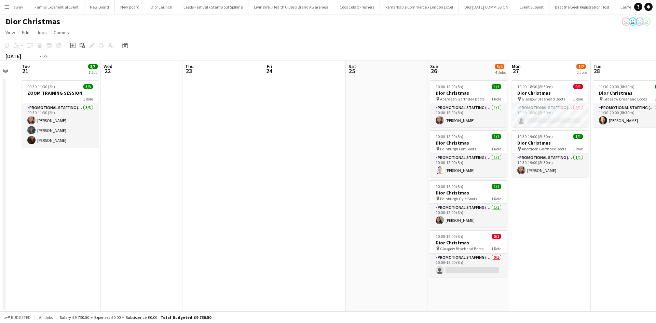
scroll to position [0, 181]
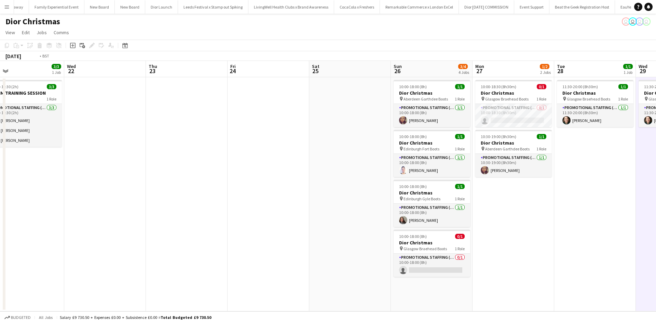
drag, startPoint x: 147, startPoint y: 237, endPoint x: 457, endPoint y: 189, distance: 313.8
click at [459, 191] on app-calendar-viewport "Sun 19 Mon 20 Tue 21 3/3 1 Job Wed 22 Thu 23 Fri 24 Sat 25 Sun 26 3/4 4 Jobs Mo…" at bounding box center [328, 186] width 656 height 251
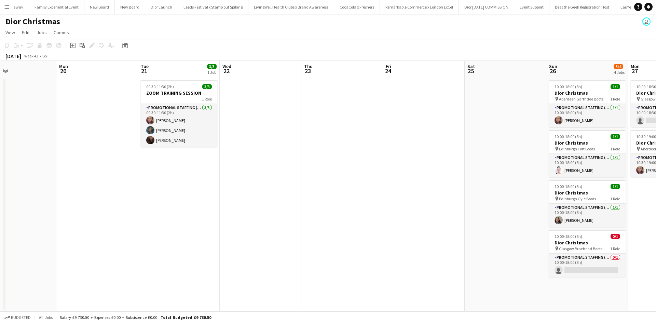
scroll to position [0, 204]
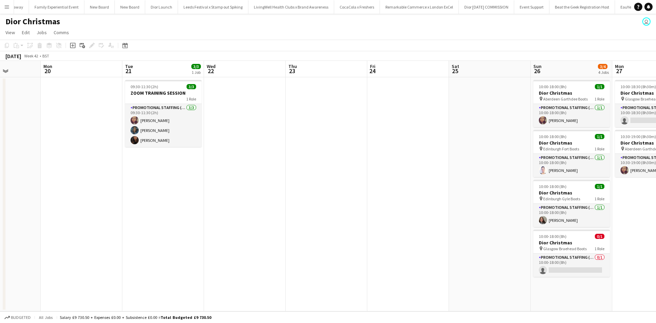
drag, startPoint x: 375, startPoint y: 192, endPoint x: 351, endPoint y: 194, distance: 24.0
click at [351, 194] on app-calendar-viewport "Fri 17 Sat 18 Sun 19 Mon 20 Tue 21 3/3 1 Job Wed 22 Thu 23 Fri 24 Sat 25 Sun 26…" at bounding box center [328, 186] width 656 height 251
drag, startPoint x: 5, startPoint y: 5, endPoint x: 14, endPoint y: 27, distance: 23.1
click at [5, 5] on app-icon "Menu" at bounding box center [6, 6] width 5 height 5
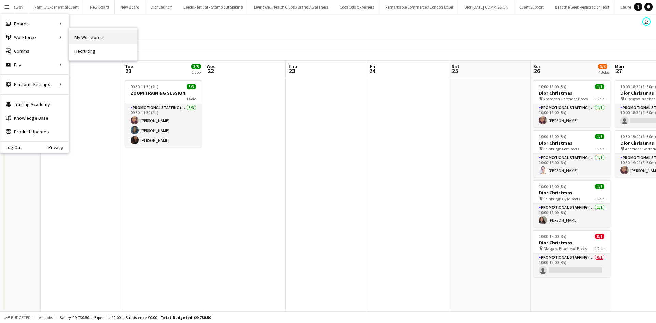
click at [91, 41] on link "My Workforce" at bounding box center [103, 37] width 68 height 14
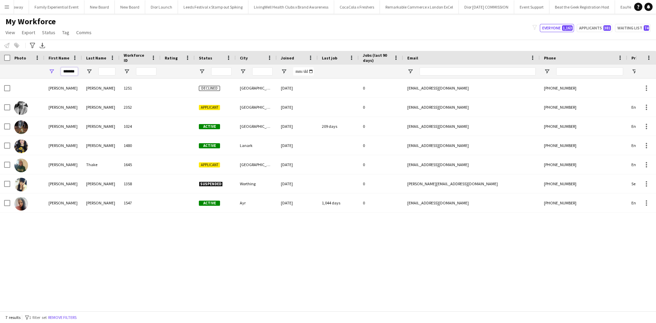
drag, startPoint x: 76, startPoint y: 71, endPoint x: 52, endPoint y: 69, distance: 23.8
click at [52, 69] on div "*******" at bounding box center [63, 72] width 38 height 14
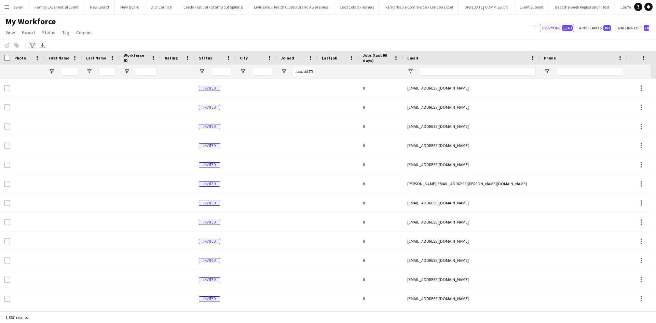
click at [31, 44] on icon "Advanced filters" at bounding box center [32, 45] width 5 height 5
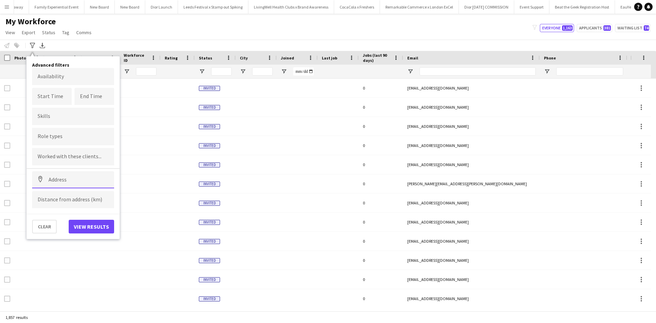
click at [68, 178] on input at bounding box center [73, 179] width 82 height 17
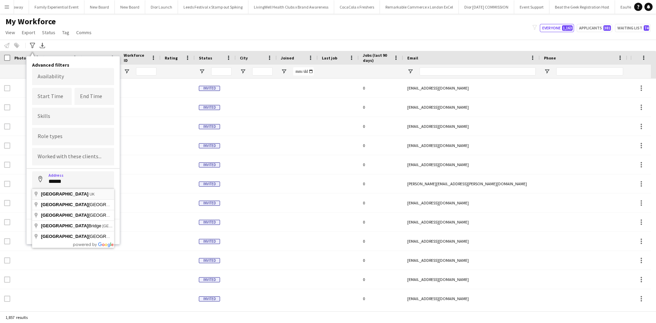
type input "**********"
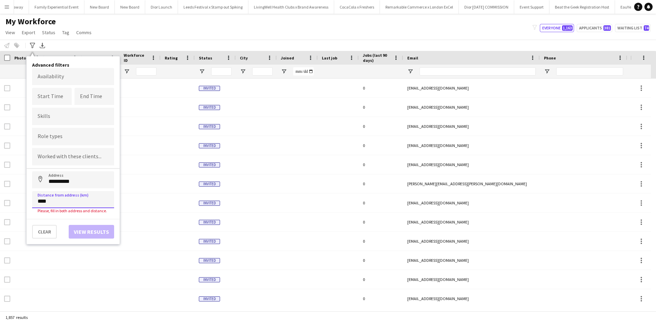
type input "*****"
click button "Address" at bounding box center [40, 179] width 16 height 16
type input "**********"
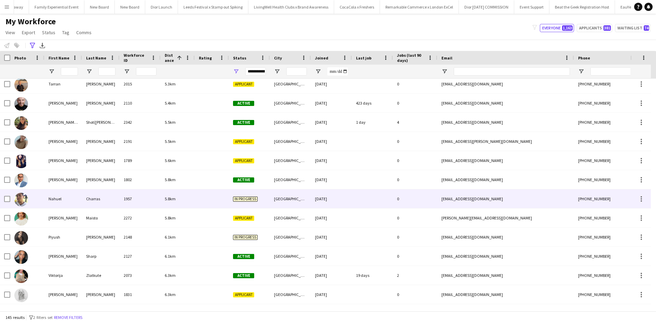
scroll to position [444, 0]
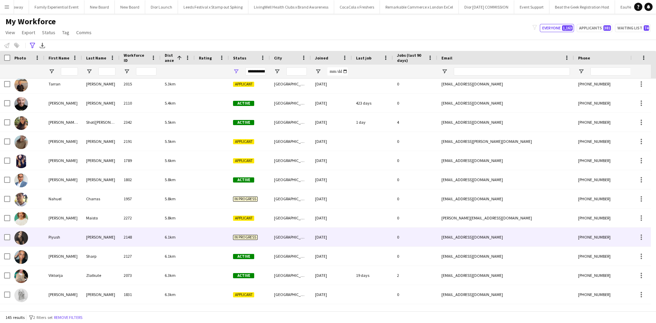
click at [55, 234] on div "Piyush" at bounding box center [63, 237] width 38 height 19
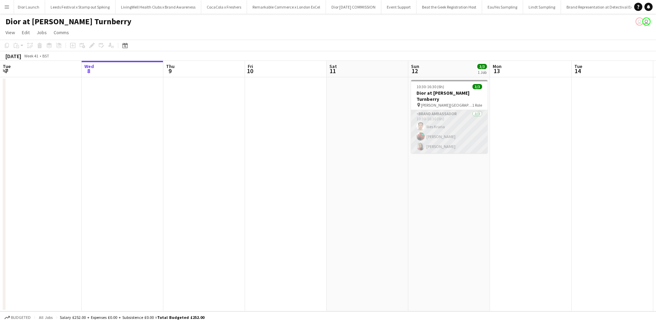
click at [443, 130] on app-card-role "Brand Ambassador [DATE] 10:30-16:30 (6h) Ilies [PERSON_NAME] [PERSON_NAME]" at bounding box center [449, 131] width 77 height 43
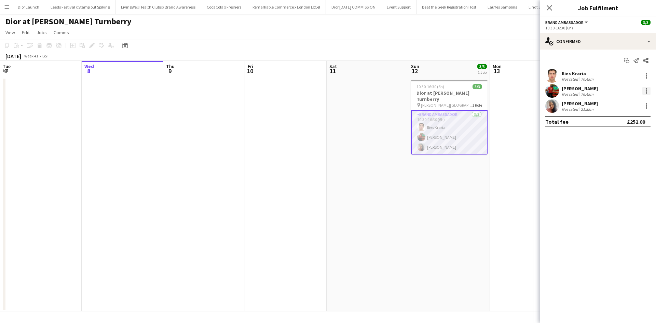
click at [646, 92] on div at bounding box center [647, 91] width 8 height 8
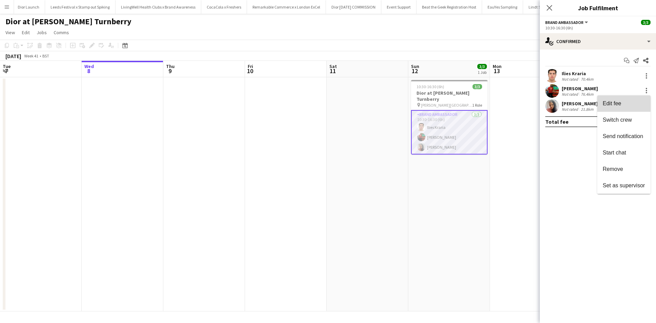
click at [631, 105] on span "Edit fee" at bounding box center [624, 104] width 42 height 6
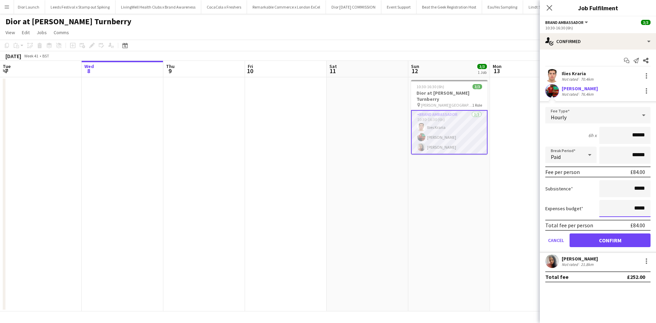
click at [637, 206] on input "*****" at bounding box center [625, 208] width 51 height 17
type input "******"
click at [616, 239] on button "Confirm" at bounding box center [610, 241] width 81 height 14
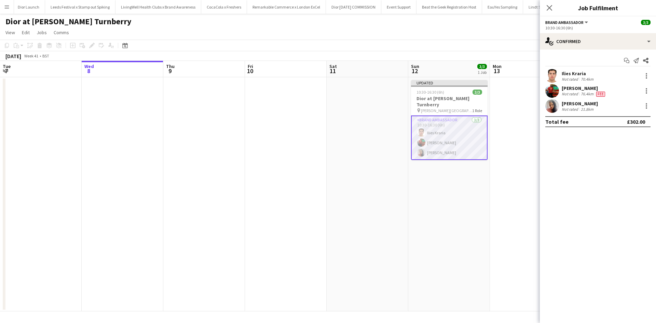
click at [475, 223] on app-date-cell "Updated 10:30-16:30 (6h) 3/3 Dior at [PERSON_NAME] Turnberry pin [PERSON_NAME][…" at bounding box center [450, 194] width 82 height 234
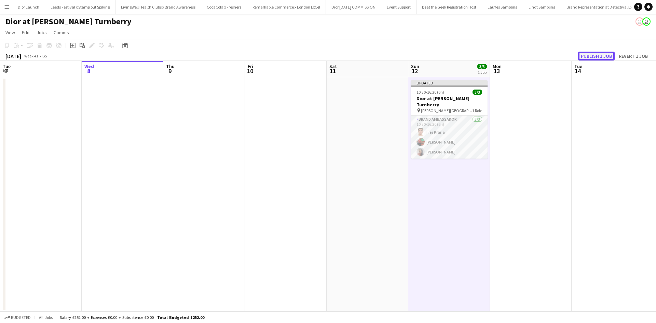
click at [600, 58] on button "Publish 1 job" at bounding box center [597, 56] width 37 height 9
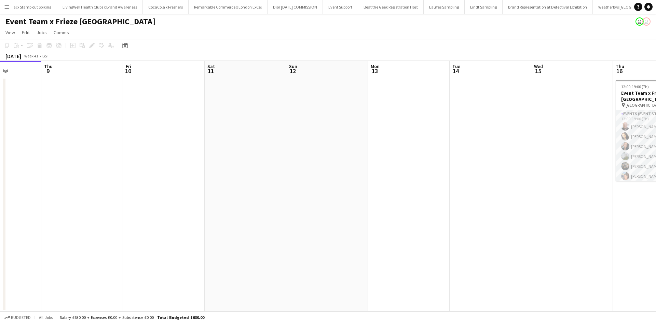
drag, startPoint x: 455, startPoint y: 202, endPoint x: 58, endPoint y: 154, distance: 400.6
click at [62, 156] on app-calendar-viewport "Sun 5 Mon 6 Tue 7 Wed 8 Thu 9 Fri 10 Sat 11 Sun 12 Mon 13 Tue 14 Wed 15 Thu 16 …" at bounding box center [328, 186] width 656 height 251
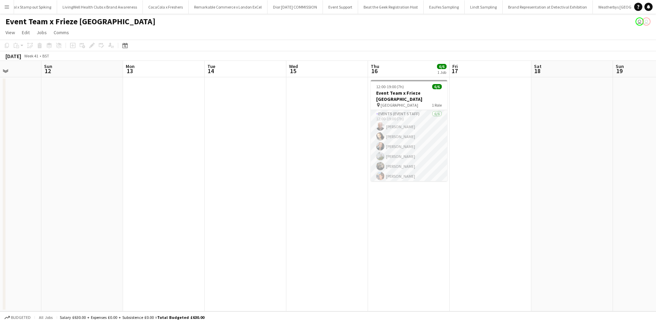
scroll to position [0, 312]
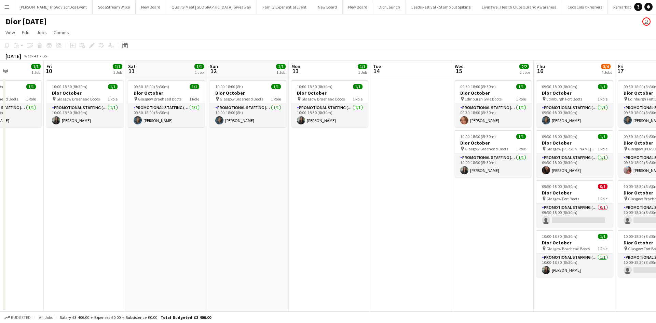
scroll to position [0, 7345]
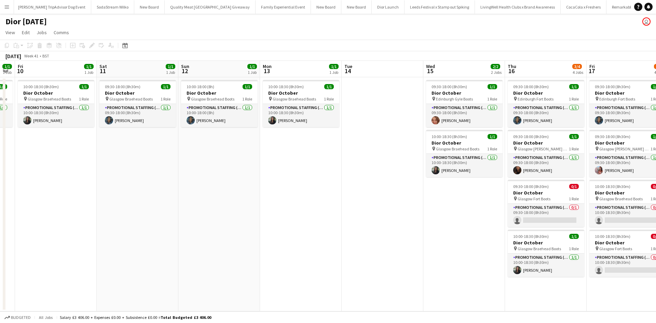
drag, startPoint x: 514, startPoint y: 201, endPoint x: 115, endPoint y: 188, distance: 398.9
click at [115, 188] on app-calendar-viewport "Tue 7 Wed 8 Thu 9 1/1 1 Job Fri 10 1/1 1 Job Sat 11 1/1 1 Job Sun 12 1/1 1 Job …" at bounding box center [328, 186] width 656 height 251
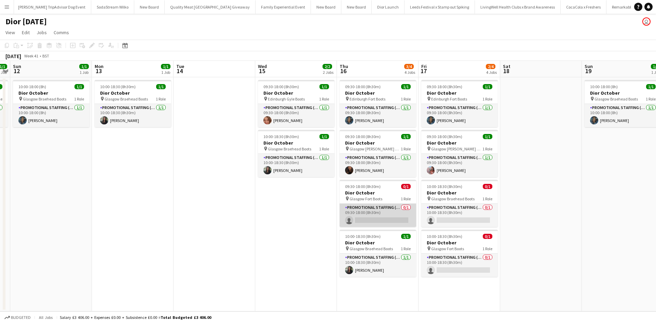
click at [390, 212] on app-card-role "Promotional Staffing (Sales Staff) 0/1 09:30-18:00 (8h30m) single-neutral-actio…" at bounding box center [378, 215] width 77 height 23
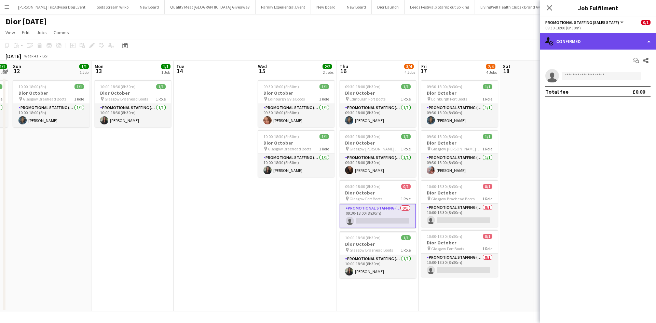
click at [576, 40] on div "single-neutral-actions-check-2 Confirmed" at bounding box center [598, 41] width 116 height 16
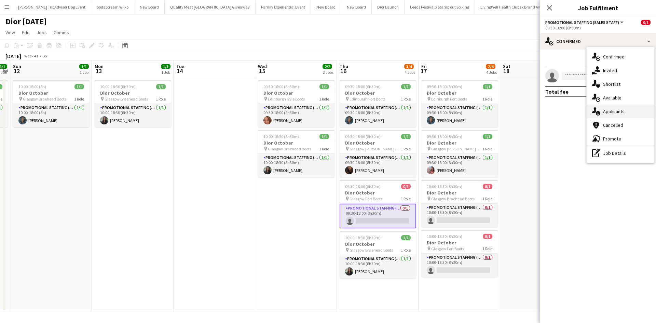
click at [617, 107] on div "single-neutral-actions-information Applicants" at bounding box center [621, 112] width 68 height 14
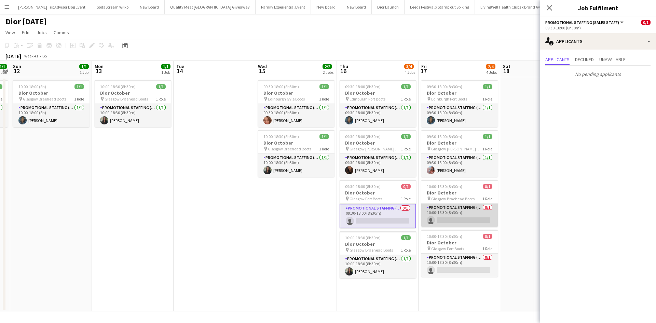
click at [481, 212] on app-card-role "Promotional Staffing (Sales Staff) 0/1 10:00-18:30 (8h30m) single-neutral-actio…" at bounding box center [460, 215] width 77 height 23
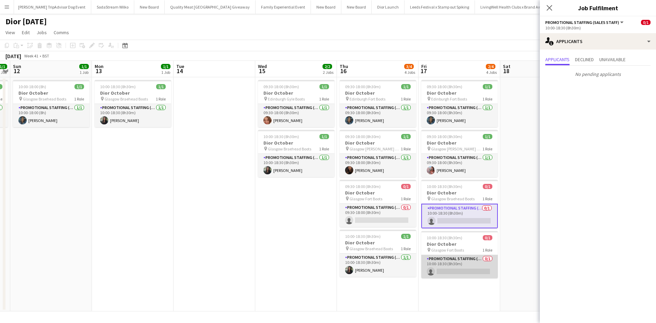
click at [468, 262] on app-card-role "Promotional Staffing (Sales Staff) 0/1 10:00-18:30 (8h30m) single-neutral-actio…" at bounding box center [460, 266] width 77 height 23
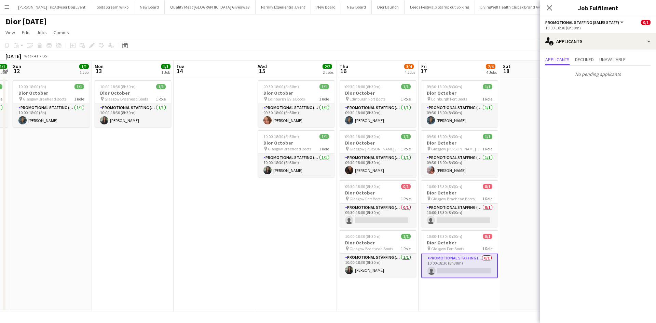
click at [307, 257] on app-date-cell "09:30-18:00 (8h30m) 1/1 Dior October pin Edinburgh Gyle Boots 1 Role Promotiona…" at bounding box center [296, 194] width 82 height 234
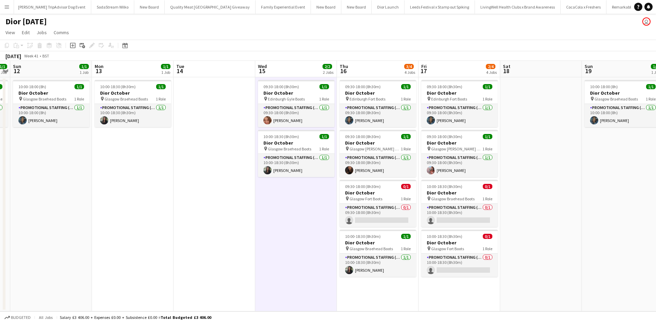
click at [9, 6] on app-icon "Menu" at bounding box center [6, 6] width 5 height 5
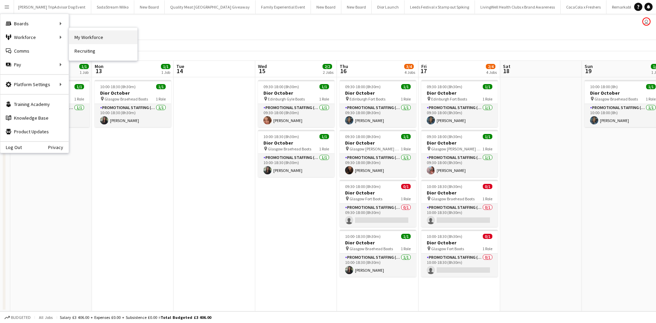
click at [100, 37] on link "My Workforce" at bounding box center [103, 37] width 68 height 14
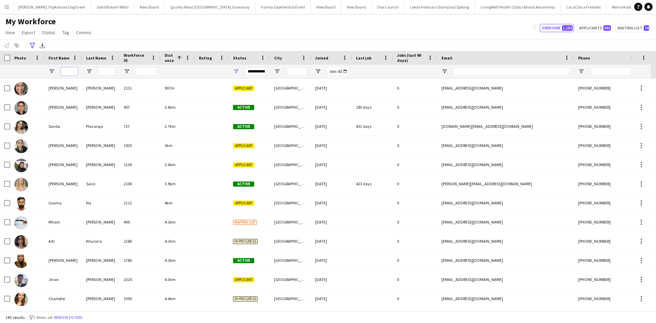
click at [70, 71] on input "First Name Filter Input" at bounding box center [69, 71] width 17 height 8
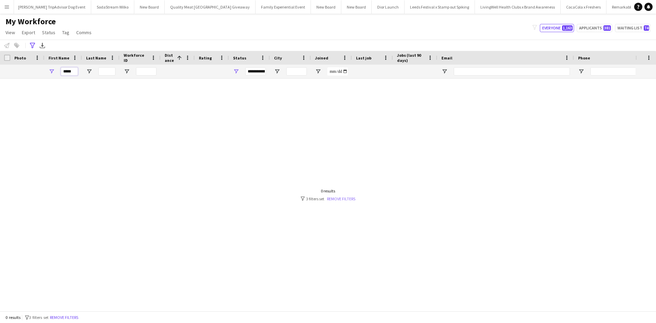
type input "*****"
click at [341, 198] on link "Remove filters" at bounding box center [341, 198] width 28 height 5
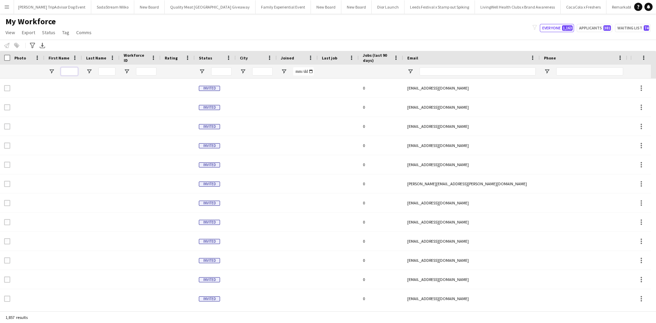
click at [71, 74] on input "First Name Filter Input" at bounding box center [69, 71] width 17 height 8
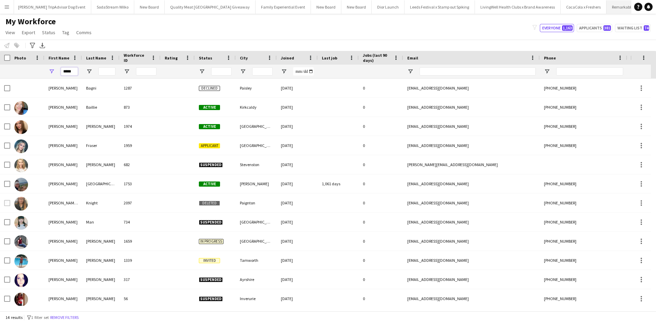
type input "*****"
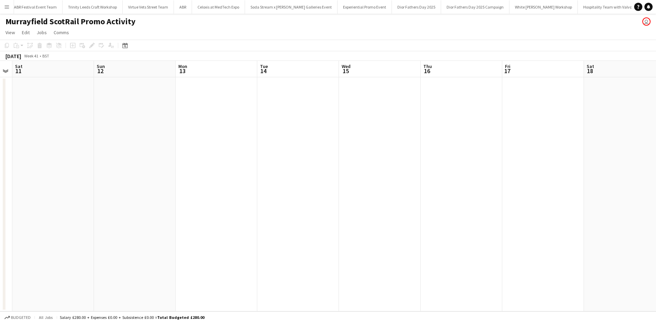
scroll to position [0, 239]
drag, startPoint x: 0, startPoint y: 0, endPoint x: 82, endPoint y: 159, distance: 179.2
click at [82, 159] on app-calendar-viewport "Tue 7 Wed 8 Thu 9 Fri 10 Sat 11 Sun 12 Mon 13 Tue 14 Wed 15 Thu 16 Fri 17 Sat 1…" at bounding box center [328, 186] width 656 height 251
drag, startPoint x: 444, startPoint y: 202, endPoint x: 0, endPoint y: 120, distance: 451.3
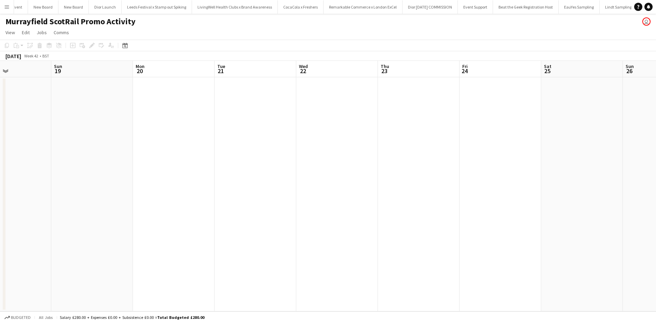
click at [4, 121] on div "Wed 15 Thu 16 Fri 17 Sat 18 Sun 19 Mon 20 Tue 21 Wed 22 Thu 23 Fri 24 Sat 25 Su…" at bounding box center [328, 186] width 656 height 251
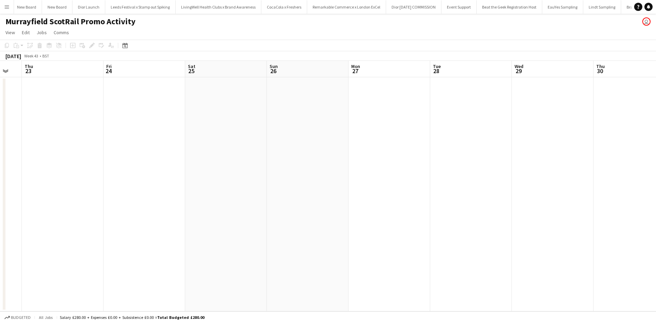
drag, startPoint x: 386, startPoint y: 197, endPoint x: 11, endPoint y: 123, distance: 382.3
click at [7, 126] on app-calendar-viewport "Sun 19 Mon 20 Tue 21 Wed 22 Thu 23 Fri 24 Sat 25 Sun 26 Mon 27 Tue 28 Wed 29 Th…" at bounding box center [328, 186] width 656 height 251
drag, startPoint x: 356, startPoint y: 210, endPoint x: 12, endPoint y: 145, distance: 350.3
click at [36, 149] on app-calendar-viewport "Tue 21 Wed 22 Thu 23 Fri 24 Sat 25 Sun 26 Mon 27 Tue 28 Wed 29 Thu 30 Fri 31 Sa…" at bounding box center [328, 186] width 656 height 251
drag, startPoint x: 450, startPoint y: 231, endPoint x: 76, endPoint y: 146, distance: 383.0
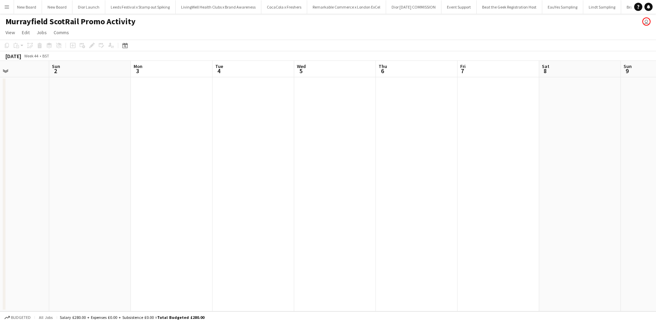
click at [84, 152] on app-calendar-viewport "Wed 29 Thu 30 Fri 31 Sat 1 Sun 2 Mon 3 Tue 4 Wed 5 Thu 6 Fri 7 Sat 8 Sun 9 Mon …" at bounding box center [328, 186] width 656 height 251
drag, startPoint x: 374, startPoint y: 196, endPoint x: 240, endPoint y: 178, distance: 134.9
click at [124, 148] on app-calendar-viewport "Mon 3 Tue 4 Wed 5 Thu 6 Fri 7 Sat 8 Sun 9 Mon 10 Tue 11 Wed 12 Thu 13 Fri 14 Sa…" at bounding box center [328, 186] width 656 height 251
drag, startPoint x: 434, startPoint y: 231, endPoint x: 87, endPoint y: 157, distance: 355.2
click at [97, 161] on app-calendar-viewport "Wed 5 Thu 6 Fri 7 Sat 8 Sun 9 Mon 10 Tue 11 Wed 12 Thu 13 Fri 14 Sat 15 Sun 16 …" at bounding box center [328, 186] width 656 height 251
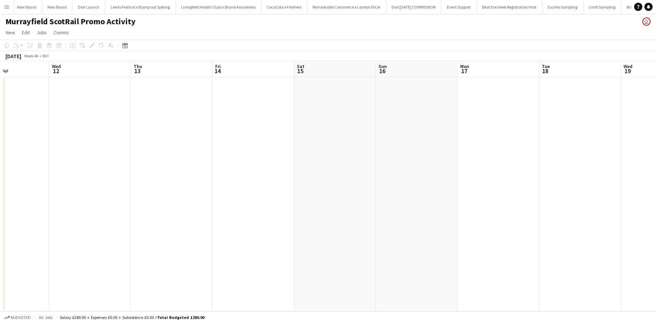
drag, startPoint x: 431, startPoint y: 225, endPoint x: 80, endPoint y: 156, distance: 358.4
click at [80, 156] on app-calendar-viewport "Fri 7 Sat 8 Sun 9 Mon 10 Tue 11 Wed 12 Thu 13 Fri 14 Sat 15 Sun 16 Mon 17 Tue 1…" at bounding box center [328, 186] width 656 height 251
drag, startPoint x: 453, startPoint y: 229, endPoint x: 131, endPoint y: 151, distance: 331.0
click at [131, 151] on app-calendar-viewport "Tue 11 Wed 12 Thu 13 Fri 14 Sat 15 Sun 16 Mon 17 Tue 18 Wed 19 Thu 20 Fri 21 Sa…" at bounding box center [328, 186] width 656 height 251
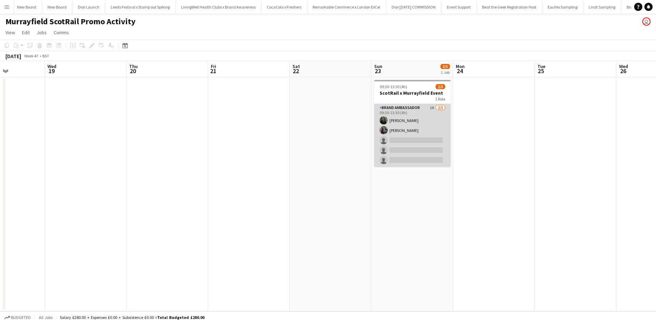
click at [422, 137] on app-card-role "Brand Ambassador 1A 2/5 09:30-13:30 (4h) YVONNE CAMPBELL Fern Brack single-neut…" at bounding box center [412, 135] width 77 height 63
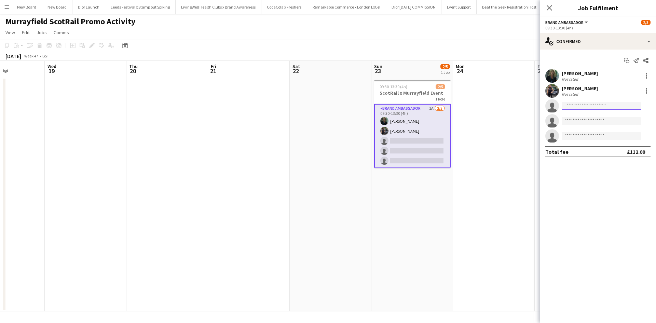
click at [607, 108] on input at bounding box center [601, 106] width 79 height 8
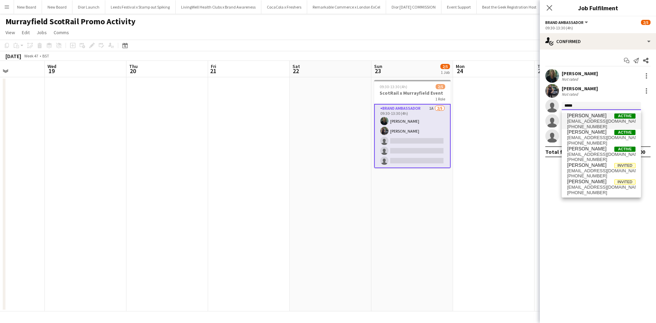
type input "*****"
click at [583, 117] on span "Stephanie Baillie" at bounding box center [587, 116] width 39 height 6
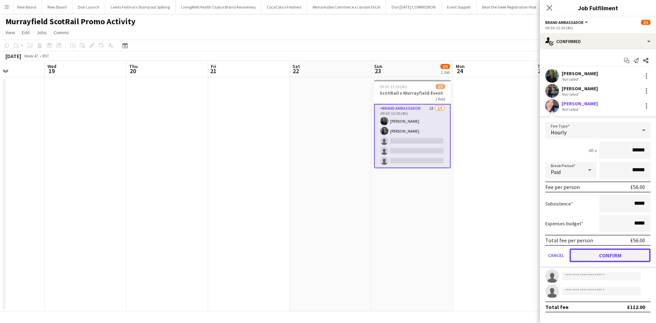
click at [618, 250] on button "Confirm" at bounding box center [610, 256] width 81 height 14
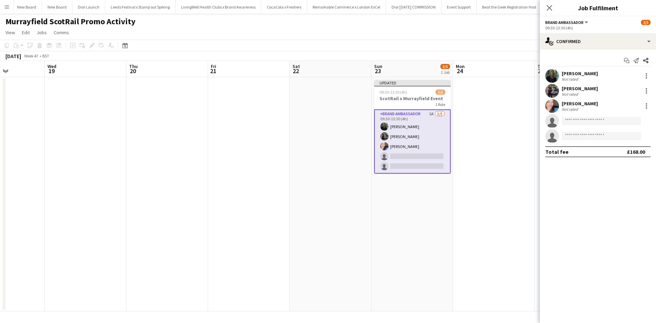
drag, startPoint x: 522, startPoint y: 244, endPoint x: 571, endPoint y: 191, distance: 71.4
click at [522, 244] on app-date-cell at bounding box center [494, 194] width 82 height 234
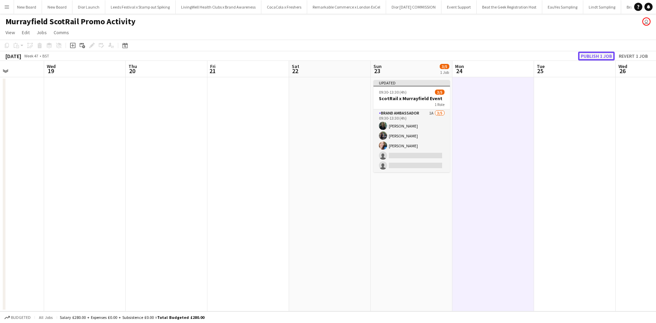
click at [590, 55] on button "Publish 1 job" at bounding box center [597, 56] width 37 height 9
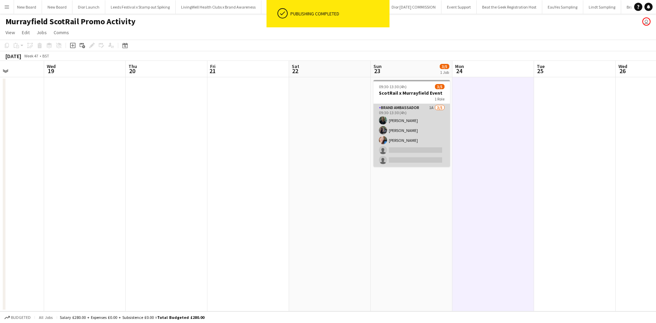
click at [436, 127] on app-card-role "Brand Ambassador 1A 3/5 09:30-13:30 (4h) YVONNE CAMPBELL Fern Brack Stephanie B…" at bounding box center [412, 135] width 77 height 63
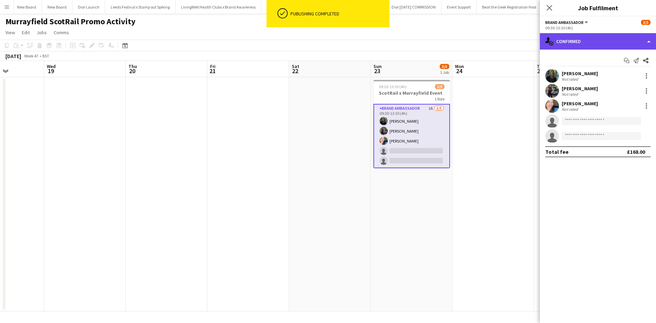
click at [611, 41] on div "single-neutral-actions-check-2 Confirmed" at bounding box center [598, 41] width 116 height 16
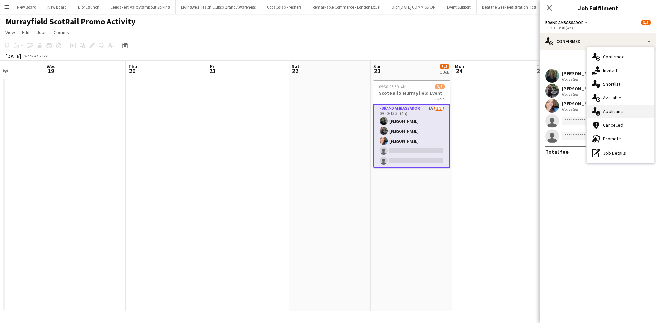
click at [619, 110] on span "Applicants" at bounding box center [614, 111] width 22 height 6
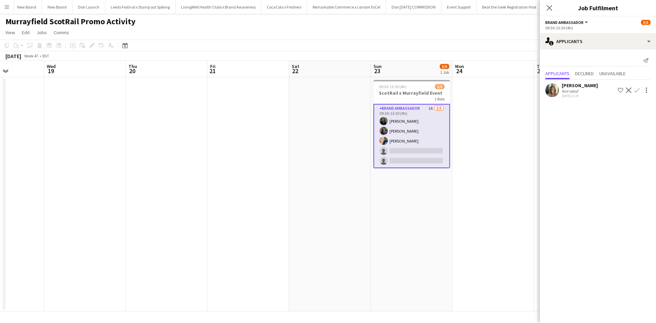
click at [571, 87] on div "Alex Howard" at bounding box center [580, 85] width 36 height 6
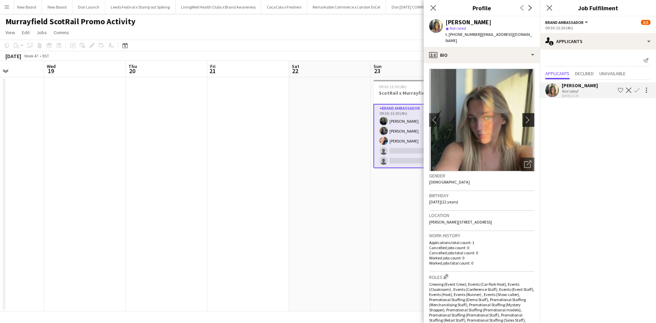
click at [525, 116] on app-icon "chevron-right" at bounding box center [530, 119] width 11 height 7
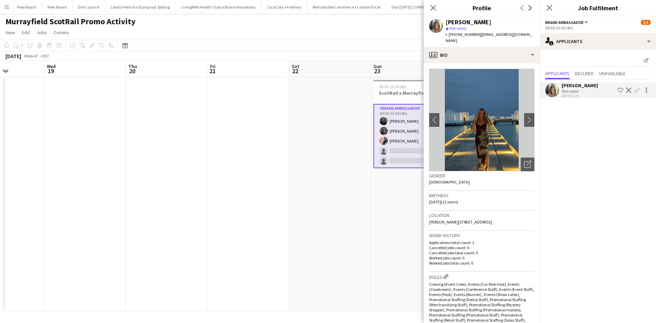
click at [340, 221] on app-date-cell at bounding box center [330, 194] width 82 height 234
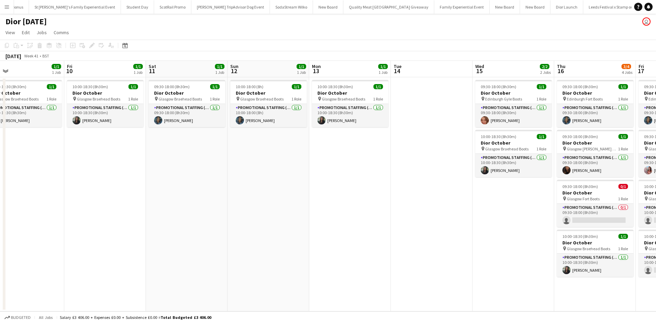
scroll to position [0, 288]
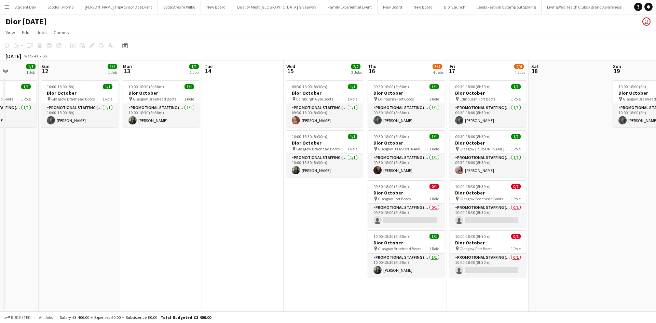
drag, startPoint x: 523, startPoint y: 208, endPoint x: 96, endPoint y: 184, distance: 428.1
click at [96, 184] on app-calendar-viewport "Wed 8 Thu 9 1/1 1 Job Fri 10 1/1 1 Job Sat 11 1/1 1 Job Sun 12 1/1 1 Job Mon 13…" at bounding box center [328, 186] width 656 height 251
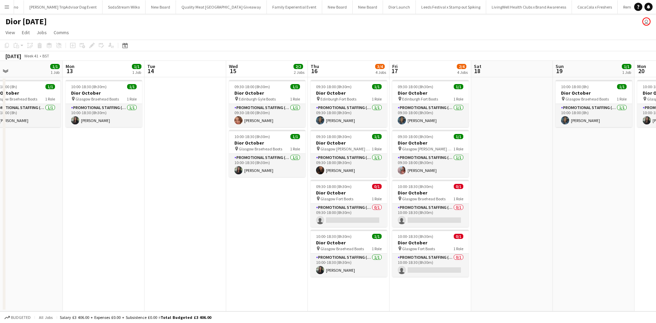
scroll to position [0, 7345]
click at [362, 190] on h3 "Dior October" at bounding box center [349, 193] width 77 height 6
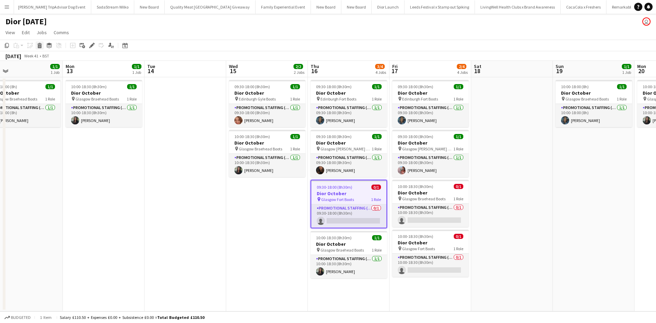
click at [38, 47] on icon "Delete" at bounding box center [39, 45] width 5 height 5
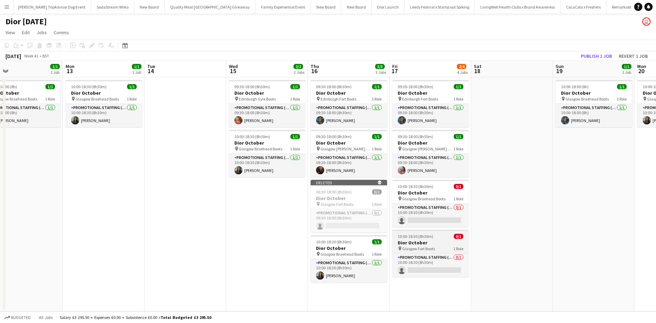
click at [440, 235] on div "10:00-18:30 (8h30m) 0/1" at bounding box center [431, 236] width 77 height 5
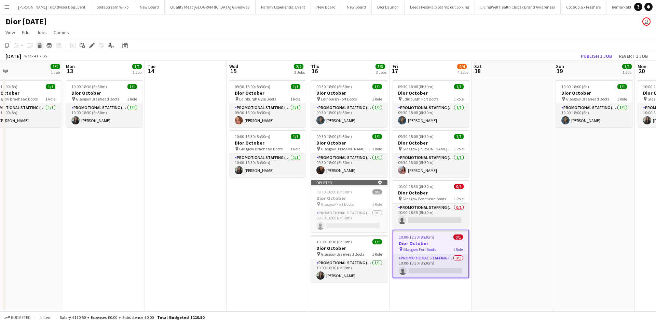
click at [41, 44] on icon at bounding box center [39, 44] width 4 height 2
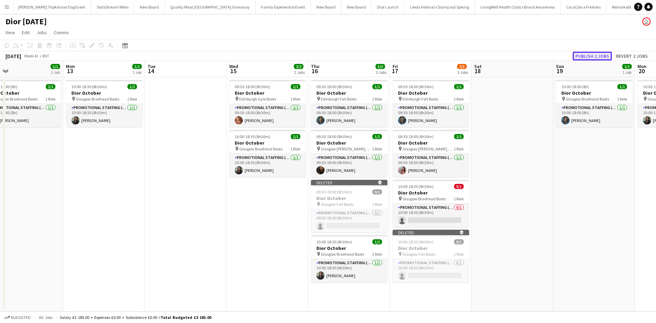
click at [579, 55] on button "Publish 2 jobs" at bounding box center [592, 56] width 39 height 9
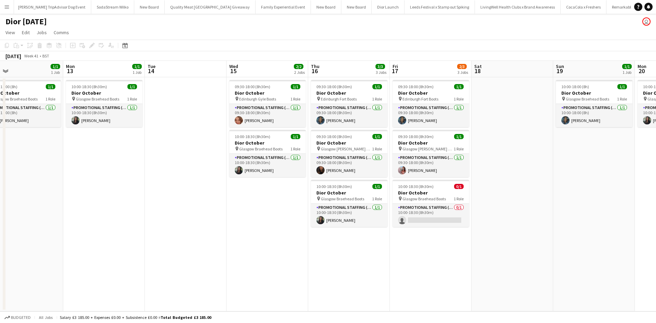
click at [4, 8] on app-icon "Menu" at bounding box center [6, 6] width 5 height 5
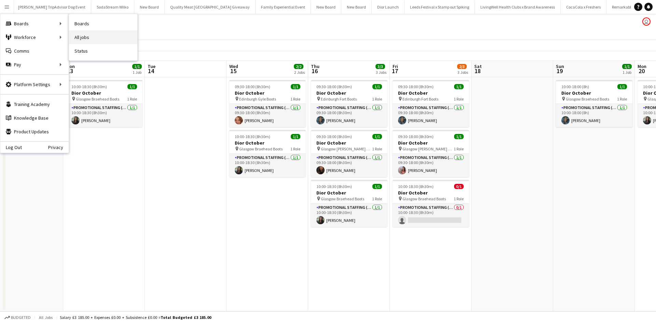
click at [95, 34] on link "All jobs" at bounding box center [103, 37] width 68 height 14
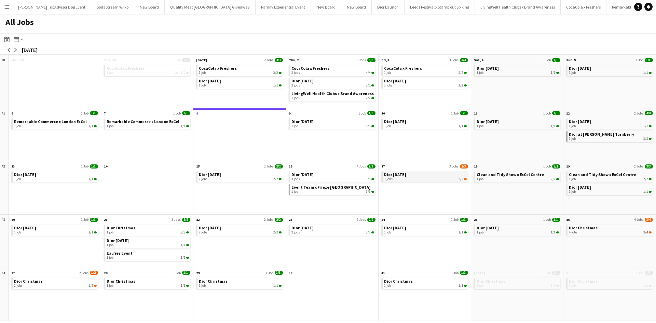
click at [410, 172] on link "Dior [DATE] 3 jobs 2/3" at bounding box center [425, 176] width 83 height 10
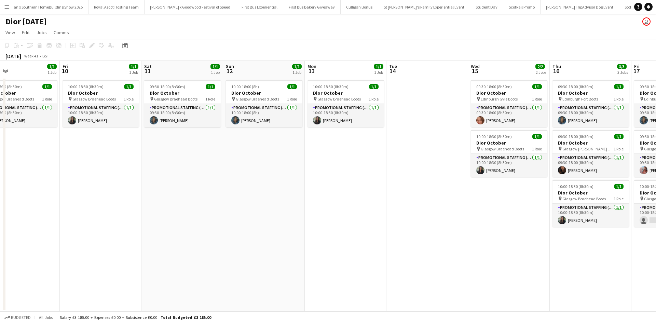
scroll to position [0, 239]
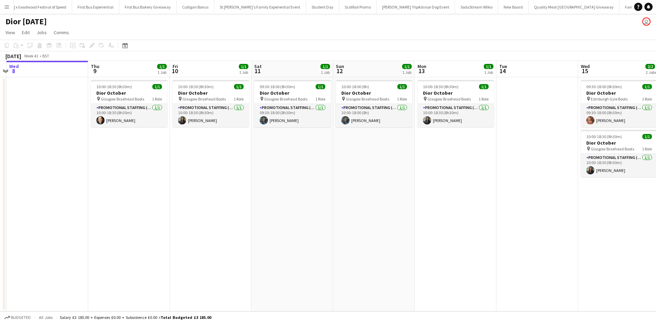
drag, startPoint x: 474, startPoint y: 224, endPoint x: 152, endPoint y: 211, distance: 322.0
click at [152, 211] on app-calendar-viewport "Sun 5 1/1 1 Job Mon 6 Tue 7 Wed 8 Thu 9 1/1 1 Job Fri 10 1/1 1 Job Sat 11 1/1 1…" at bounding box center [328, 186] width 656 height 251
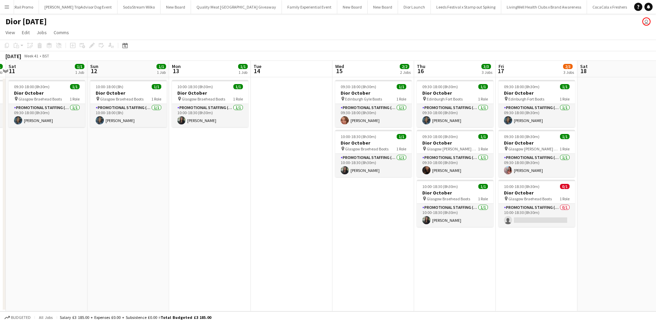
scroll to position [0, 7345]
click at [549, 210] on app-card-role "Promotional Staffing (Sales Staff) 0/1 10:00-18:30 (8h30m) single-neutral-actio…" at bounding box center [537, 215] width 77 height 23
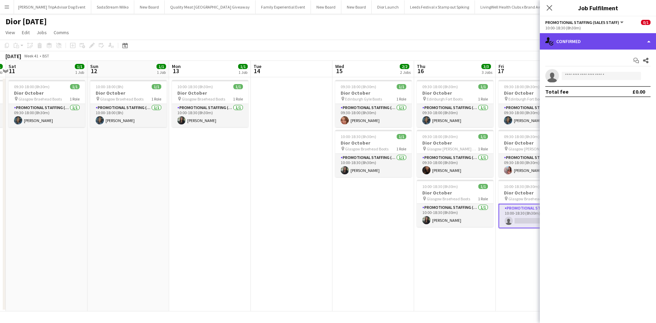
click at [586, 42] on div "single-neutral-actions-check-2 Confirmed" at bounding box center [598, 41] width 116 height 16
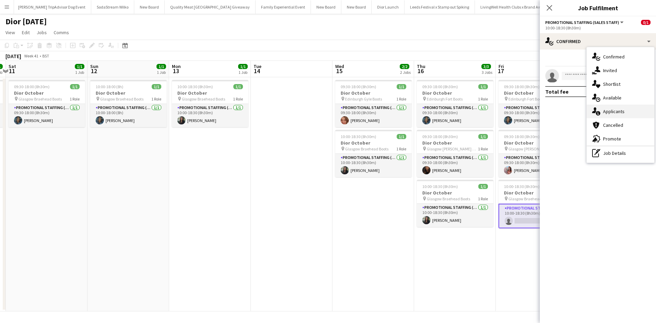
click at [612, 111] on span "Applicants" at bounding box center [614, 111] width 22 height 6
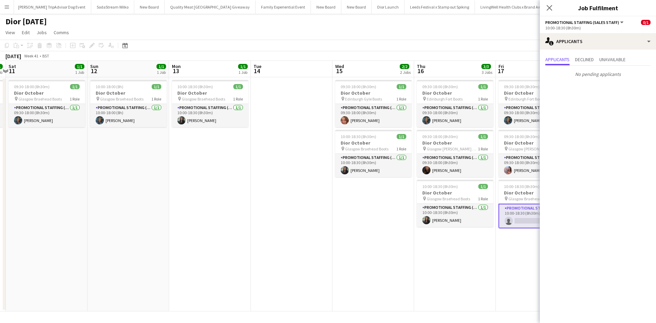
click at [372, 239] on app-date-cell "09:30-18:00 (8h30m) 1/1 Dior October pin Edinburgh Gyle Boots 1 Role Promotiona…" at bounding box center [374, 194] width 82 height 234
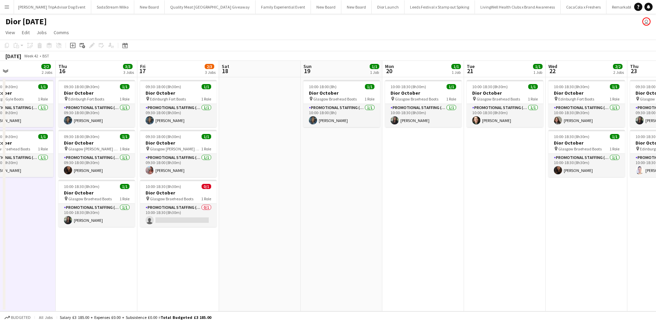
drag, startPoint x: 465, startPoint y: 268, endPoint x: 106, endPoint y: 206, distance: 364.0
click at [106, 206] on app-calendar-viewport "Sun 12 1/1 1 Job Mon 13 1/1 1 Job Tue 14 Wed 15 2/2 2 Jobs Thu 16 3/3 3 Jobs Fr…" at bounding box center [328, 186] width 656 height 251
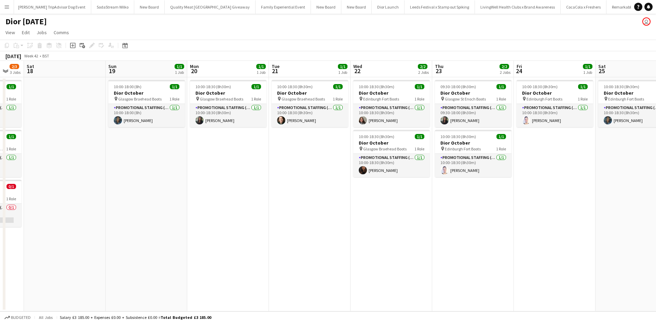
drag, startPoint x: 319, startPoint y: 230, endPoint x: 124, endPoint y: 201, distance: 197.7
click at [124, 201] on app-calendar-viewport "Tue 14 Wed 15 2/2 2 Jobs Thu 16 3/3 3 Jobs Fri 17 2/3 3 Jobs Sat 18 Sun 19 1/1 …" at bounding box center [328, 186] width 656 height 251
